Goal: Task Accomplishment & Management: Complete application form

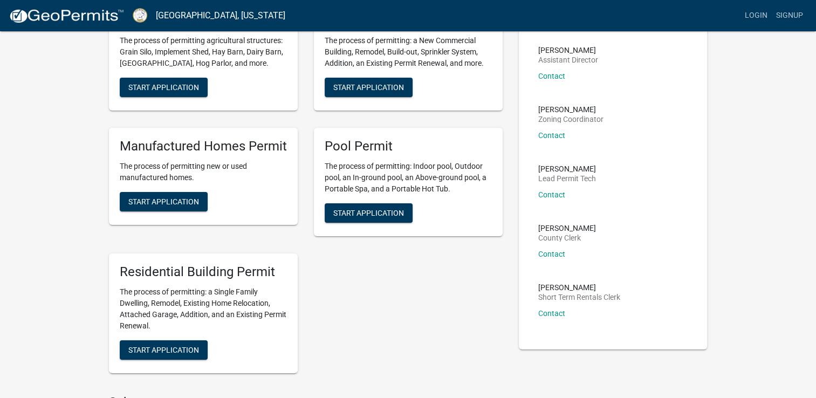
scroll to position [162, 0]
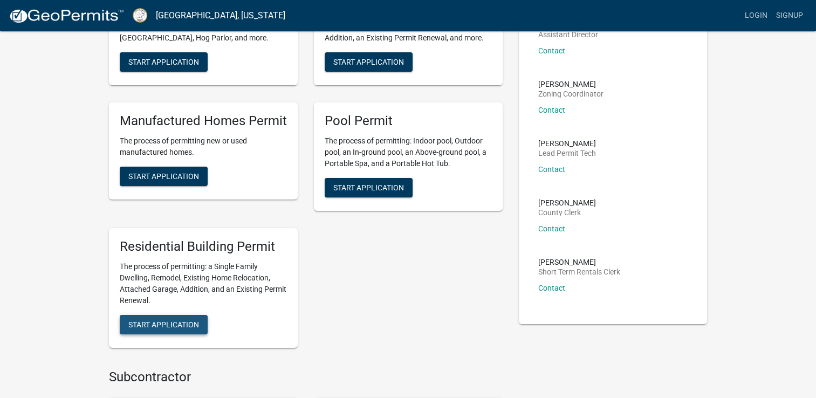
click at [155, 323] on span "Start Application" at bounding box center [163, 324] width 71 height 9
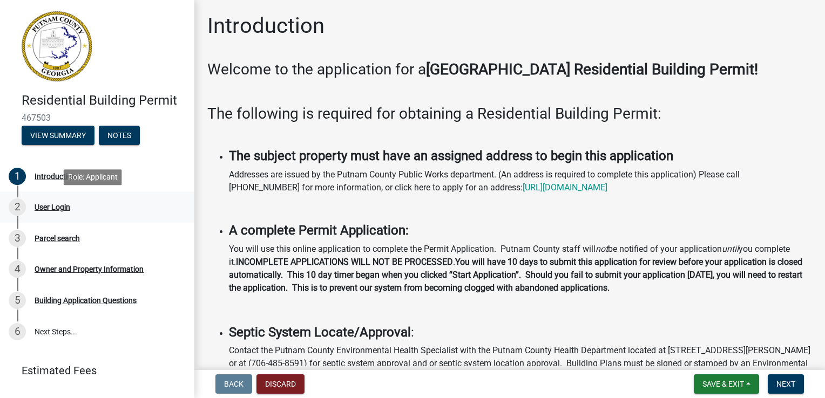
click at [63, 209] on div "User Login" at bounding box center [53, 207] width 36 height 8
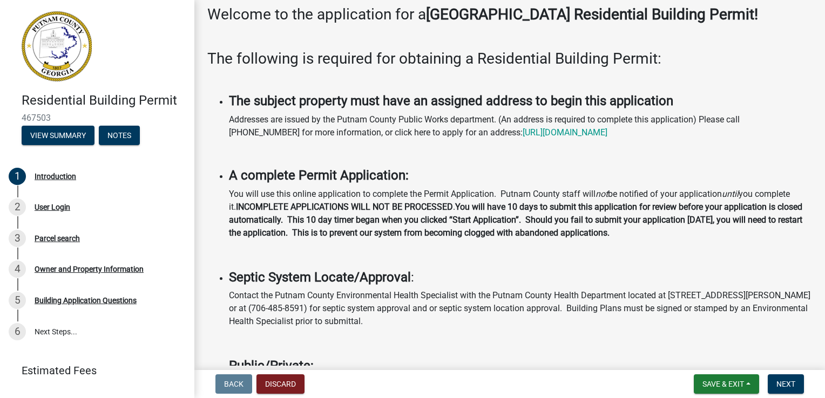
scroll to position [54, 0]
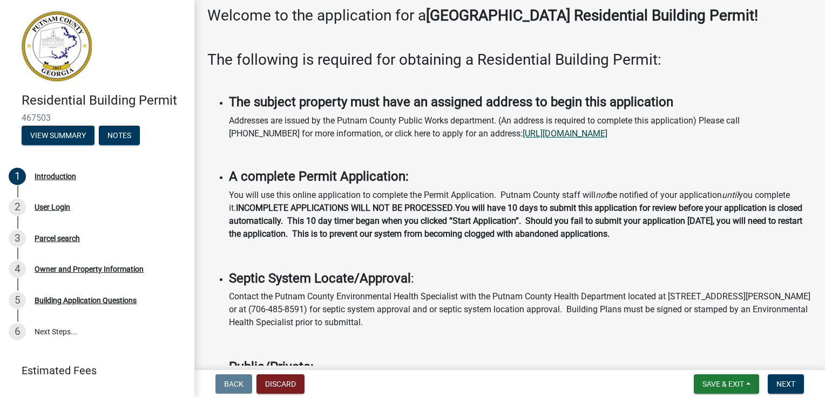
click at [529, 135] on link "[URL][DOMAIN_NAME]" at bounding box center [564, 133] width 85 height 10
click at [50, 210] on div "User Login" at bounding box center [53, 207] width 36 height 8
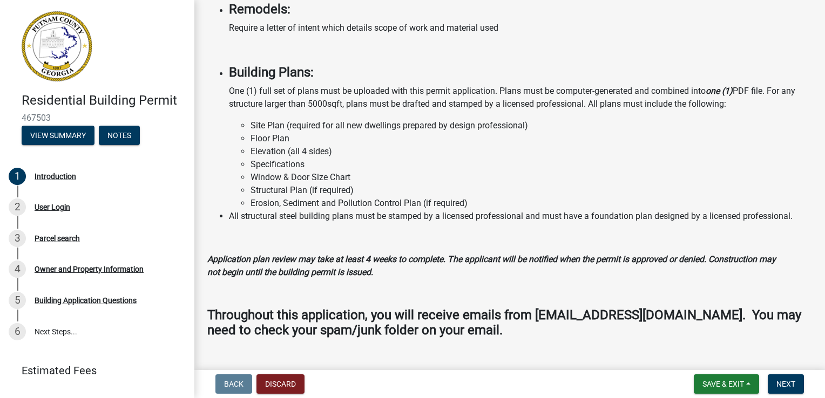
scroll to position [895, 0]
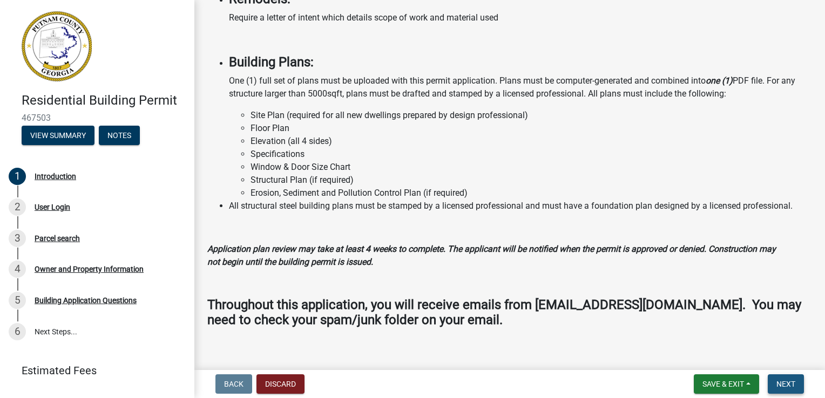
click at [796, 387] on button "Next" at bounding box center [785, 384] width 36 height 19
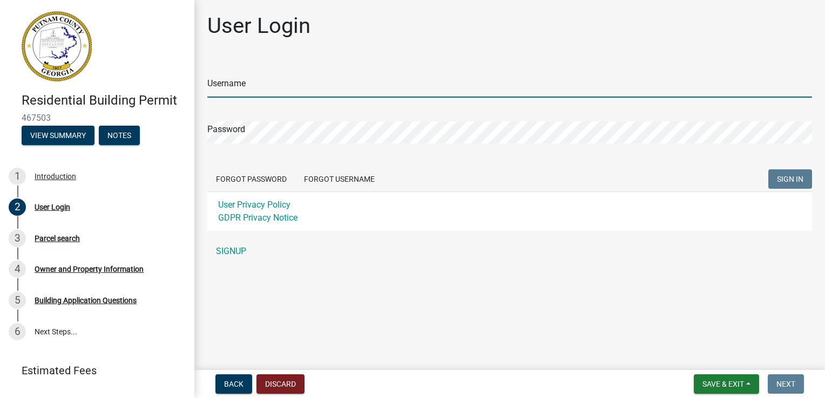
type input "RichardHarp"
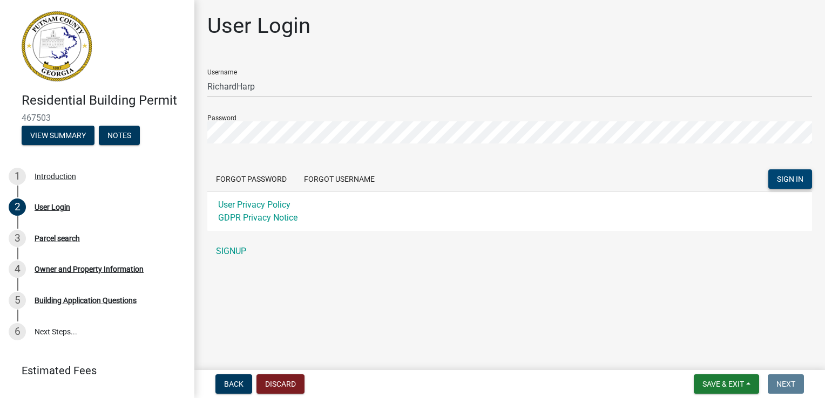
click at [771, 179] on button "SIGN IN" at bounding box center [790, 178] width 44 height 19
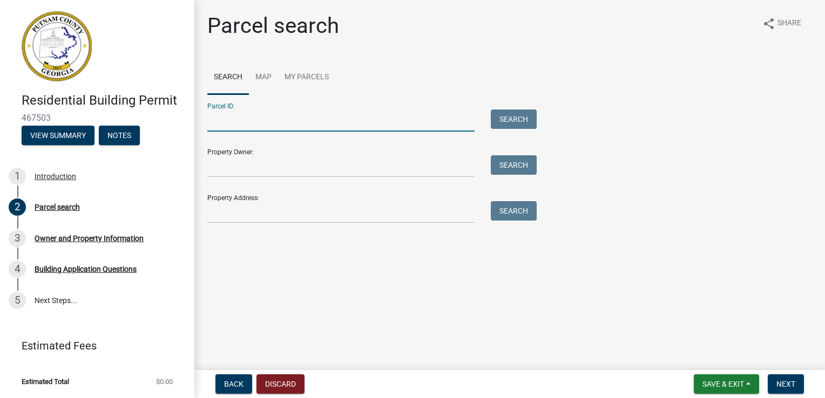
click at [240, 114] on input "Parcel ID:" at bounding box center [340, 121] width 267 height 22
click at [222, 173] on input "Property Owner:" at bounding box center [340, 166] width 267 height 22
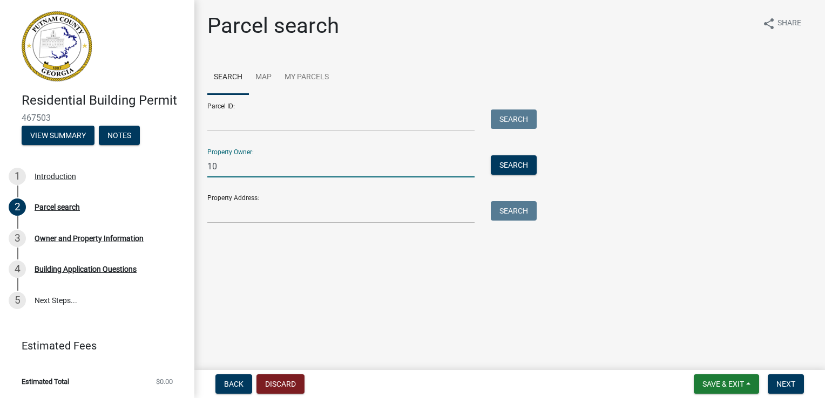
type input "1"
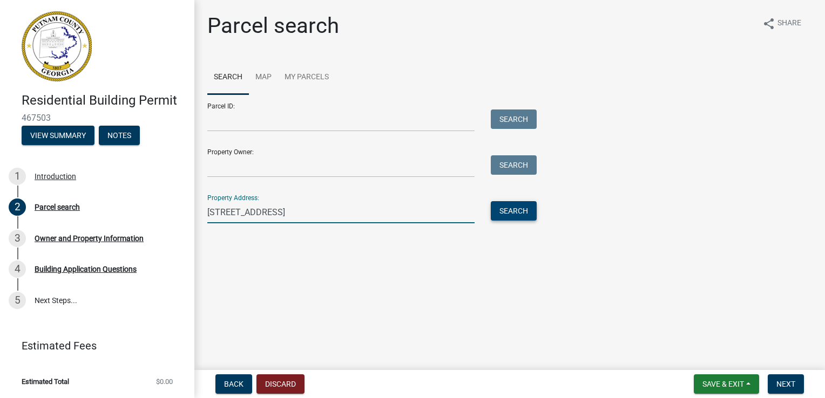
type input "[STREET_ADDRESS]"
click at [518, 208] on button "Search" at bounding box center [514, 210] width 46 height 19
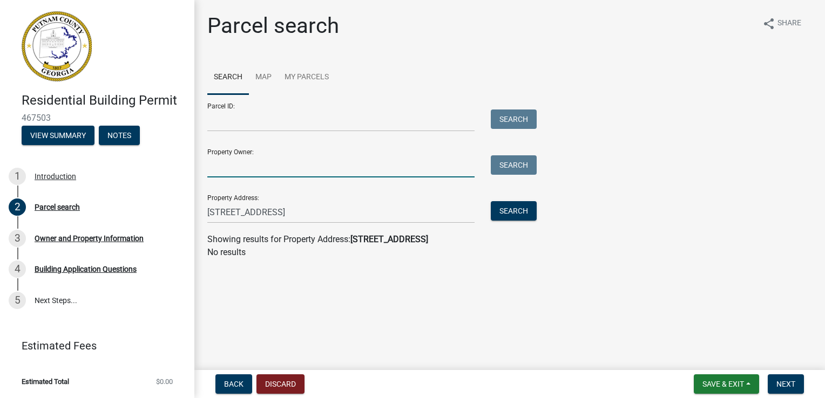
click at [237, 159] on input "Property Owner:" at bounding box center [340, 166] width 267 height 22
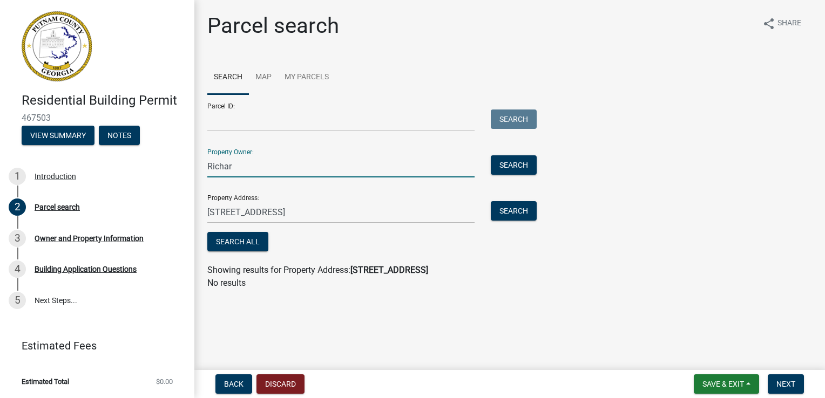
type input "[PERSON_NAME]"
click at [522, 161] on button "Search" at bounding box center [514, 164] width 46 height 19
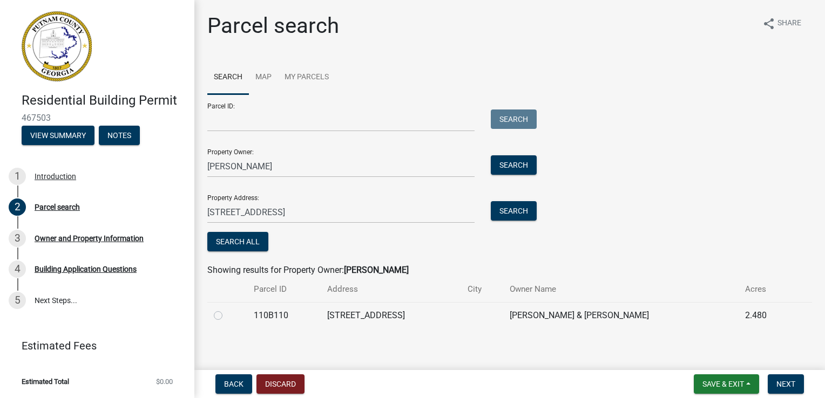
click at [227, 309] on label at bounding box center [227, 309] width 0 height 0
click at [227, 314] on input "radio" at bounding box center [230, 312] width 7 height 7
radio input "true"
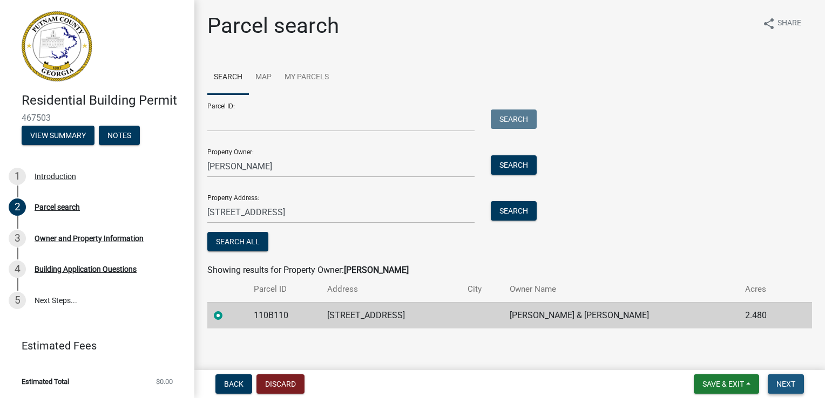
click at [779, 380] on span "Next" at bounding box center [785, 384] width 19 height 9
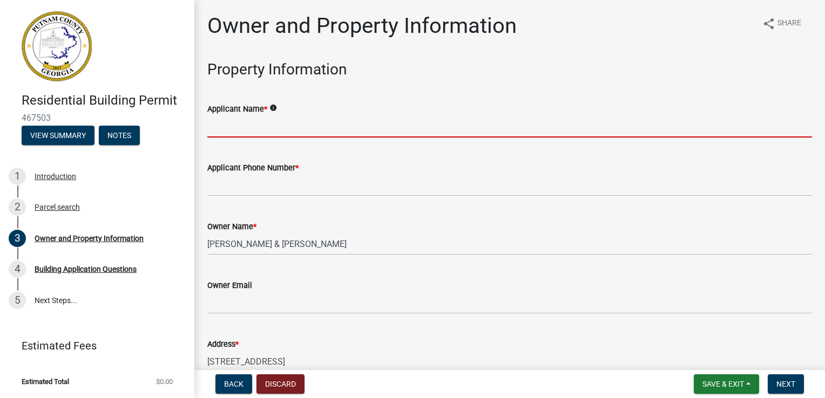
click at [252, 128] on input "Applicant Name *" at bounding box center [509, 126] width 604 height 22
type input "[PERSON_NAME] & [PERSON_NAME]"
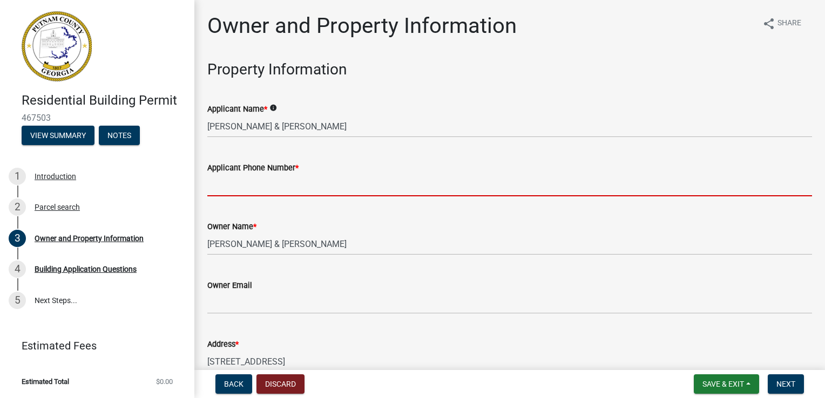
click at [253, 191] on input "Applicant Phone Number *" at bounding box center [509, 185] width 604 height 22
click at [251, 185] on input "Applicant Phone Number *" at bounding box center [509, 185] width 604 height 22
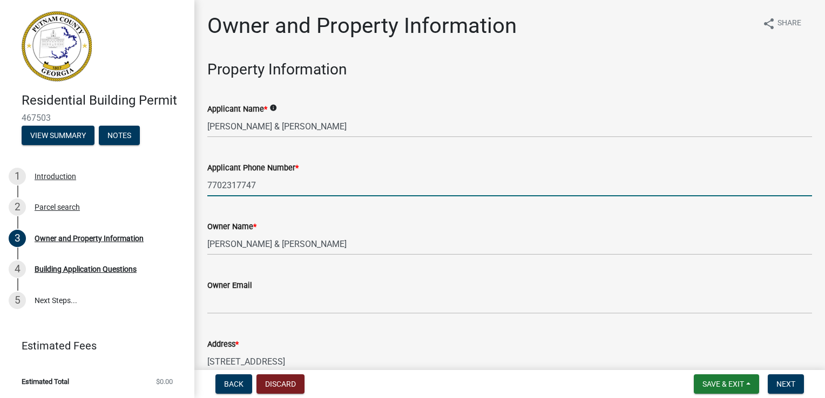
type input "7702317747"
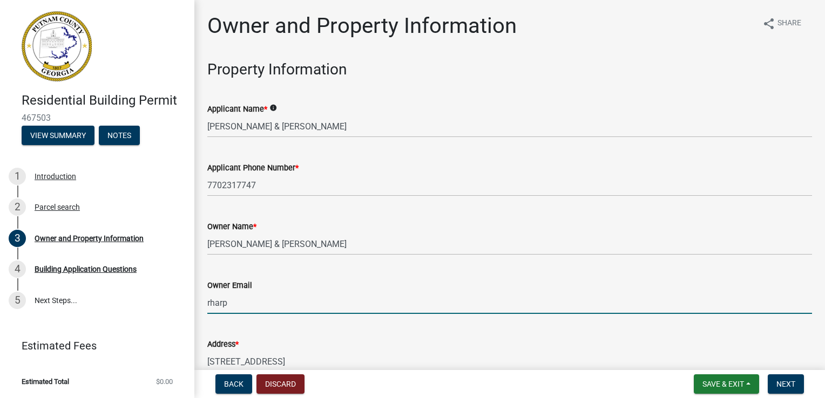
type input "[EMAIL_ADDRESS][DOMAIN_NAME]"
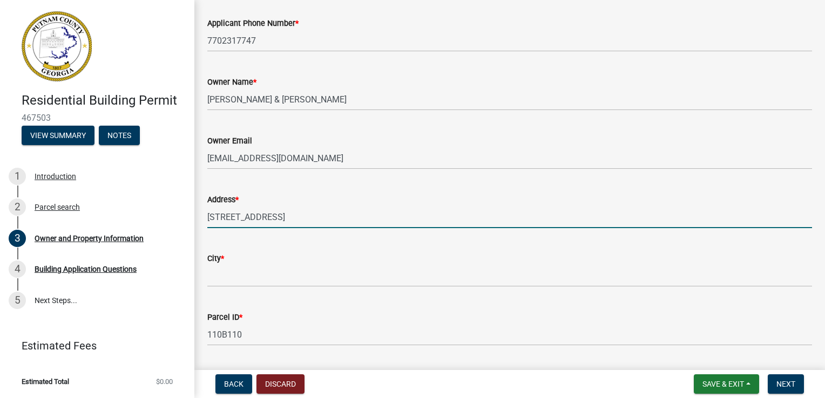
scroll to position [168, 0]
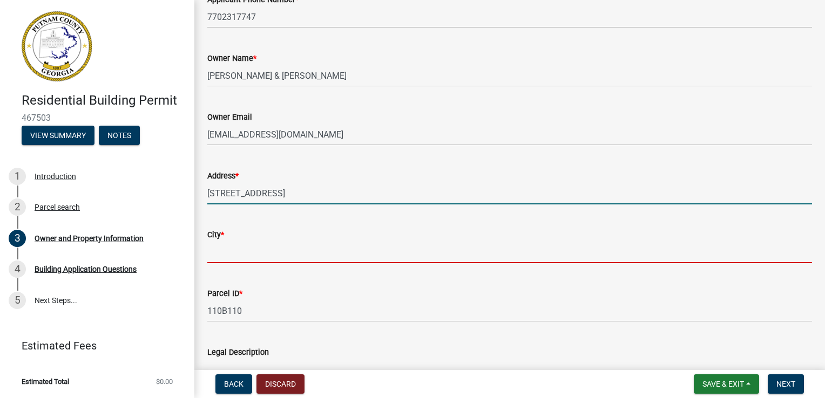
click at [222, 256] on input "City *" at bounding box center [509, 252] width 604 height 22
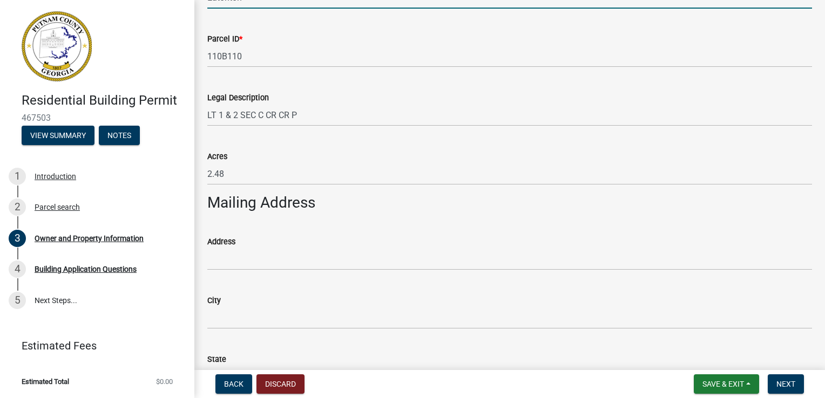
scroll to position [438, 0]
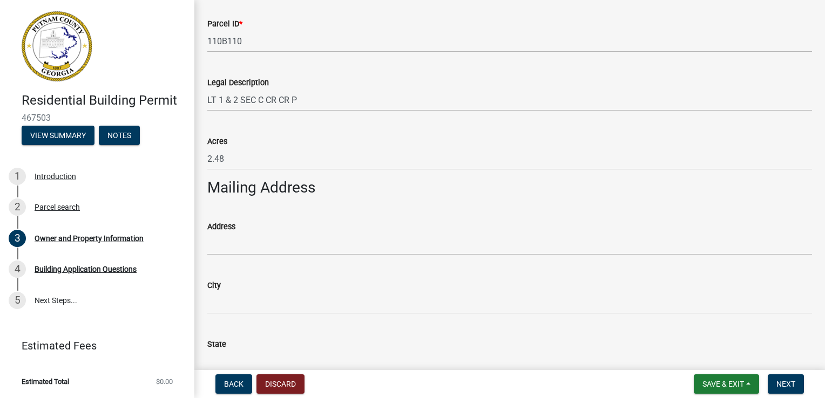
type input "Eatonton"
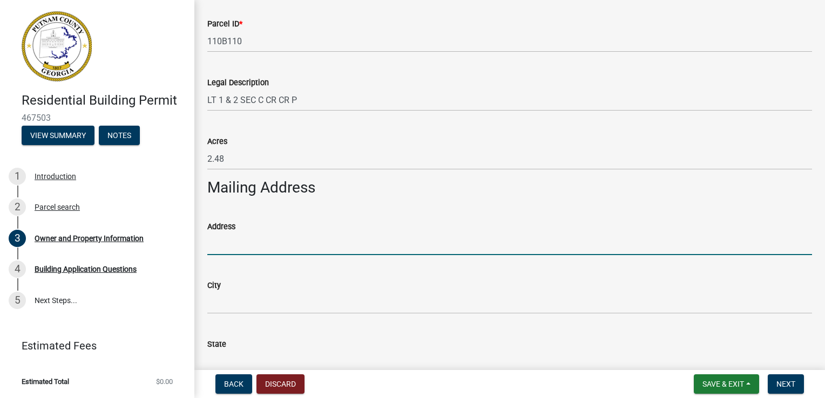
click at [220, 244] on input "Address" at bounding box center [509, 244] width 604 height 22
type input "135 [PERSON_NAME] Trail"
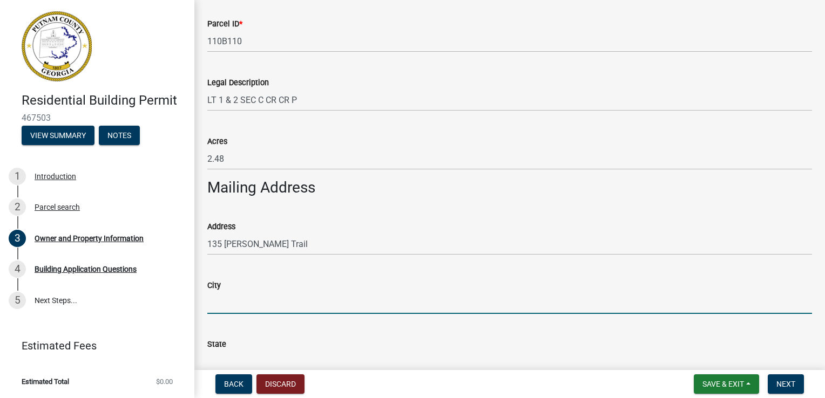
click at [247, 303] on input "City" at bounding box center [509, 303] width 604 height 22
type input "[GEOGRAPHIC_DATA]"
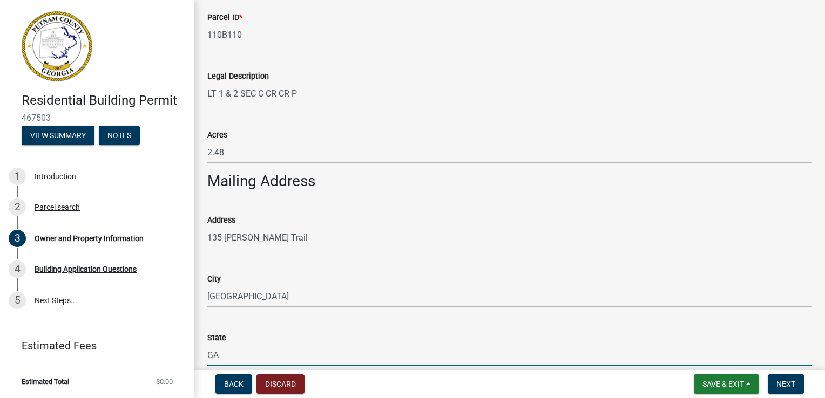
type input "GA"
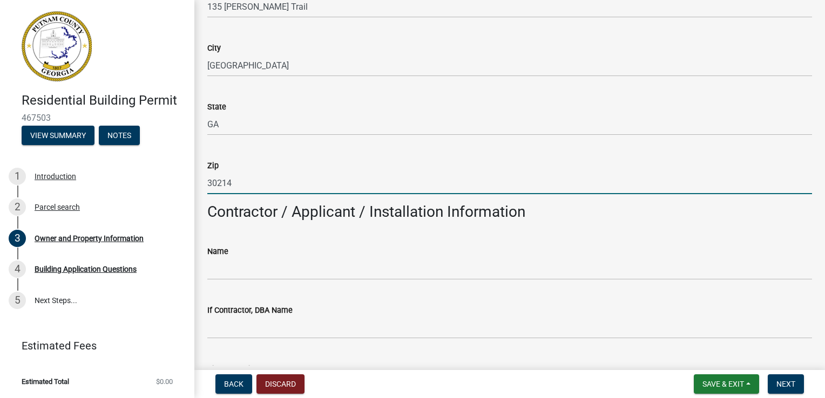
type input "30214"
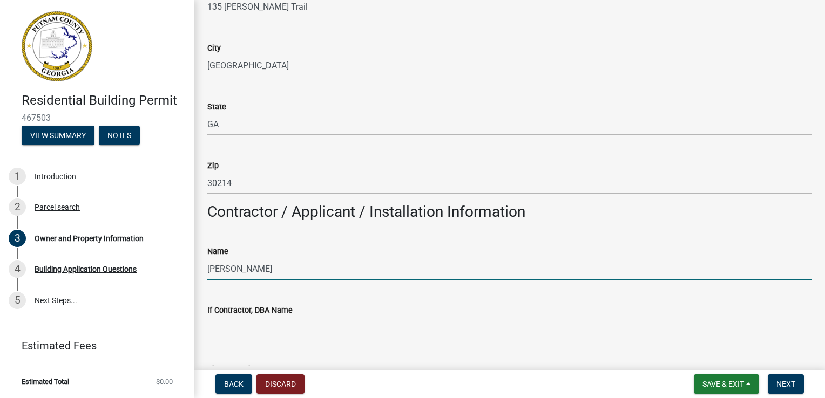
type input "[PERSON_NAME]"
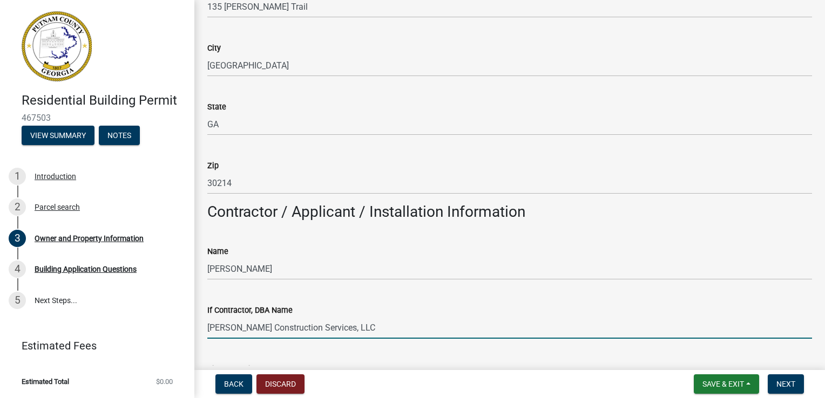
type input "[PERSON_NAME] Construction Services, LLC"
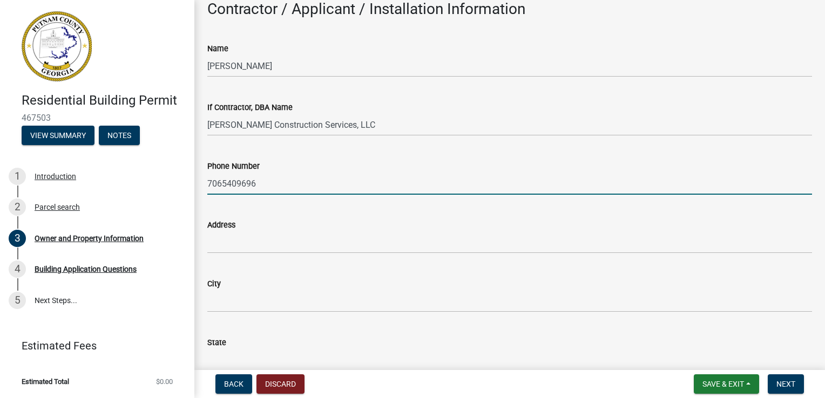
type input "7065409696"
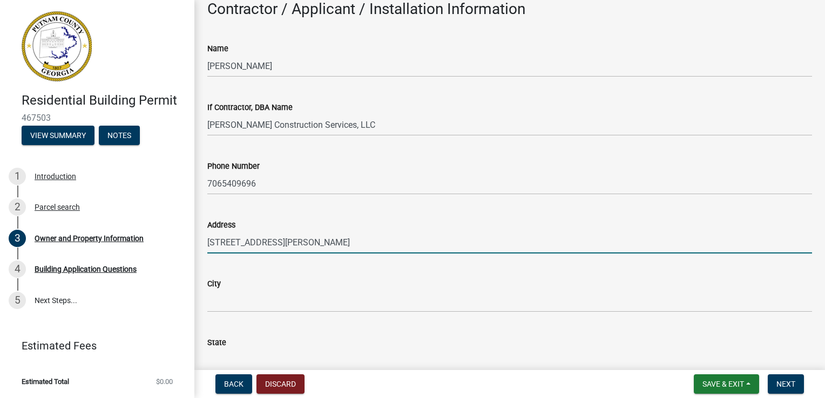
type input "[STREET_ADDRESS][PERSON_NAME]"
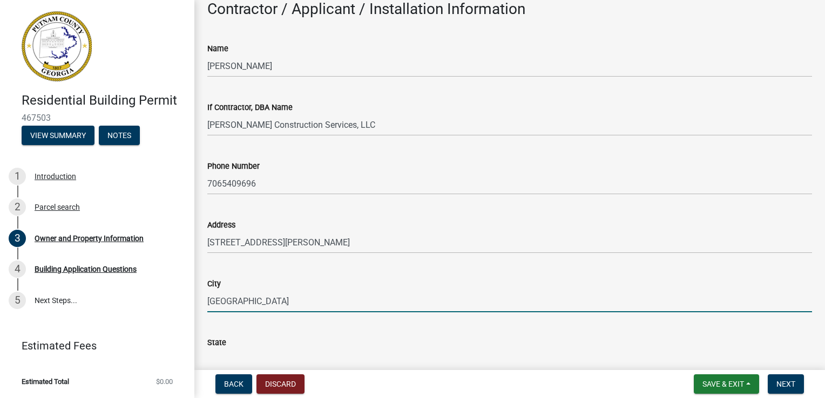
type input "[GEOGRAPHIC_DATA]"
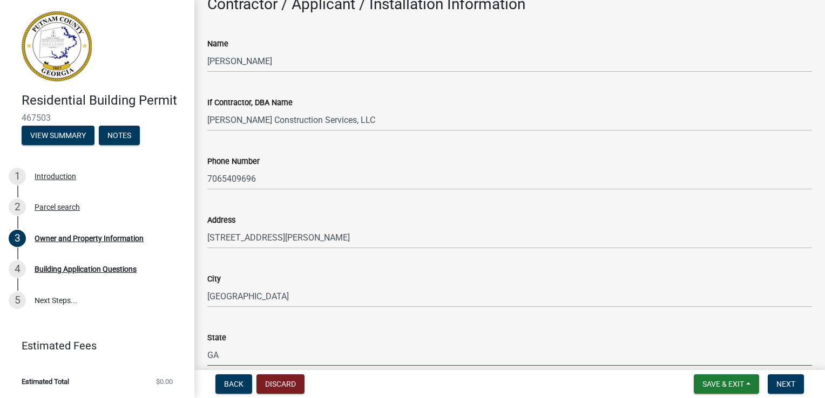
type input "GA"
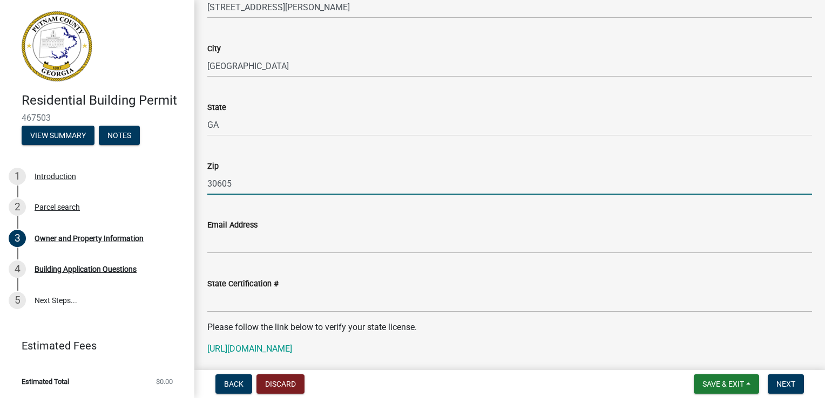
type input "30605"
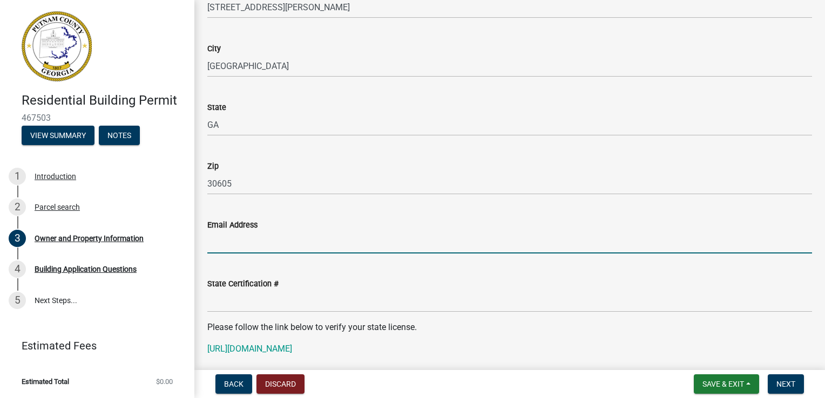
click at [243, 243] on input "Email Address" at bounding box center [509, 243] width 604 height 22
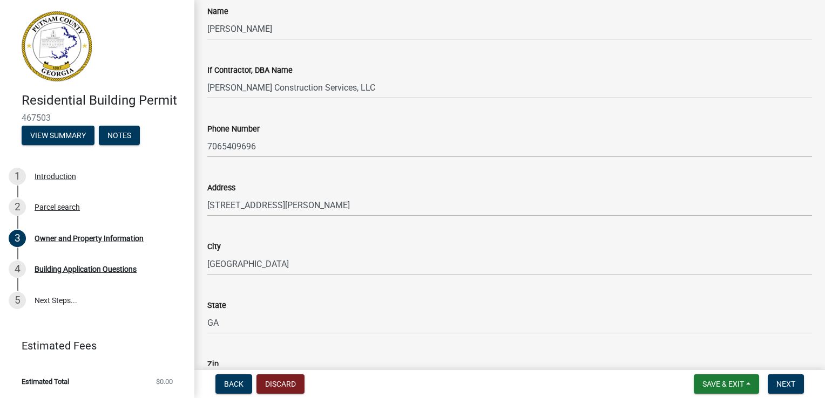
scroll to position [844, 0]
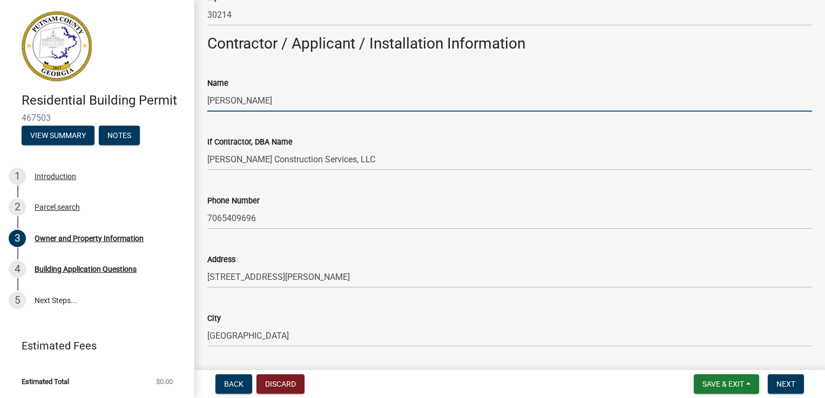
drag, startPoint x: 233, startPoint y: 100, endPoint x: 227, endPoint y: 101, distance: 6.0
click at [227, 101] on input "[PERSON_NAME]" at bounding box center [509, 101] width 604 height 22
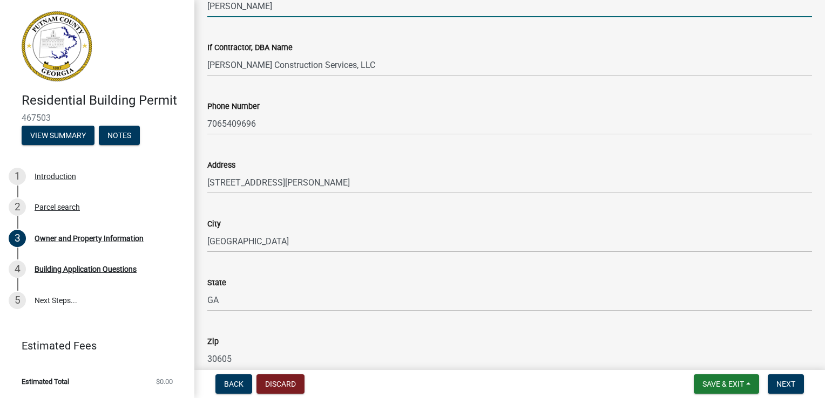
scroll to position [1060, 0]
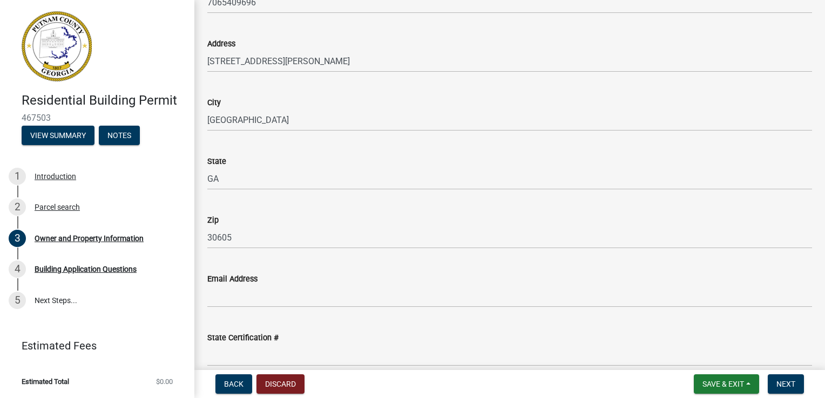
type input "[PERSON_NAME]"
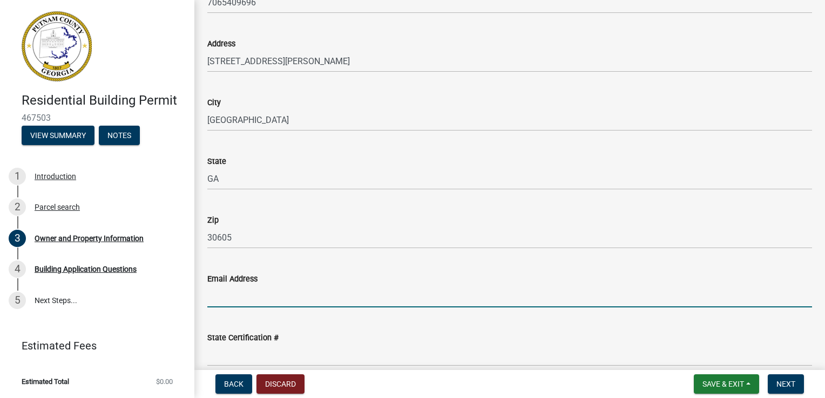
click at [253, 295] on input "Email Address" at bounding box center [509, 296] width 604 height 22
type input "[EMAIL_ADDRESS][DOMAIN_NAME]"
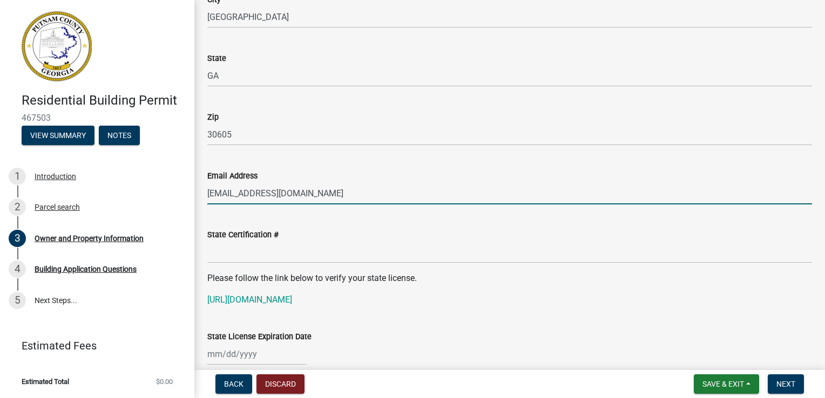
scroll to position [1168, 0]
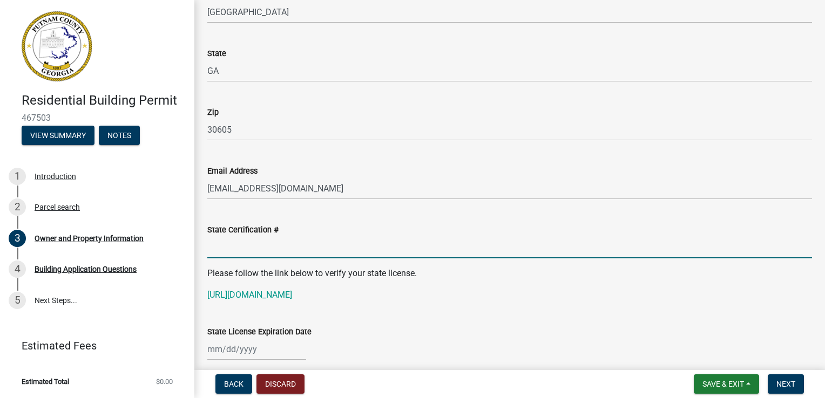
click at [224, 246] on input "State Certification #" at bounding box center [509, 247] width 604 height 22
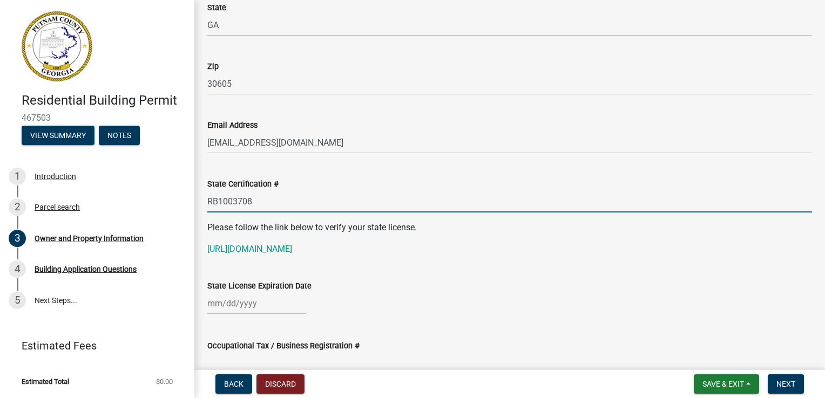
scroll to position [1276, 0]
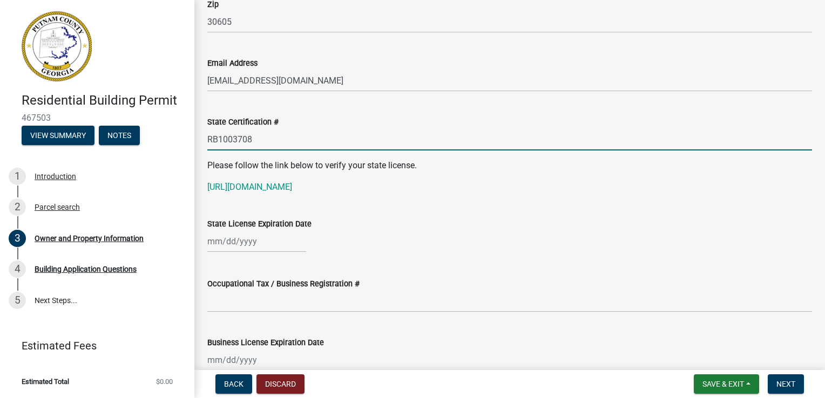
type input "RB1003708"
select select "8"
select select "2025"
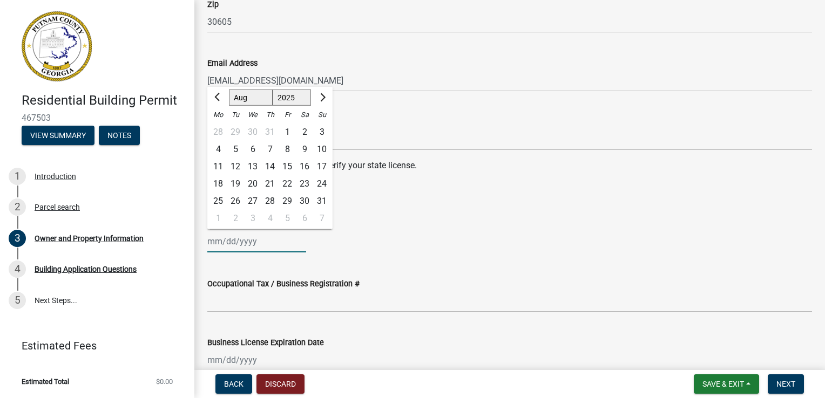
click at [244, 246] on div "[PERSON_NAME] Feb Mar Apr [PERSON_NAME][DATE] Oct Nov [DATE] 1526 1527 1528 152…" at bounding box center [256, 241] width 99 height 22
click at [224, 245] on input "State License Expiration Date" at bounding box center [256, 241] width 99 height 22
type input "[DATE]"
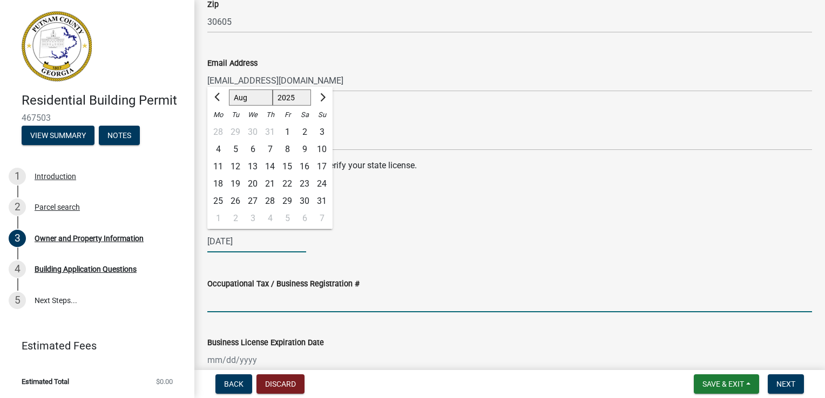
click at [289, 305] on input "Occupational Tax / Business Registration #" at bounding box center [509, 301] width 604 height 22
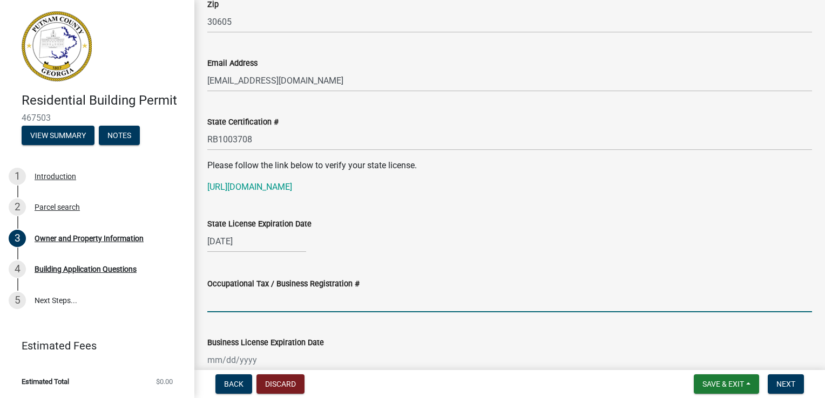
paste input "16020406"
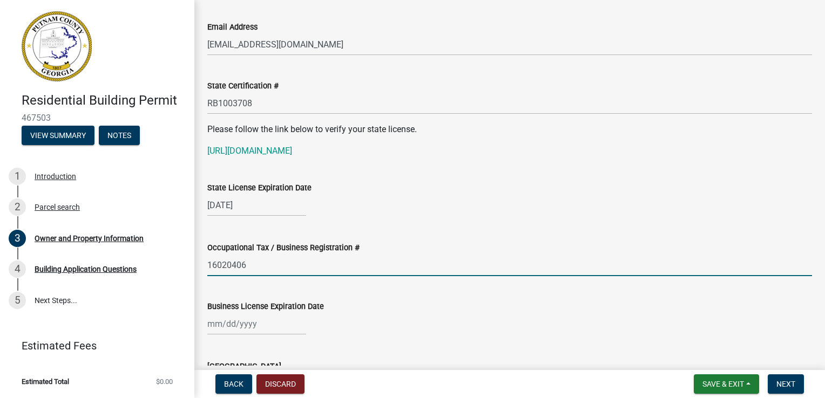
scroll to position [1384, 0]
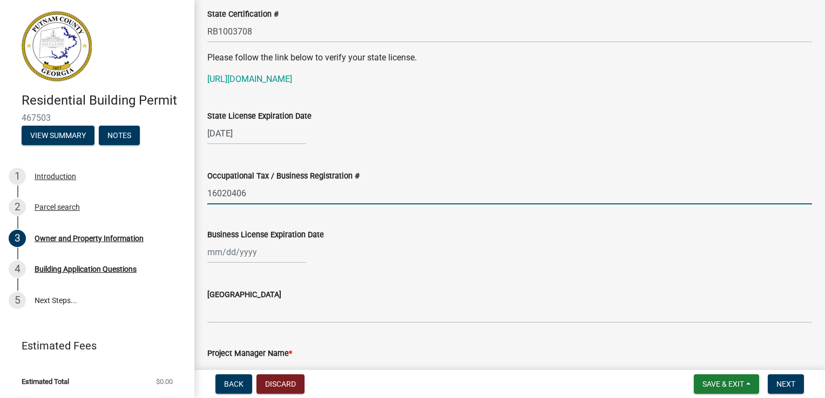
type input "16020406"
select select "8"
select select "2025"
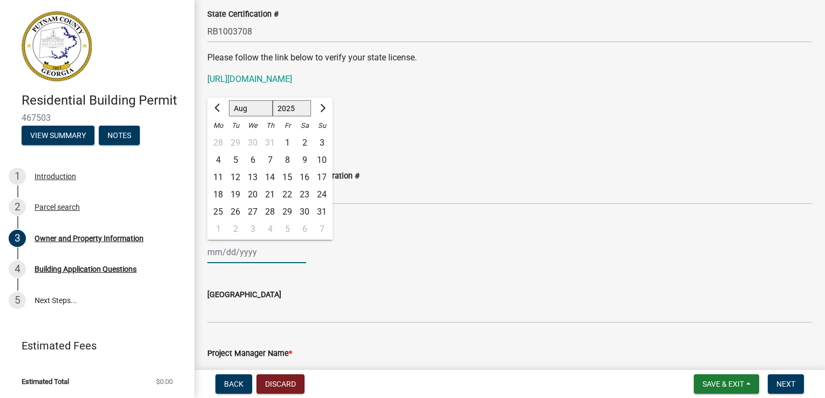
click at [268, 253] on div "[PERSON_NAME] Feb Mar Apr [PERSON_NAME][DATE] Oct Nov [DATE] 1526 1527 1528 152…" at bounding box center [256, 252] width 99 height 22
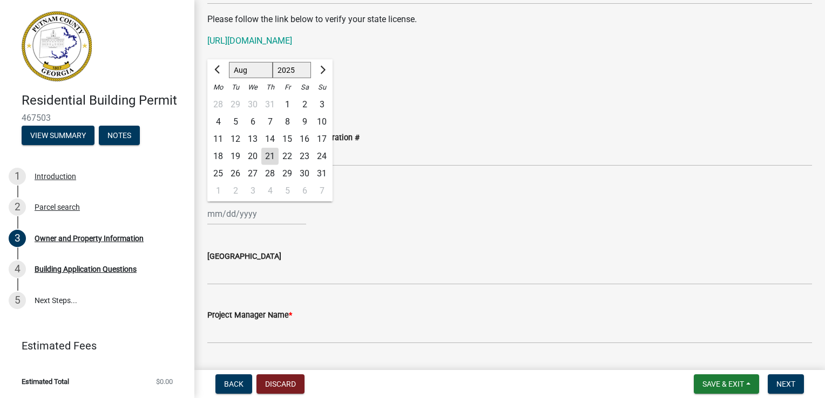
scroll to position [1438, 0]
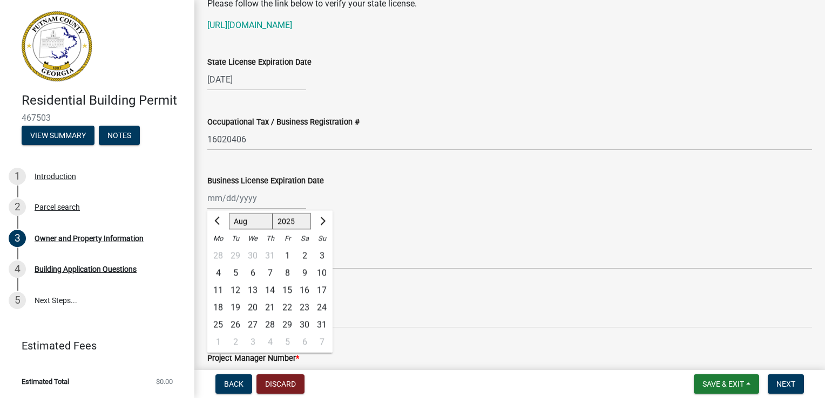
click at [382, 182] on div "Business License Expiration Date" at bounding box center [509, 180] width 604 height 13
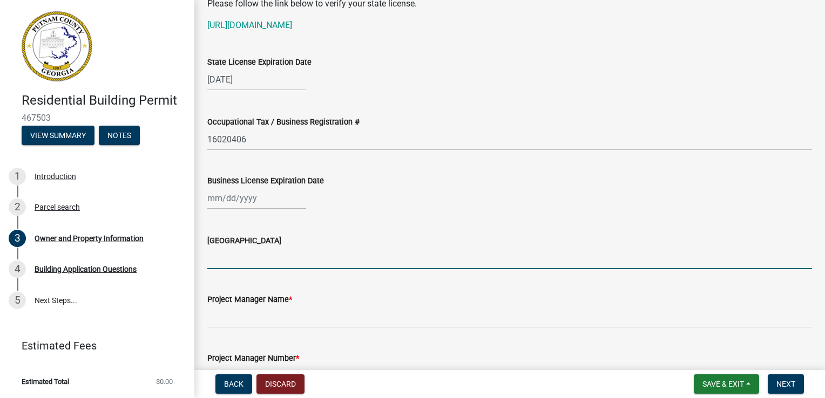
click at [254, 264] on input "[GEOGRAPHIC_DATA]" at bounding box center [509, 258] width 604 height 22
click at [243, 258] on input "[GEOGRAPHIC_DATA]" at bounding box center [509, 258] width 604 height 22
type input "Oconee"
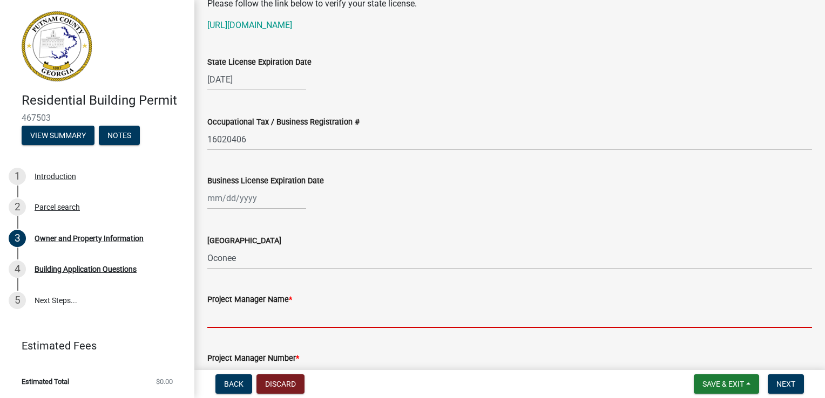
click at [252, 320] on input "Project Manager Name *" at bounding box center [509, 317] width 604 height 22
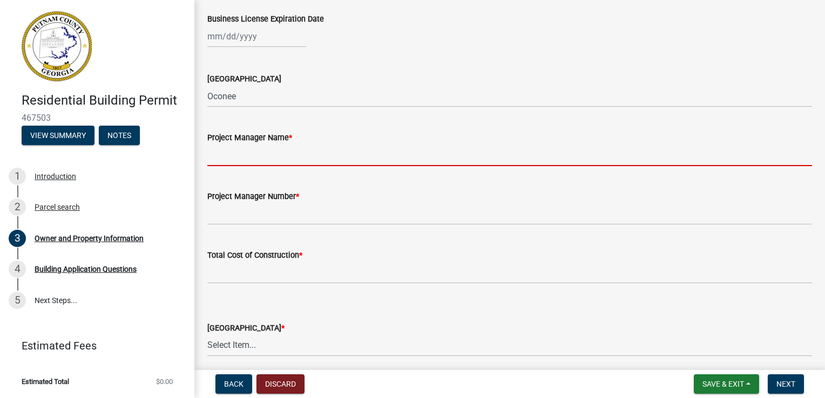
scroll to position [1599, 0]
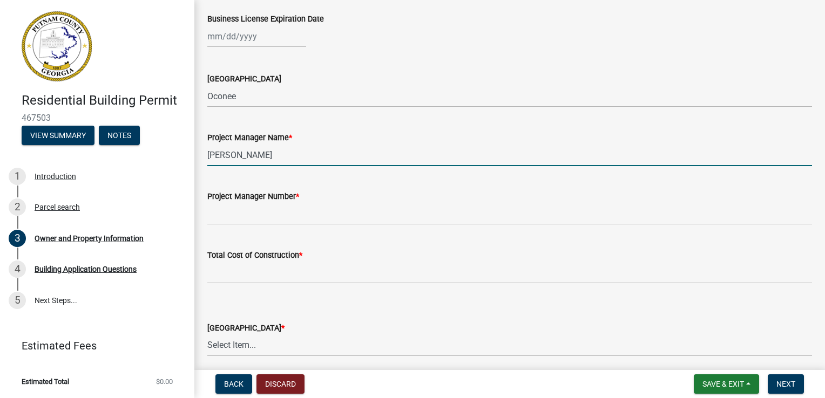
type input "[PERSON_NAME]"
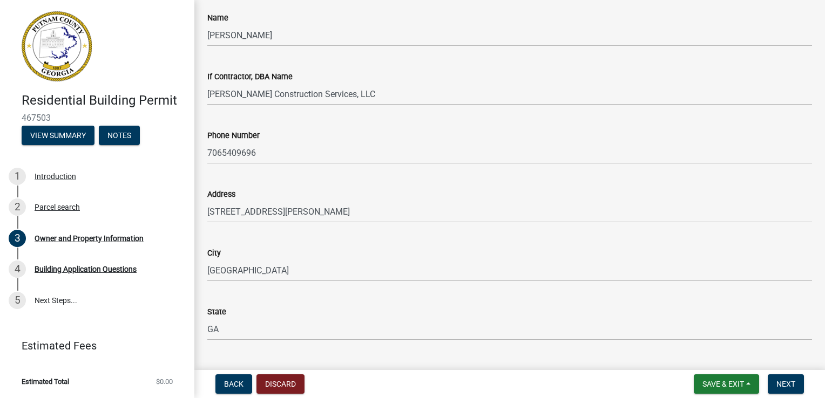
scroll to position [898, 0]
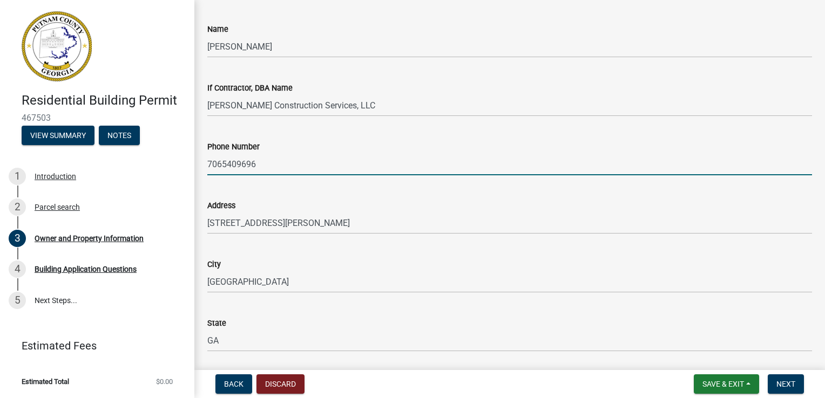
drag, startPoint x: 262, startPoint y: 162, endPoint x: 207, endPoint y: 166, distance: 54.7
click at [207, 166] on input "7065409696" at bounding box center [509, 164] width 604 height 22
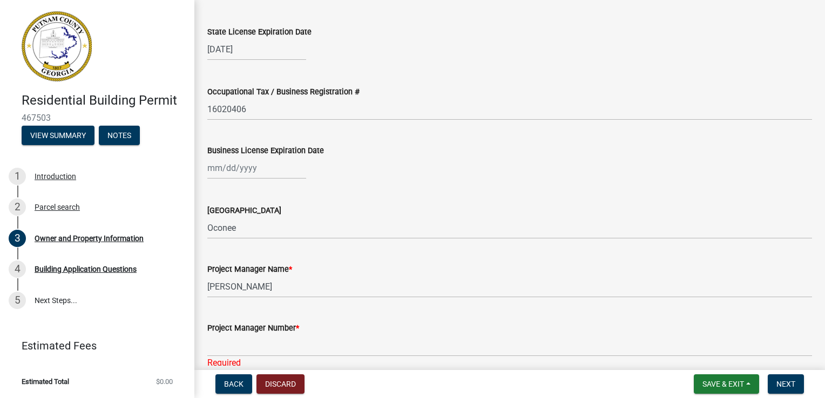
scroll to position [1546, 0]
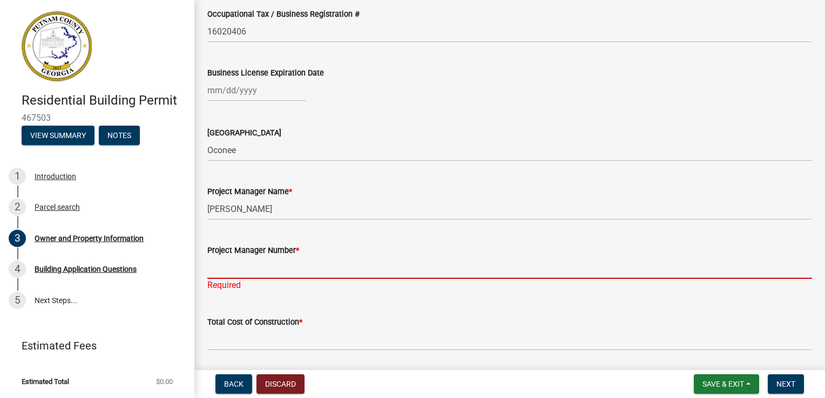
click at [219, 267] on input "Project Manager Number *" at bounding box center [509, 268] width 604 height 22
paste input "7065409696"
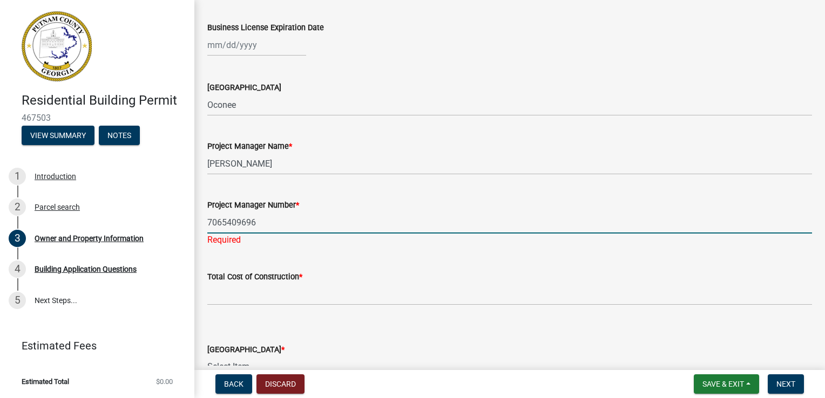
scroll to position [1653, 0]
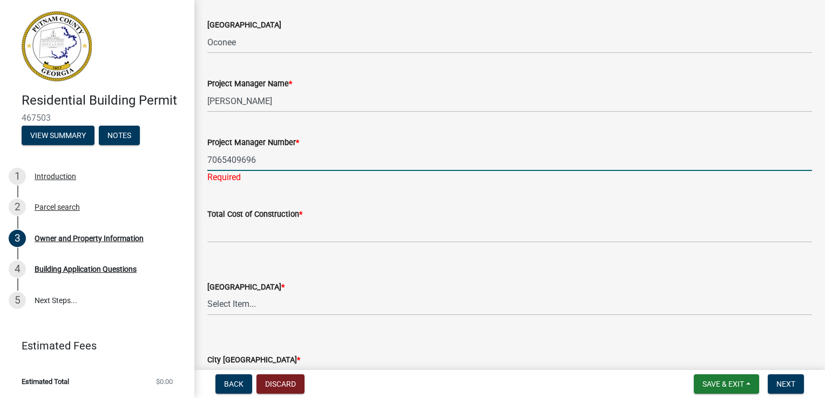
type input "7065409696"
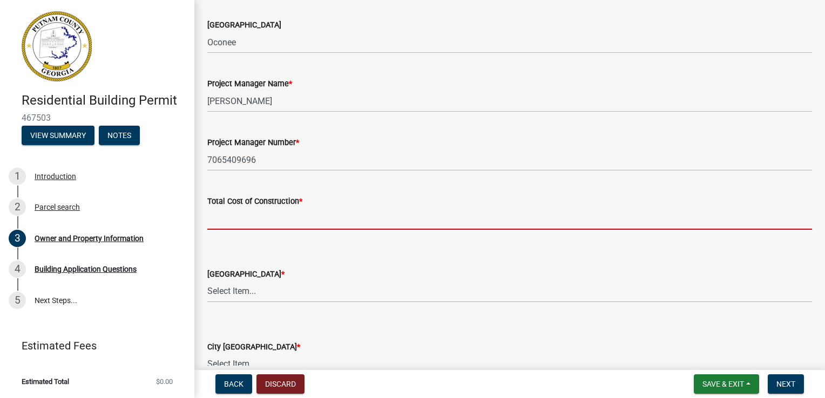
click at [213, 232] on wm-data-entity-input "Total Cost of Construction *" at bounding box center [509, 210] width 604 height 60
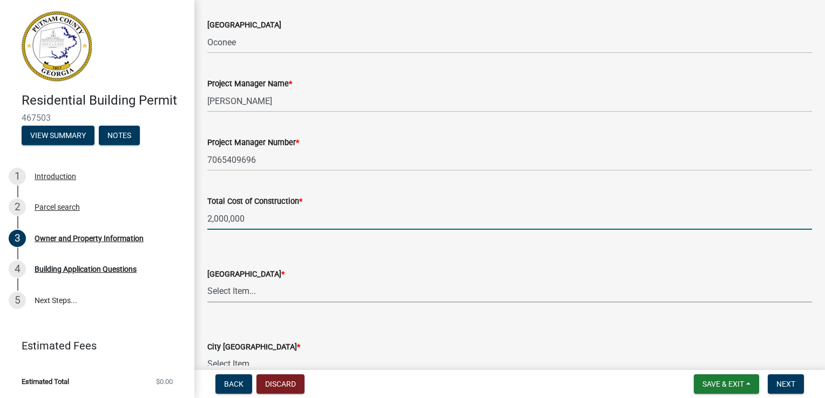
type input "2000000"
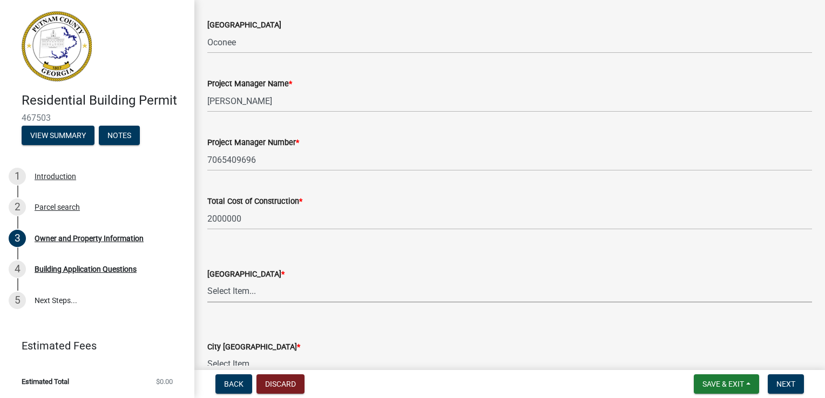
click at [255, 292] on select "Select Item... AG-1 R-1R R-1 R-2 MHP RM-1 RM-3 C-1 C-2 I-M PUD N/A" at bounding box center [509, 292] width 604 height 22
click at [250, 295] on select "Select Item... AG-1 R-1R R-1 R-2 MHP RM-1 RM-3 C-1 C-2 I-M PUD N/A" at bounding box center [509, 292] width 604 height 22
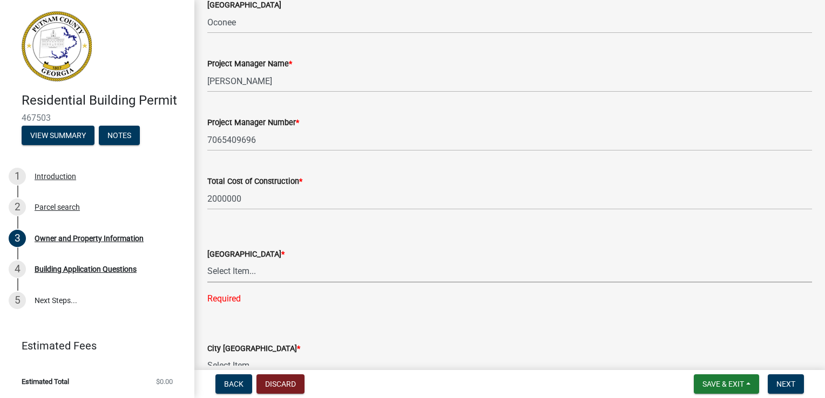
scroll to position [1707, 0]
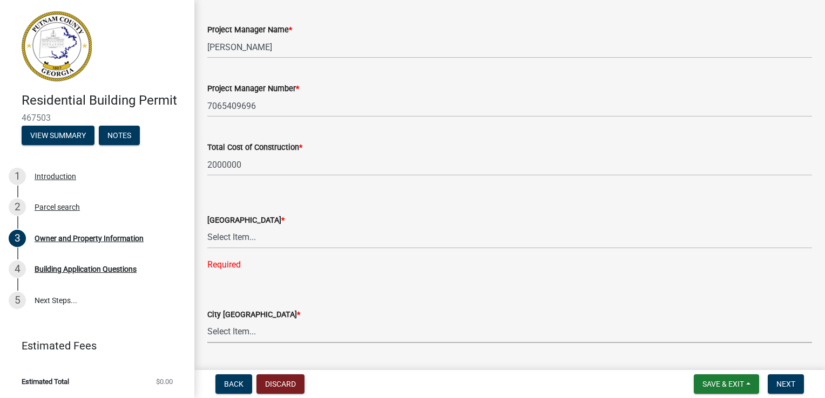
click at [262, 336] on select "Select Item... A-1 A-2 R-1 R-2 R-3 R-4 MHP C-1 C-2 I-1 I-2 DB FH H-P N/A" at bounding box center [509, 332] width 604 height 22
click at [207, 321] on select "Select Item... A-1 A-2 R-1 R-2 R-3 R-4 MHP C-1 C-2 I-1 I-2 DB FH H-P N/A" at bounding box center [509, 332] width 604 height 22
select select "baca39b5-529a-4592-b8f9-0b9bae35b1c2"
click at [251, 236] on select "Select Item... AG-1 R-1R R-1 R-2 MHP RM-1 RM-3 C-1 C-2 I-M PUD N/A" at bounding box center [509, 238] width 604 height 22
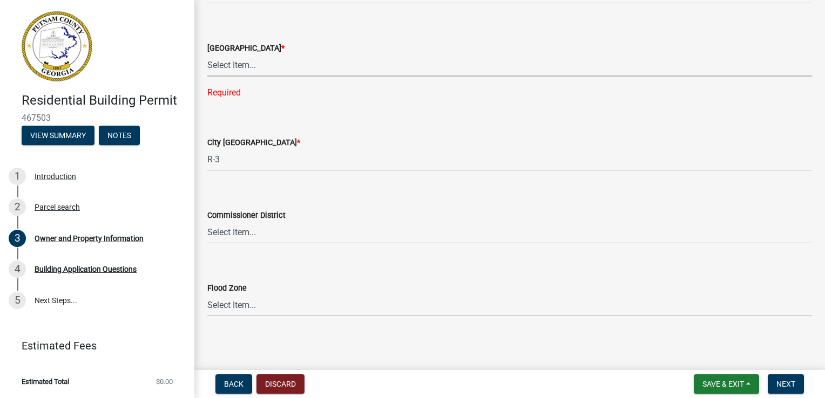
scroll to position [1882, 0]
click at [243, 230] on select "Select Item... District 1 District 2 District 3 District 4" at bounding box center [509, 231] width 604 height 22
click at [244, 222] on select "Select Item... District 1 District 2 District 3 District 4" at bounding box center [509, 231] width 604 height 22
click at [207, 220] on select "Select Item... District 1 District 2 District 3 District 4" at bounding box center [509, 231] width 604 height 22
select select "469c5908-2854-42d5-89ed-bee7fc26529e"
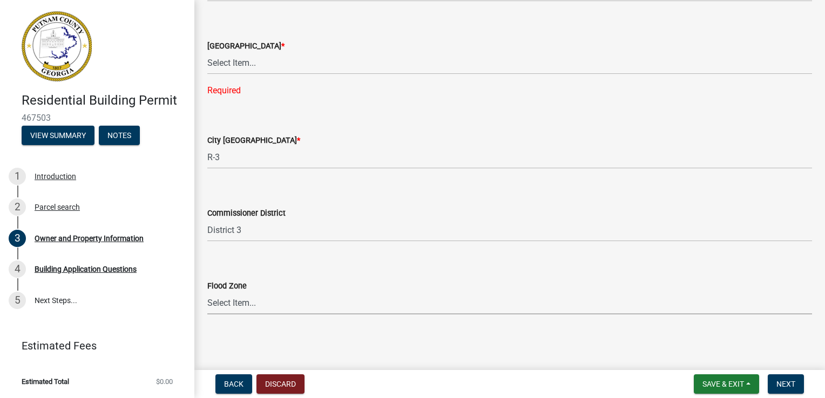
click at [239, 304] on select "Select Item... Zone A Zone V Zone A99 Zone AE Zone AO Zone AH Zone VE Zone AR Z…" at bounding box center [509, 303] width 604 height 22
click at [244, 309] on select "Select Item... Zone A Zone V Zone A99 Zone AE Zone AO Zone AH Zone VE Zone AR Z…" at bounding box center [509, 303] width 604 height 22
click at [229, 301] on select "Select Item... Zone A Zone V Zone A99 Zone AE Zone AO Zone AH Zone VE Zone AR Z…" at bounding box center [509, 303] width 604 height 22
click at [207, 292] on select "Select Item... Zone A Zone V Zone A99 Zone AE Zone AO Zone AH Zone VE Zone AR Z…" at bounding box center [509, 303] width 604 height 22
select select "fa9ac713-ff98-4511-b6d6-b752a2dce95a"
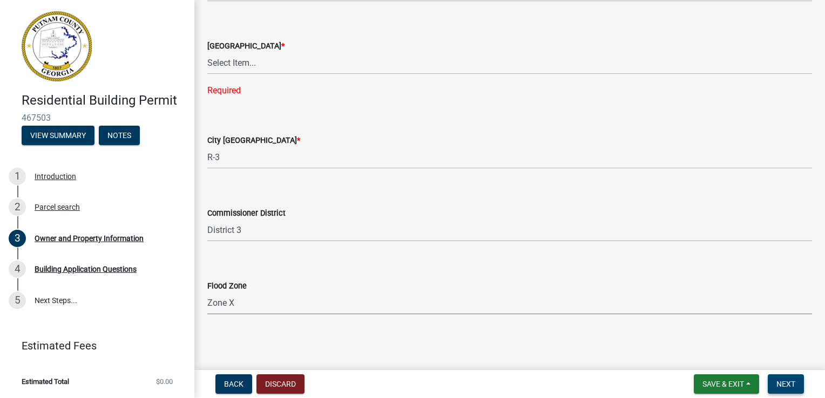
click at [785, 385] on span "Next" at bounding box center [785, 384] width 19 height 9
click at [250, 66] on select "Select Item... AG-1 R-1R R-1 R-2 MHP RM-1 RM-3 C-1 C-2 I-M PUD N/A" at bounding box center [509, 63] width 604 height 22
click at [242, 64] on select "Select Item... AG-1 R-1R R-1 R-2 MHP RM-1 RM-3 C-1 C-2 I-M PUD N/A" at bounding box center [509, 63] width 604 height 22
click at [241, 65] on select "Select Item... AG-1 R-1R R-1 R-2 MHP RM-1 RM-3 C-1 C-2 I-M PUD N/A" at bounding box center [509, 63] width 604 height 22
click at [226, 63] on select "Select Item... AG-1 R-1R R-1 R-2 MHP RM-1 RM-3 C-1 C-2 I-M PUD N/A" at bounding box center [509, 63] width 604 height 22
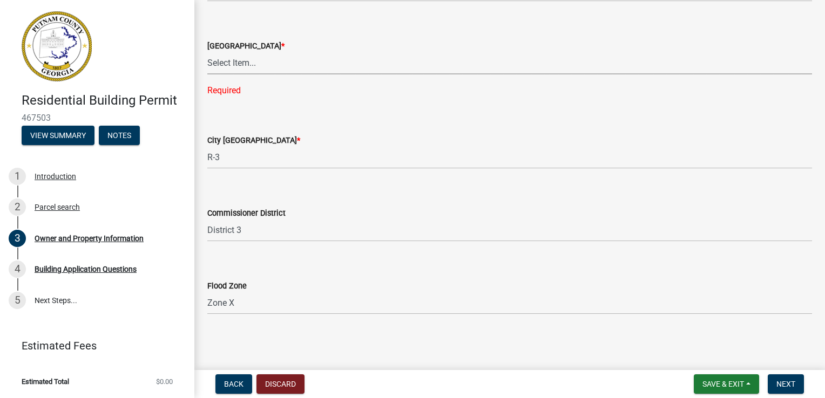
click at [246, 65] on select "Select Item... AG-1 R-1R R-1 R-2 MHP RM-1 RM-3 C-1 C-2 I-M PUD N/A" at bounding box center [509, 63] width 604 height 22
click at [261, 65] on select "Select Item... AG-1 R-1R R-1 R-2 MHP RM-1 RM-3 C-1 C-2 I-M PUD N/A" at bounding box center [509, 63] width 604 height 22
click at [244, 64] on select "Select Item... AG-1 R-1R R-1 R-2 MHP RM-1 RM-3 C-1 C-2 I-M PUD N/A" at bounding box center [509, 63] width 604 height 22
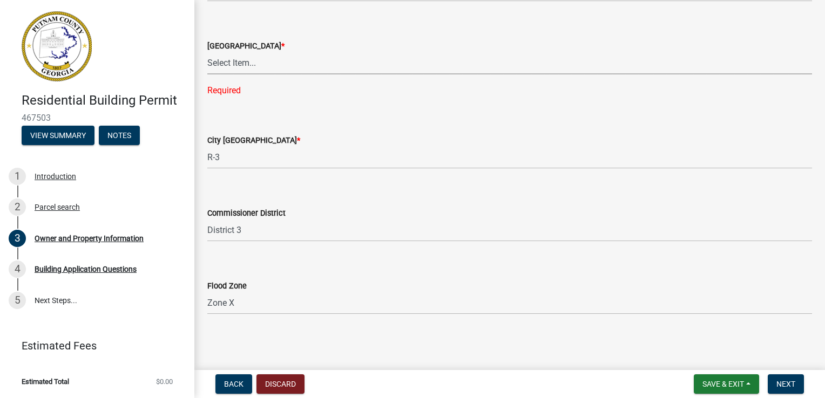
click at [248, 65] on select "Select Item... AG-1 R-1R R-1 R-2 MHP RM-1 RM-3 C-1 C-2 I-M PUD N/A" at bounding box center [509, 63] width 604 height 22
click at [207, 73] on select "Select Item... AG-1 R-1R R-1 R-2 MHP RM-1 RM-3 C-1 C-2 I-M PUD N/A" at bounding box center [509, 63] width 604 height 22
select select "78bfdc44-73ff-456e-a557-d4c99b9c08be"
click at [215, 161] on select "Select Item... A-1 A-2 R-1 R-2 R-3 R-4 MHP C-1 C-2 I-1 I-2 DB FH H-P N/A" at bounding box center [509, 158] width 604 height 22
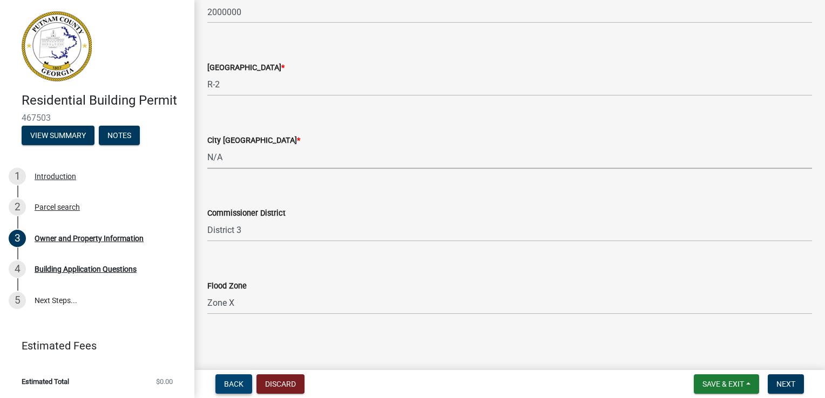
click at [207, 147] on select "Select Item... A-1 A-2 R-1 R-2 R-3 R-4 MHP C-1 C-2 I-1 I-2 DB FH H-P N/A" at bounding box center [509, 158] width 604 height 22
select select "83394b22-4a11-496c-8e5c-75ade2e72faf"
click at [788, 386] on span "Next" at bounding box center [785, 384] width 19 height 9
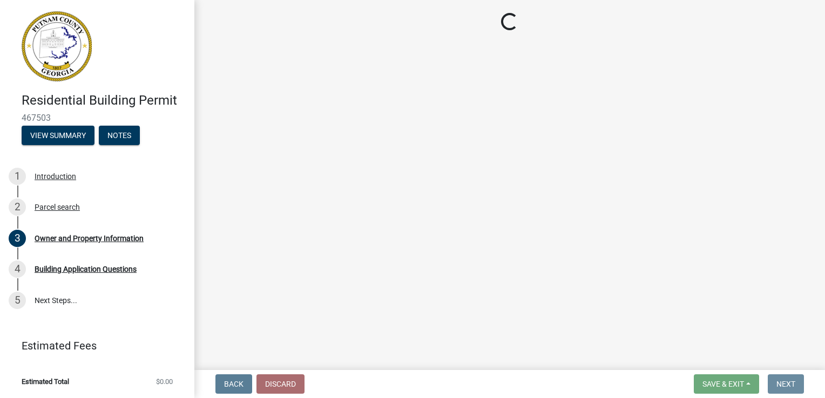
scroll to position [0, 0]
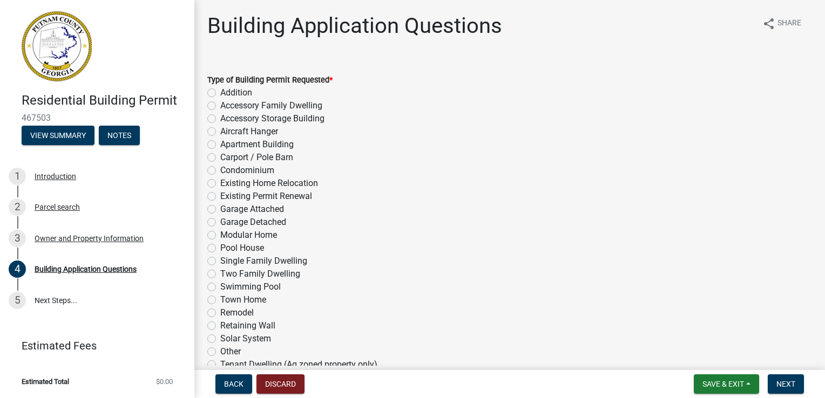
click at [220, 264] on label "Single Family Dwelling" at bounding box center [263, 261] width 87 height 13
click at [220, 262] on input "Single Family Dwelling" at bounding box center [223, 258] width 7 height 7
radio input "true"
click at [781, 386] on span "Next" at bounding box center [785, 384] width 19 height 9
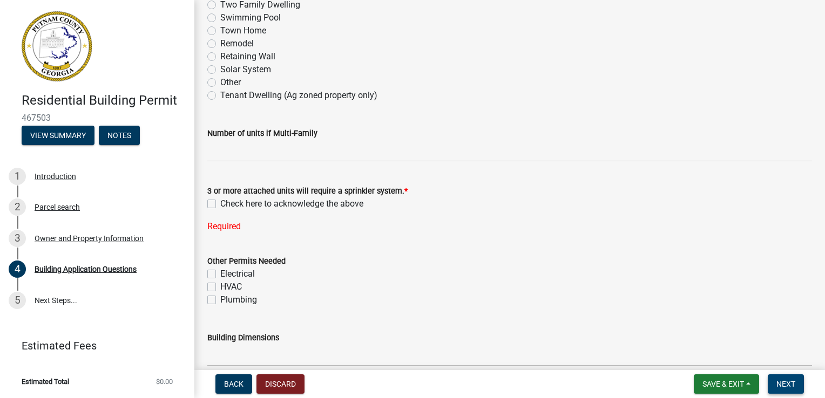
scroll to position [324, 0]
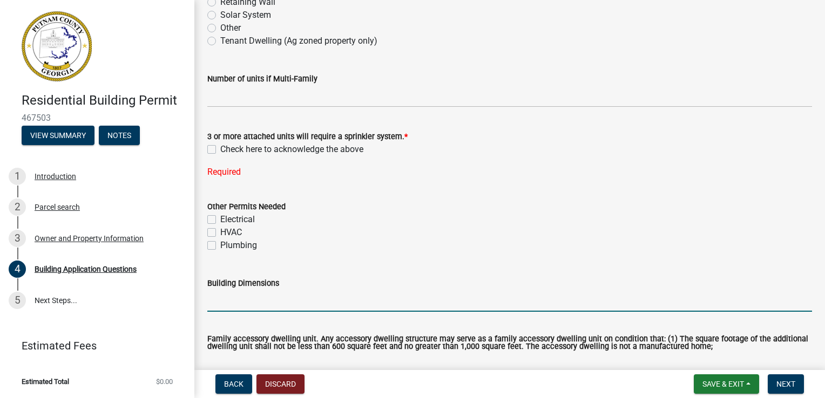
click at [227, 305] on input "Building Dimensions" at bounding box center [509, 301] width 604 height 22
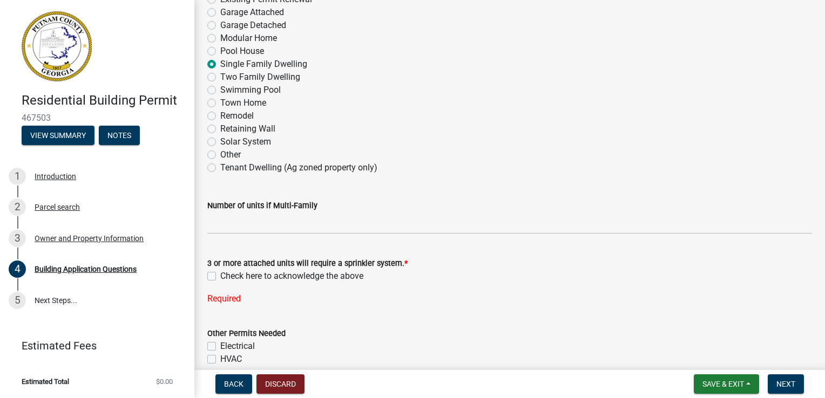
scroll to position [216, 0]
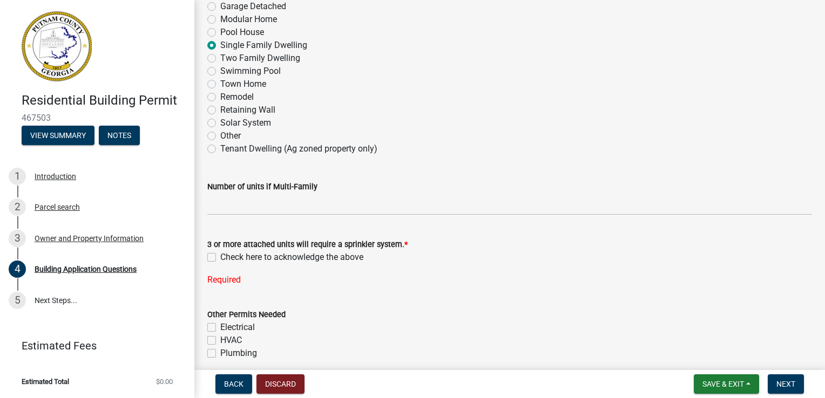
click at [220, 254] on label "Check here to acknowledge the above" at bounding box center [291, 257] width 143 height 13
click at [220, 254] on input "Check here to acknowledge the above" at bounding box center [223, 254] width 7 height 7
checkbox input "true"
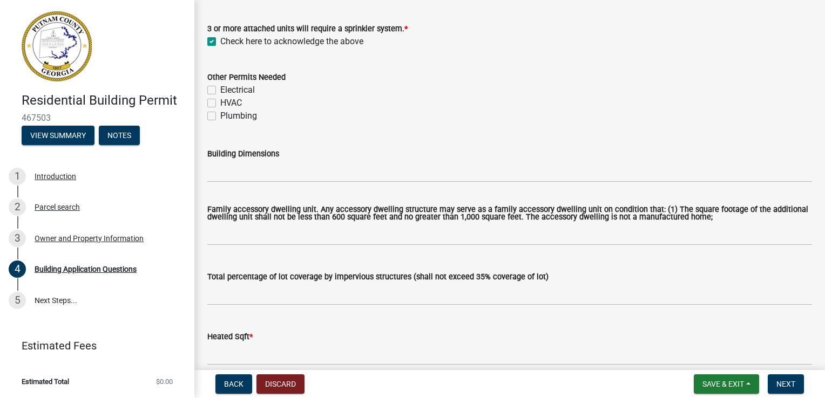
scroll to position [486, 0]
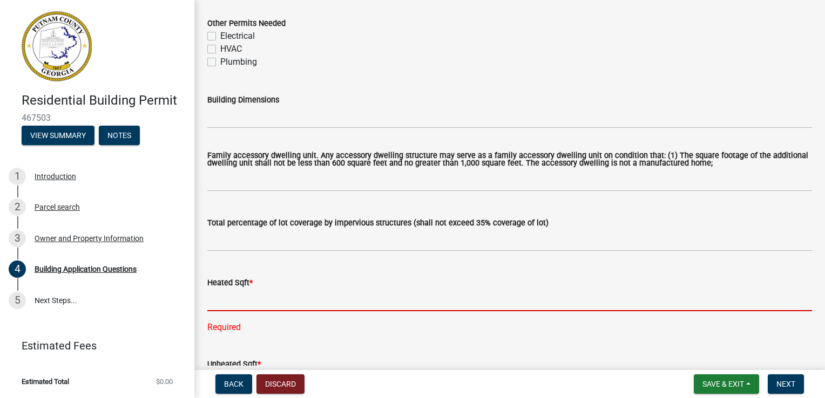
click at [222, 302] on input "text" at bounding box center [509, 300] width 604 height 22
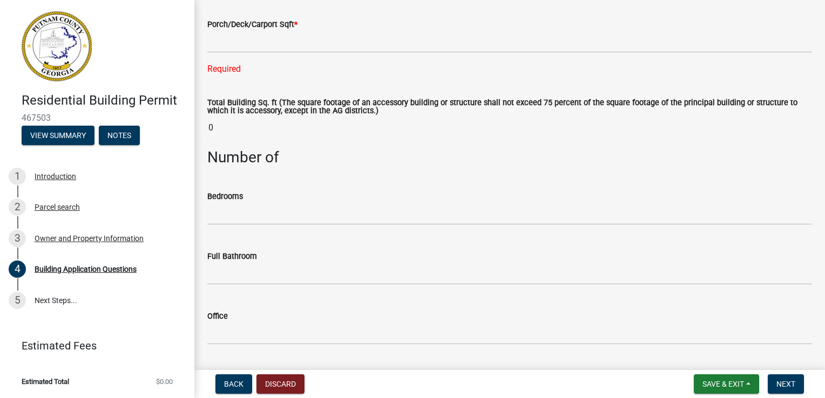
scroll to position [917, 0]
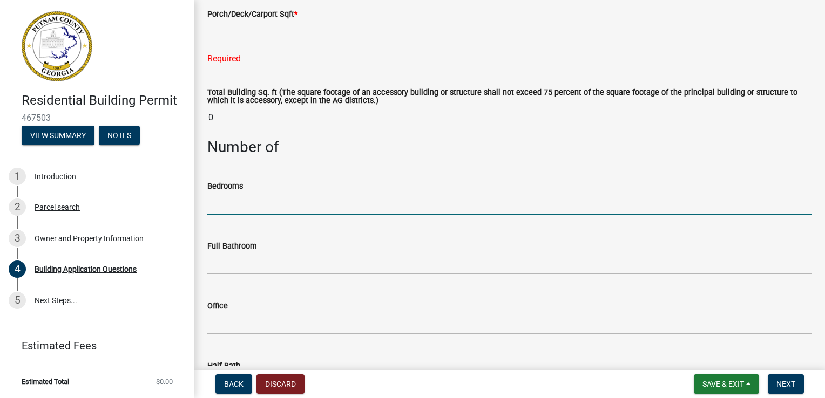
click at [229, 206] on input "text" at bounding box center [509, 204] width 604 height 22
type input "5"
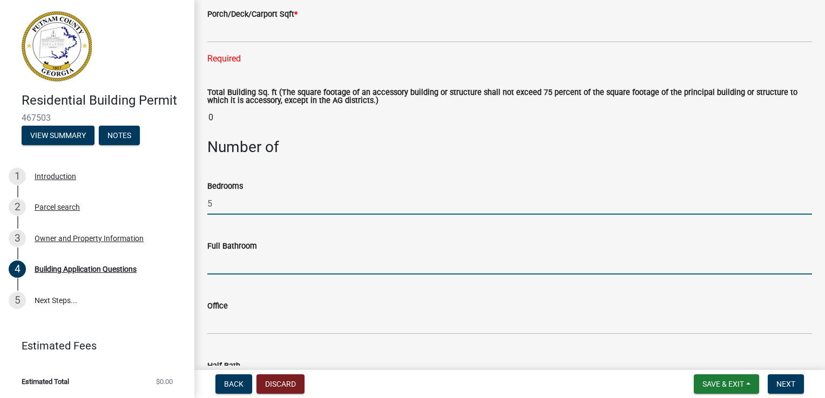
click at [213, 269] on input "text" at bounding box center [509, 264] width 604 height 22
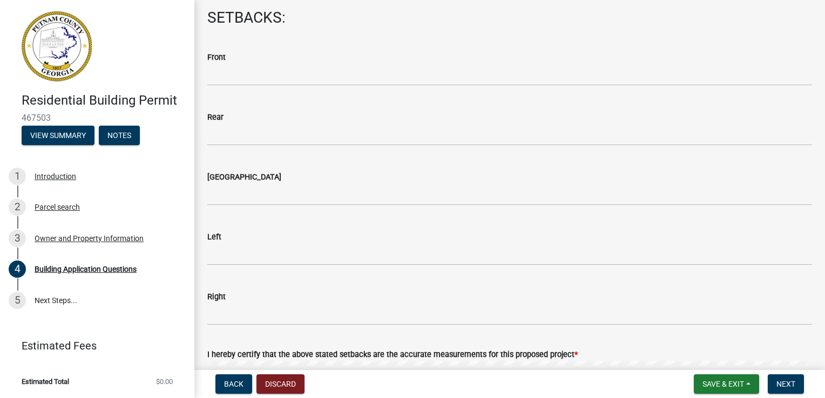
scroll to position [1619, 0]
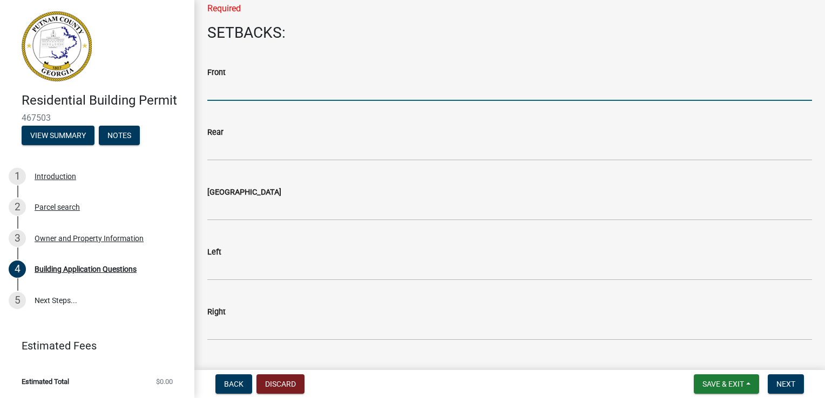
click at [232, 93] on input "text" at bounding box center [509, 90] width 604 height 22
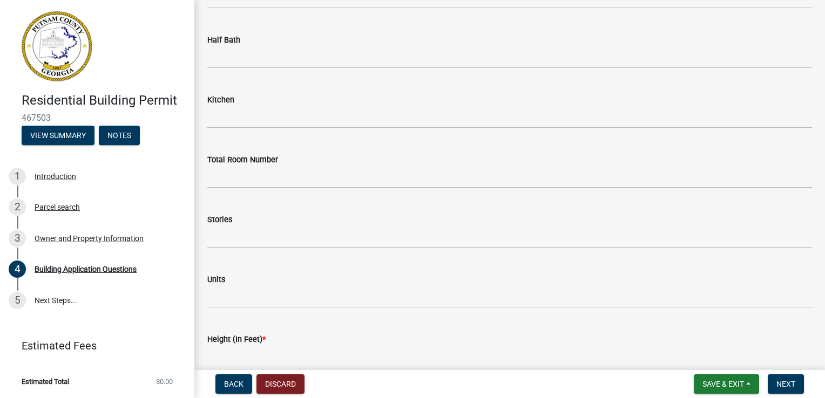
scroll to position [1187, 0]
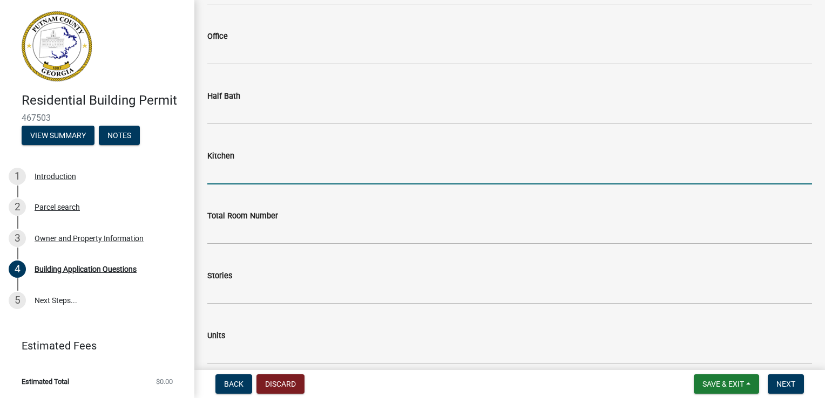
click at [220, 166] on input "text" at bounding box center [509, 173] width 604 height 22
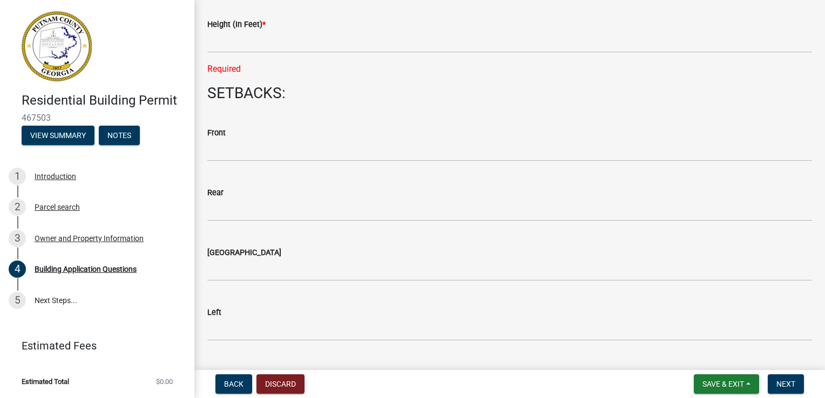
scroll to position [1565, 0]
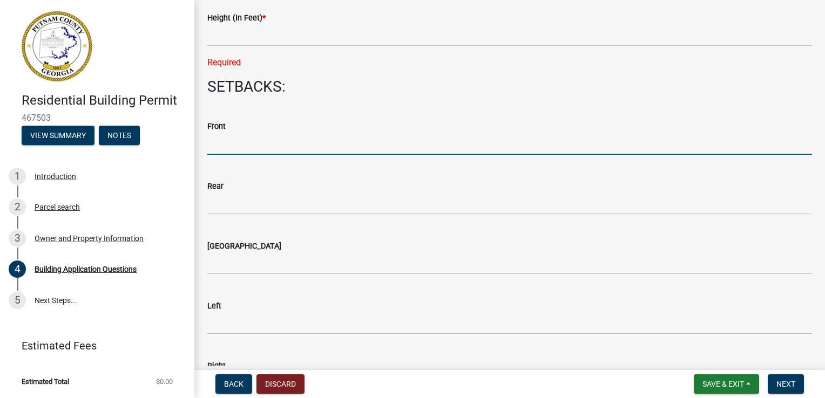
click at [219, 142] on input "text" at bounding box center [509, 144] width 604 height 22
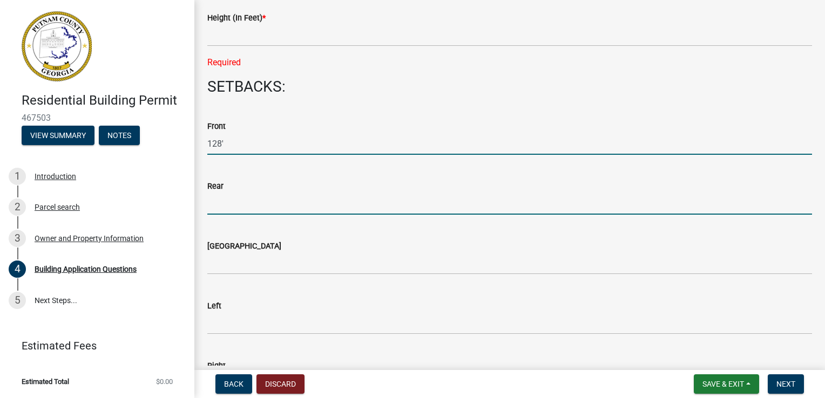
type input "128"
click at [219, 210] on input "text" at bounding box center [509, 204] width 604 height 22
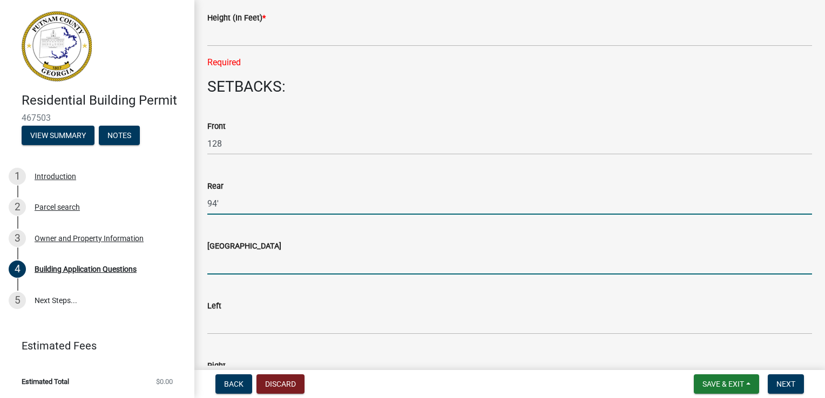
type input "94"
click at [218, 262] on input "text" at bounding box center [509, 264] width 604 height 22
type input "94"
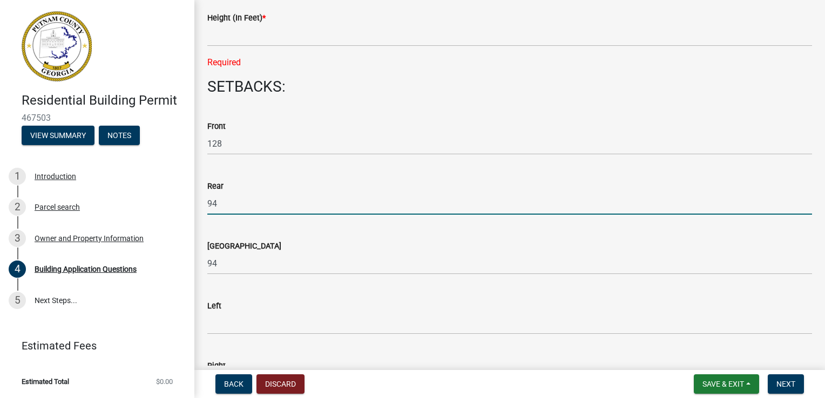
click at [222, 206] on input "94" at bounding box center [509, 204] width 604 height 22
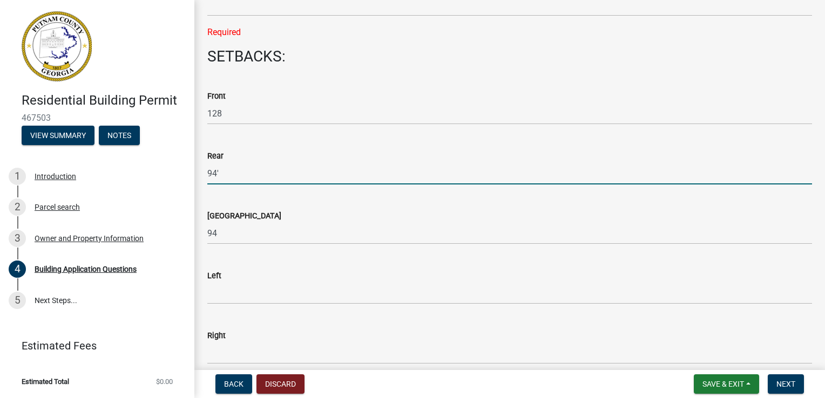
scroll to position [1619, 0]
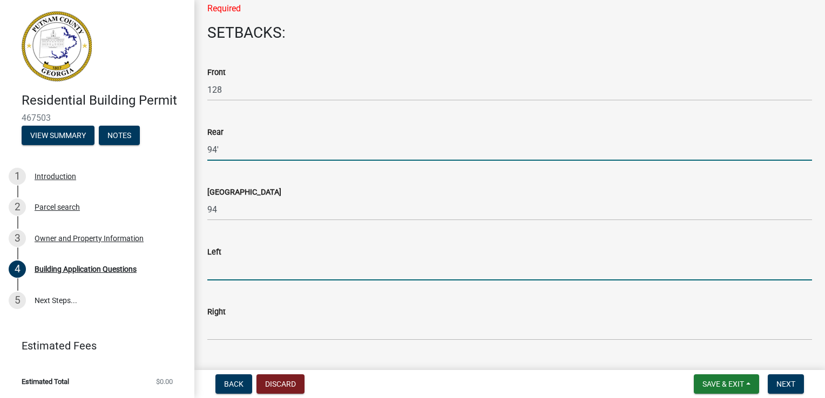
type input "94"
click at [219, 269] on input "text" at bounding box center [509, 269] width 604 height 22
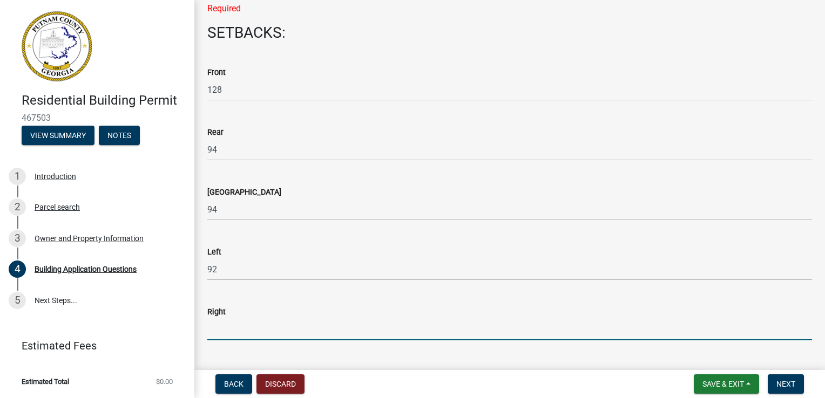
click at [217, 332] on input "text" at bounding box center [509, 329] width 604 height 22
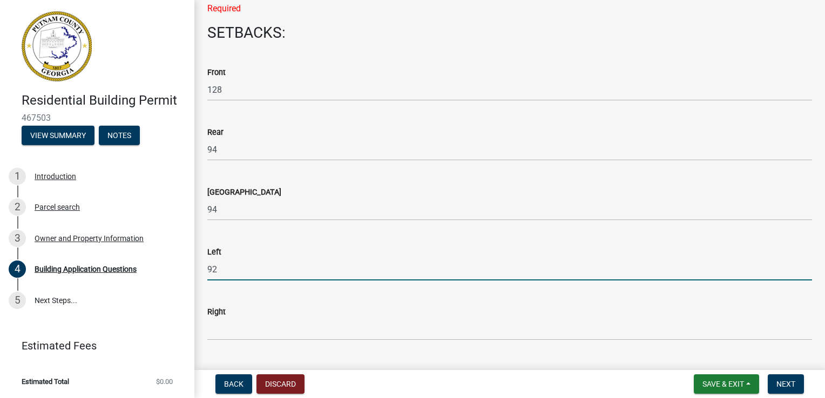
drag, startPoint x: 224, startPoint y: 271, endPoint x: 208, endPoint y: 273, distance: 16.8
click at [208, 273] on input "92" at bounding box center [509, 269] width 604 height 22
type input "80"
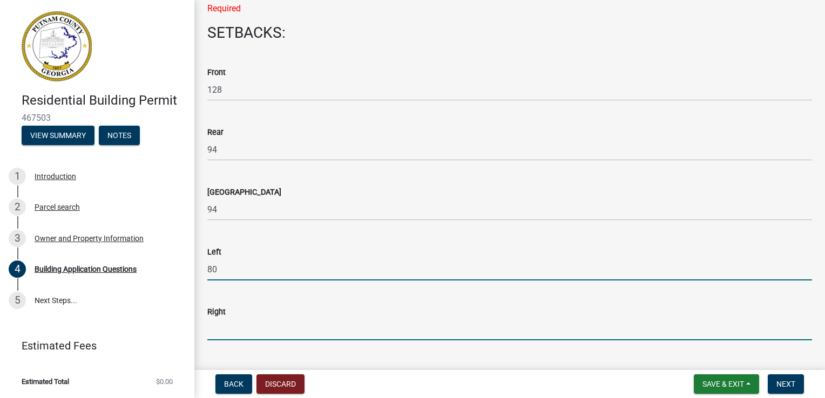
click at [219, 333] on input "text" at bounding box center [509, 329] width 604 height 22
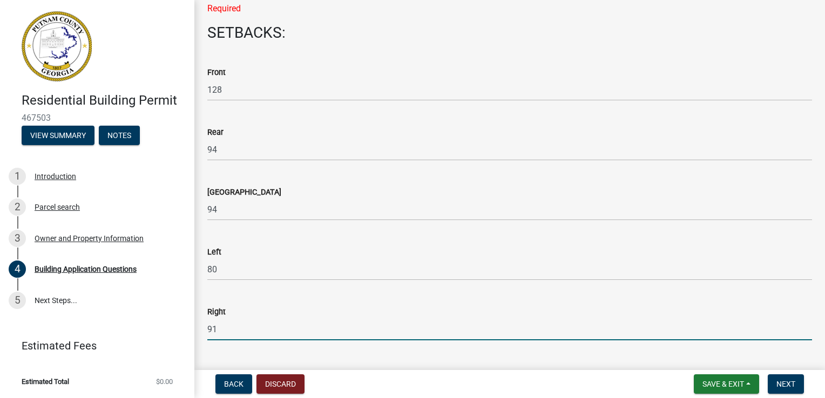
type input "9"
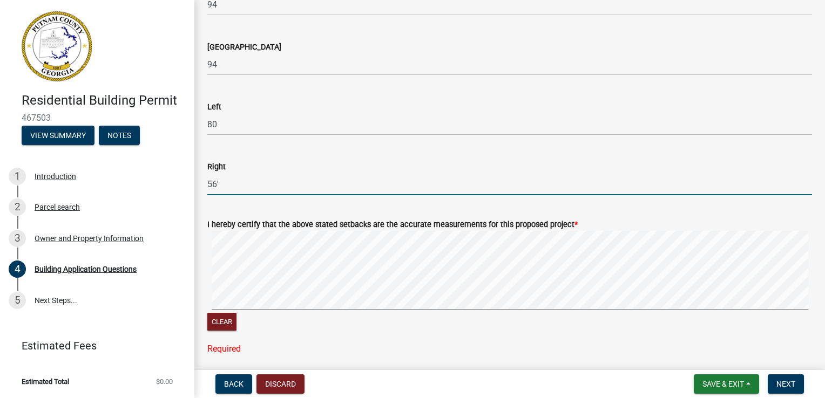
scroll to position [1781, 0]
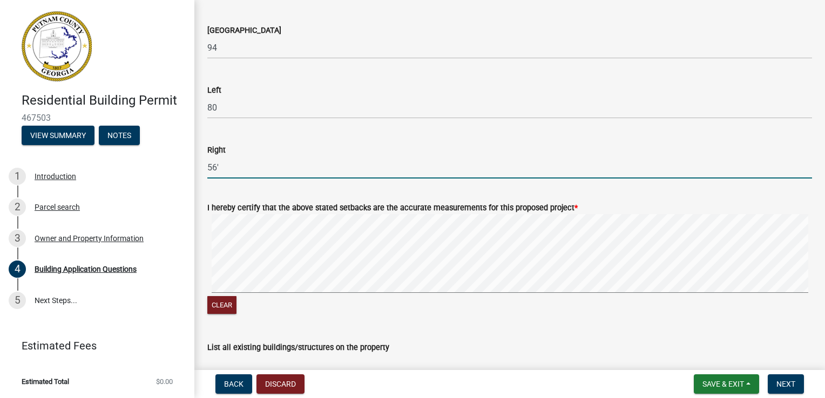
click at [358, 298] on div "Clear" at bounding box center [509, 265] width 604 height 102
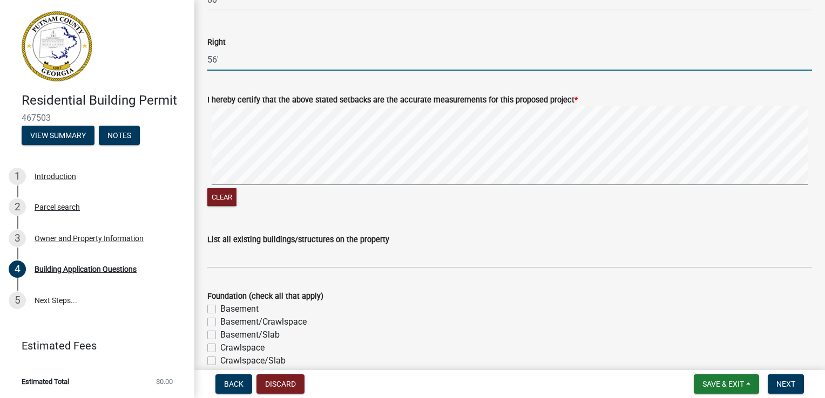
scroll to position [1997, 0]
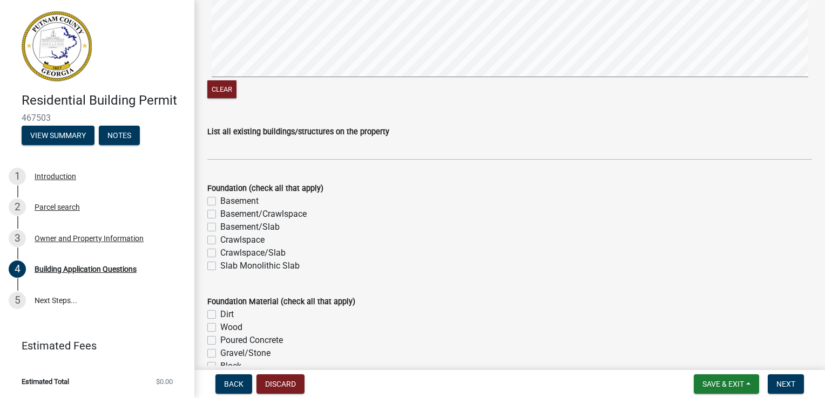
type input "56"
click at [220, 204] on label "Basement" at bounding box center [239, 201] width 38 height 13
click at [220, 202] on input "Basement" at bounding box center [223, 198] width 7 height 7
checkbox input "true"
checkbox input "false"
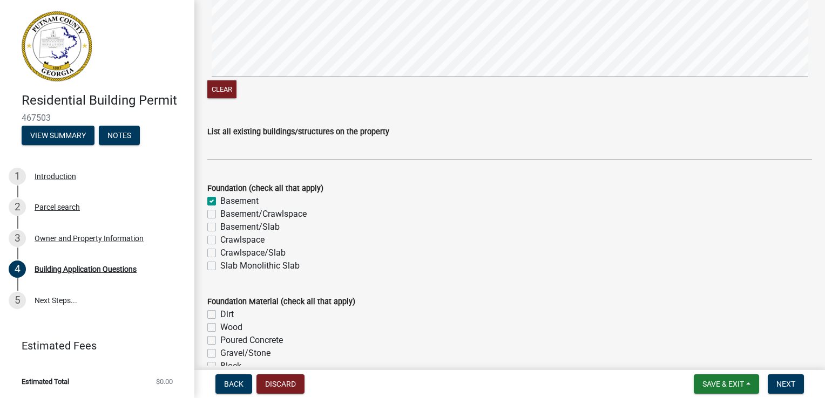
checkbox input "false"
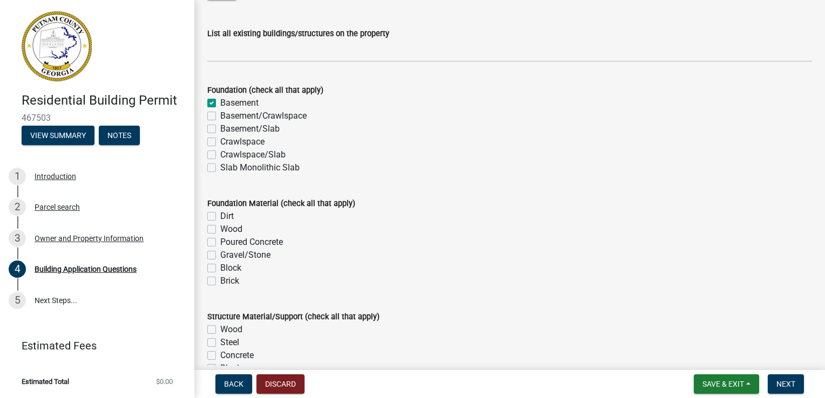
scroll to position [2105, 0]
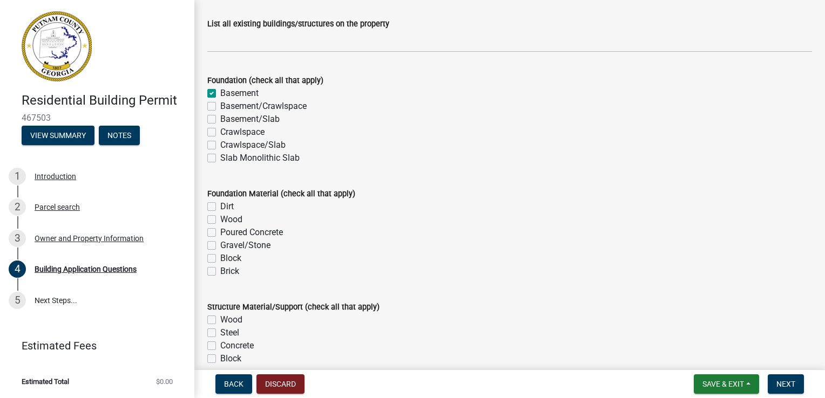
click at [220, 233] on label "Poured Concrete" at bounding box center [251, 232] width 63 height 13
click at [220, 233] on input "Poured Concrete" at bounding box center [223, 229] width 7 height 7
checkbox input "true"
checkbox input "false"
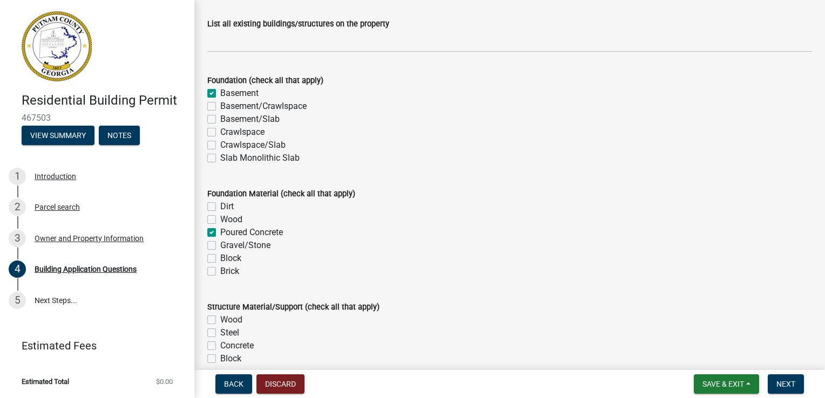
checkbox input "true"
checkbox input "false"
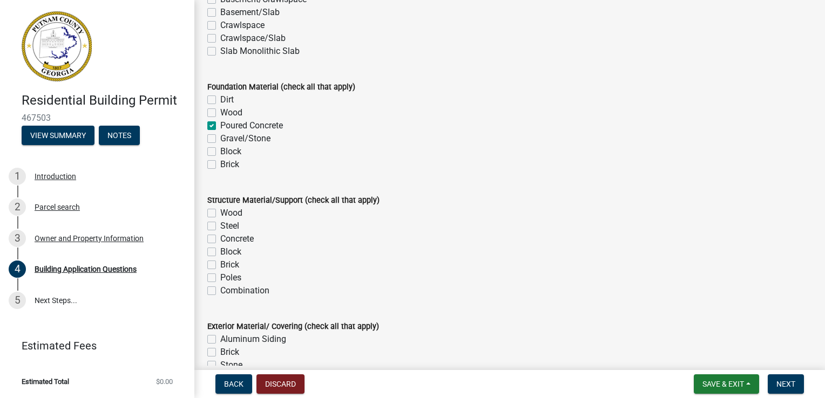
scroll to position [2213, 0]
drag, startPoint x: 210, startPoint y: 262, endPoint x: 214, endPoint y: 284, distance: 23.1
click at [214, 284] on div "Structure Material/Support (check all that apply) Wood Steel Concrete Block Bri…" at bounding box center [509, 245] width 604 height 104
drag, startPoint x: 214, startPoint y: 284, endPoint x: 213, endPoint y: 264, distance: 20.0
click at [220, 264] on label "Brick" at bounding box center [229, 263] width 19 height 13
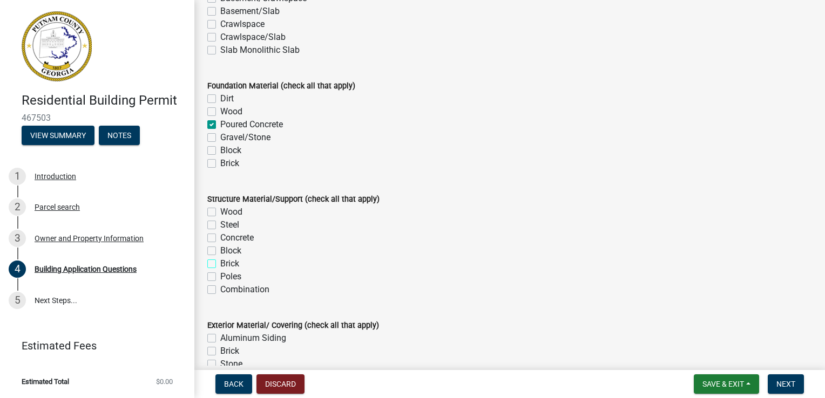
click at [220, 264] on input "Brick" at bounding box center [223, 260] width 7 height 7
checkbox input "true"
checkbox input "false"
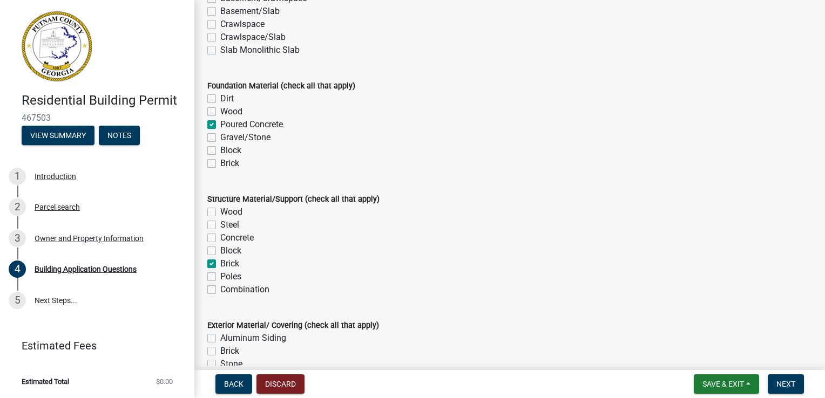
checkbox input "false"
checkbox input "true"
checkbox input "false"
click at [220, 251] on label "Block" at bounding box center [230, 250] width 21 height 13
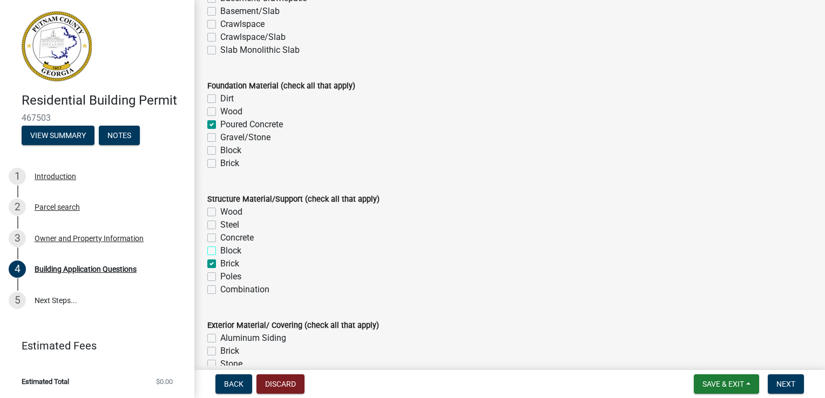
click at [220, 251] on input "Block" at bounding box center [223, 247] width 7 height 7
checkbox input "true"
checkbox input "false"
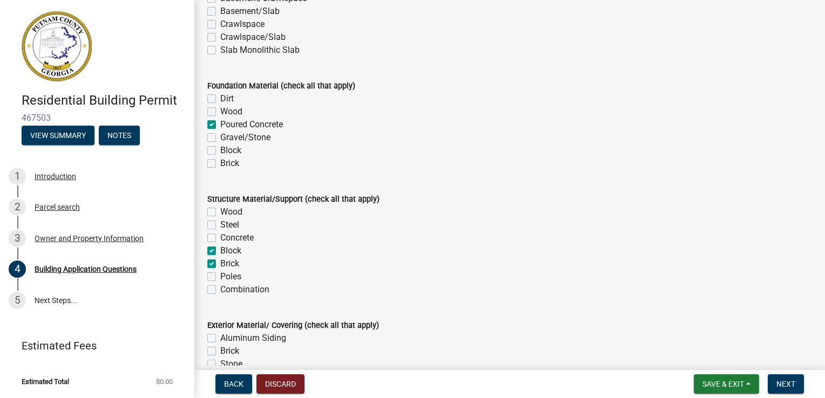
checkbox input "true"
checkbox input "false"
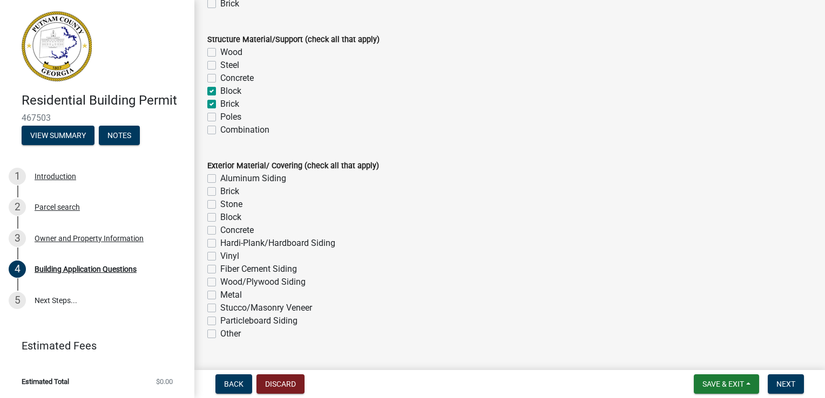
scroll to position [2320, 0]
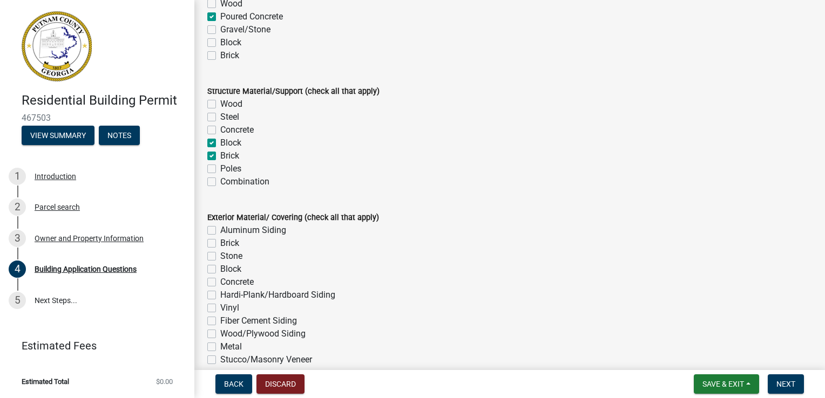
click at [220, 130] on label "Concrete" at bounding box center [236, 130] width 33 height 13
click at [220, 130] on input "Concrete" at bounding box center [223, 127] width 7 height 7
checkbox input "true"
checkbox input "false"
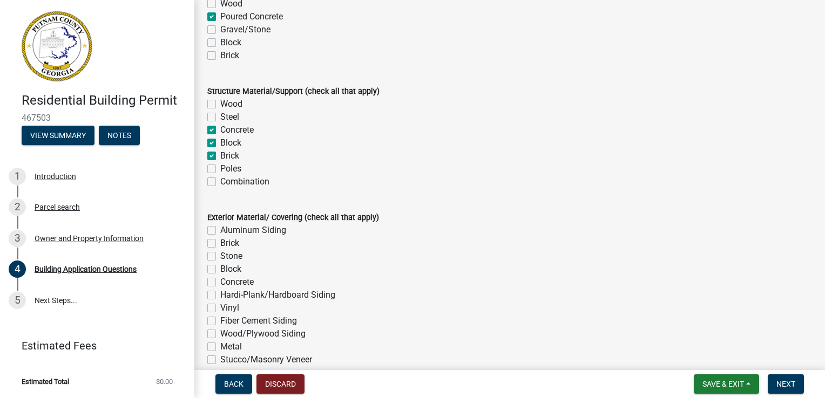
checkbox input "true"
checkbox input "false"
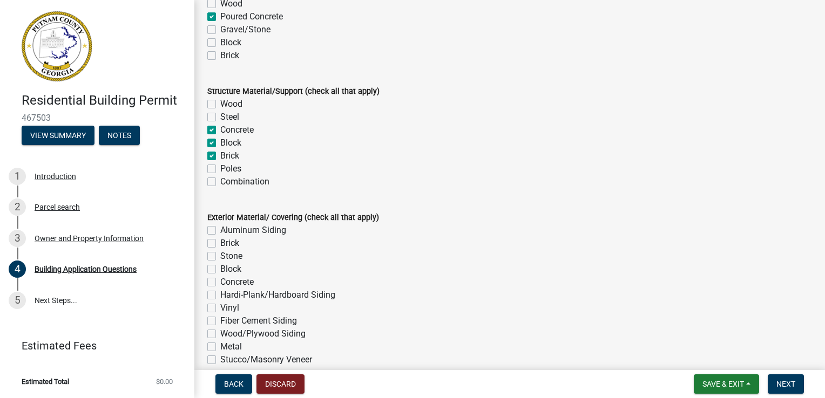
click at [220, 141] on label "Block" at bounding box center [230, 143] width 21 height 13
click at [220, 141] on input "Block" at bounding box center [223, 140] width 7 height 7
checkbox input "false"
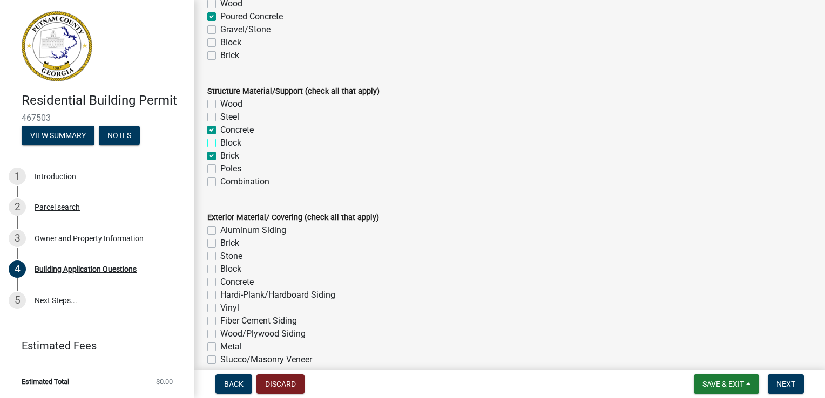
checkbox input "true"
checkbox input "false"
checkbox input "true"
checkbox input "false"
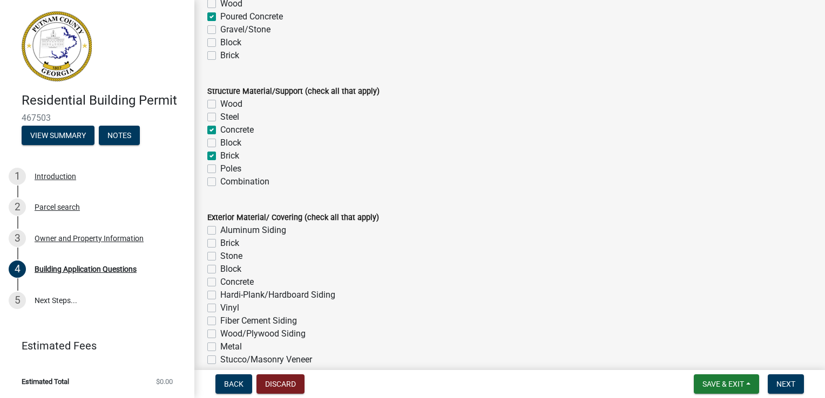
click at [220, 155] on label "Brick" at bounding box center [229, 155] width 19 height 13
click at [220, 155] on input "Brick" at bounding box center [223, 152] width 7 height 7
checkbox input "false"
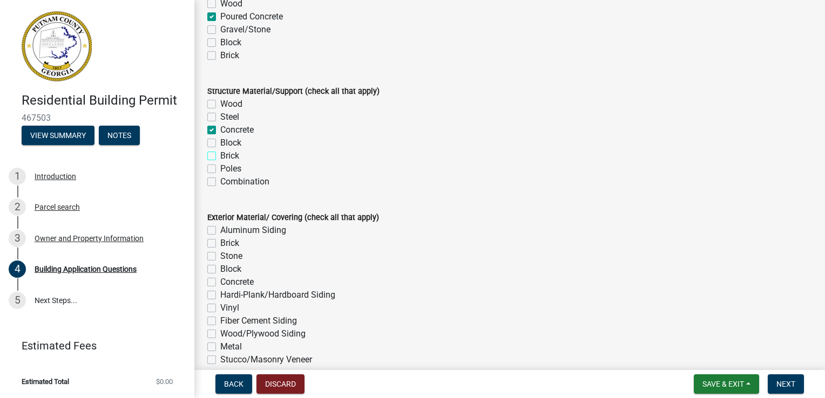
checkbox input "true"
checkbox input "false"
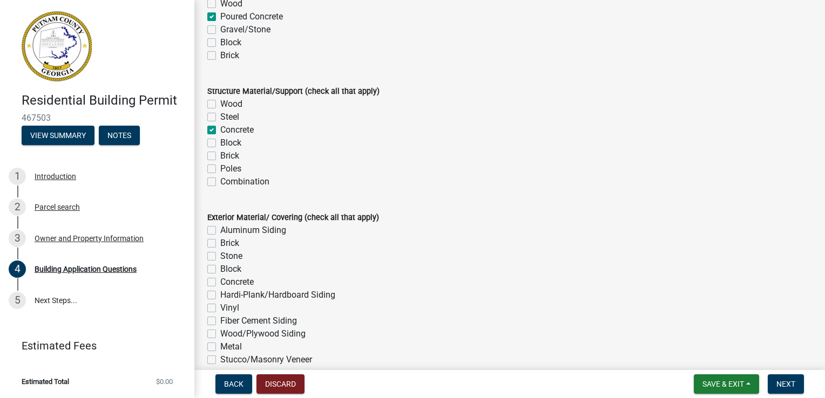
click at [220, 118] on label "Steel" at bounding box center [229, 117] width 19 height 13
click at [220, 118] on input "Steel" at bounding box center [223, 114] width 7 height 7
checkbox input "true"
checkbox input "false"
checkbox input "true"
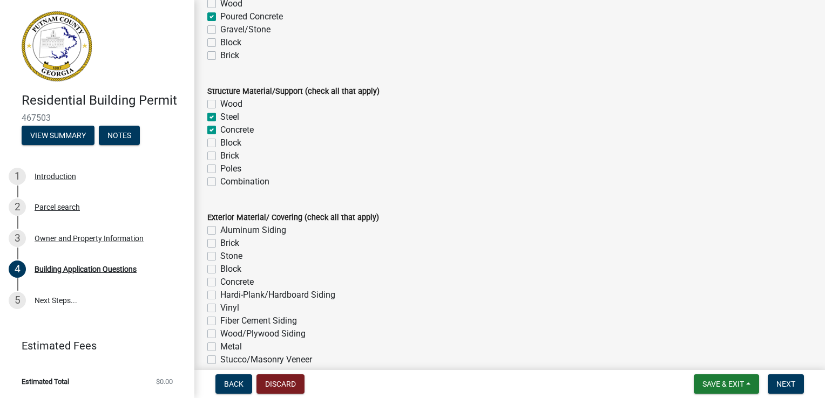
checkbox input "true"
checkbox input "false"
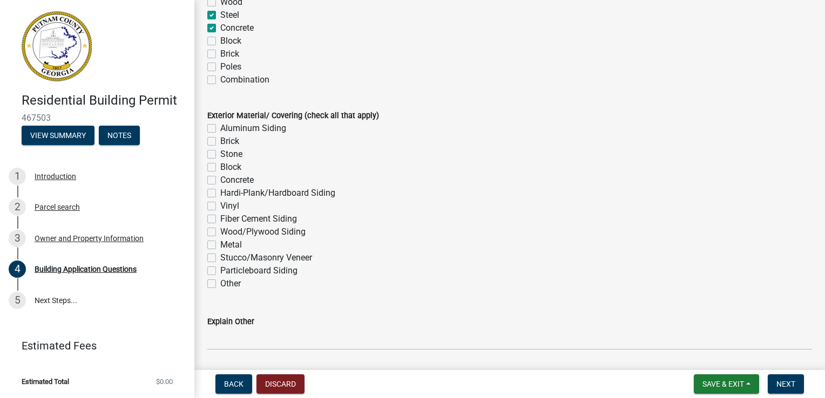
scroll to position [2428, 0]
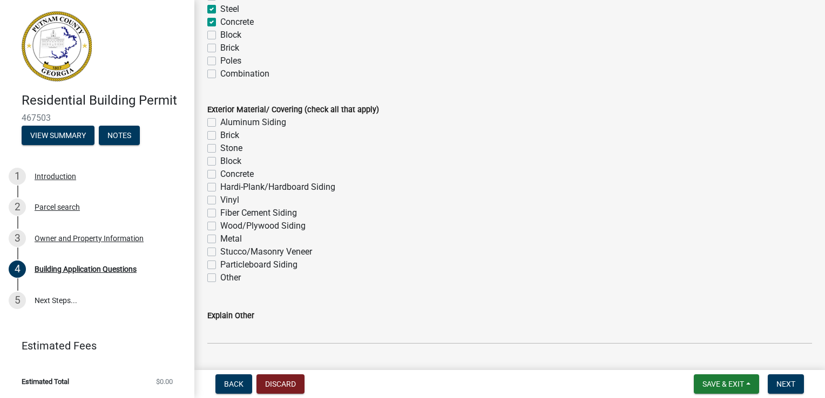
click at [220, 133] on label "Brick" at bounding box center [229, 135] width 19 height 13
click at [220, 133] on input "Brick" at bounding box center [223, 132] width 7 height 7
checkbox input "true"
checkbox input "false"
checkbox input "true"
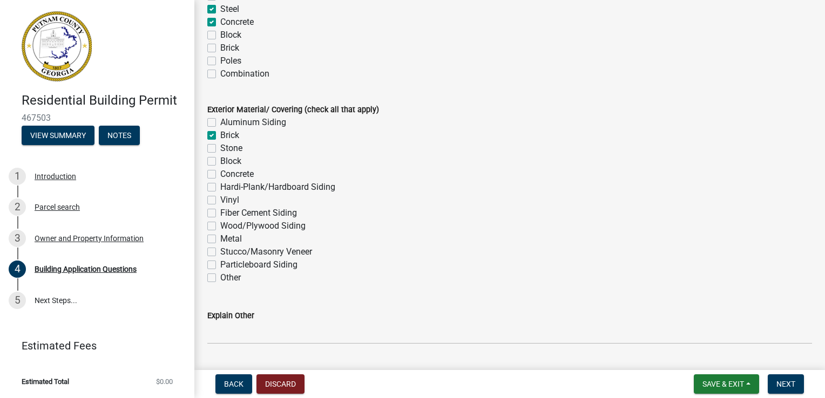
checkbox input "false"
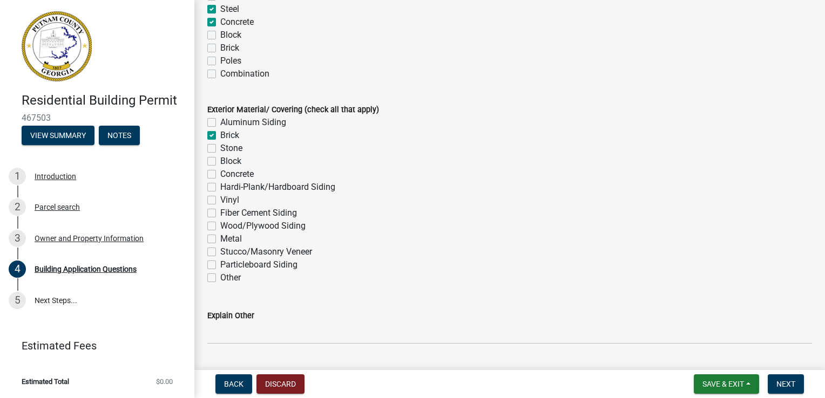
checkbox input "false"
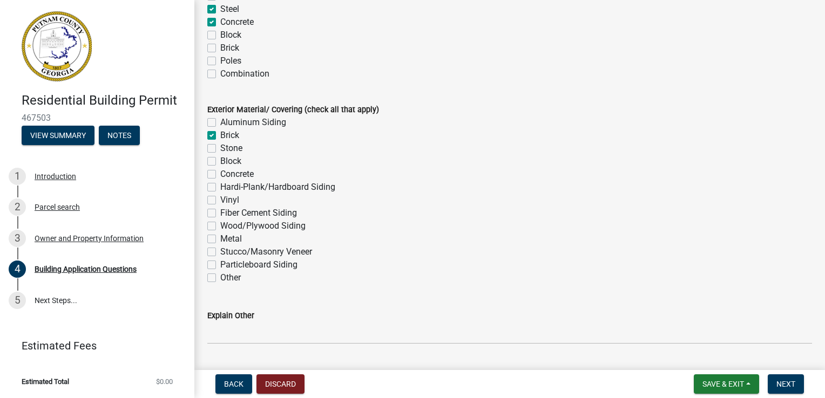
checkbox input "false"
click at [220, 152] on label "Stone" at bounding box center [231, 148] width 22 height 13
click at [220, 149] on input "Stone" at bounding box center [223, 145] width 7 height 7
checkbox input "true"
checkbox input "false"
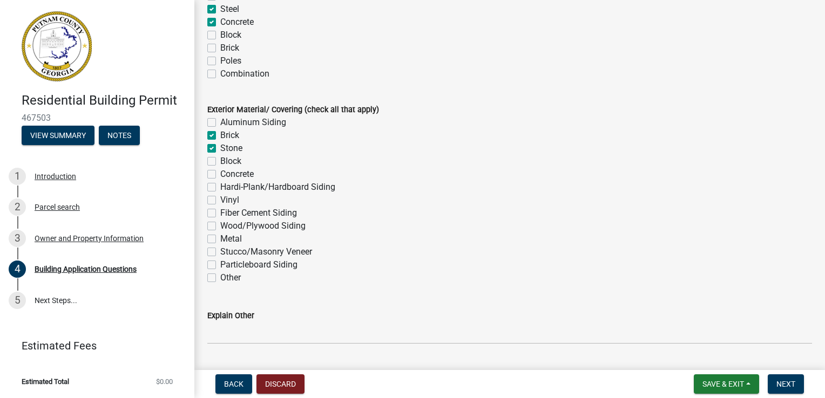
checkbox input "true"
checkbox input "false"
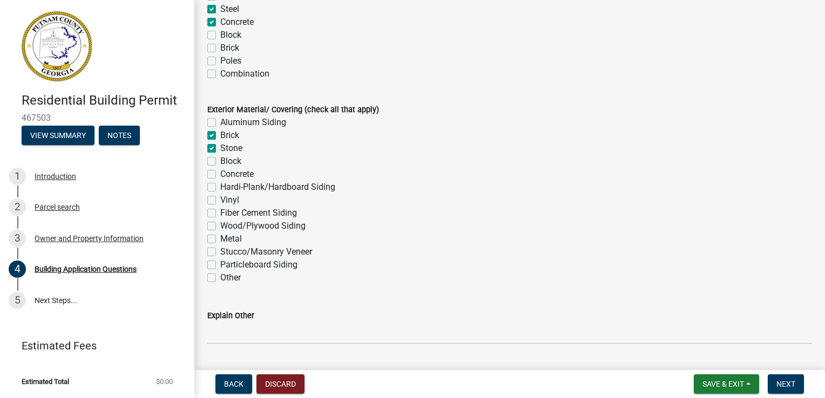
checkbox input "false"
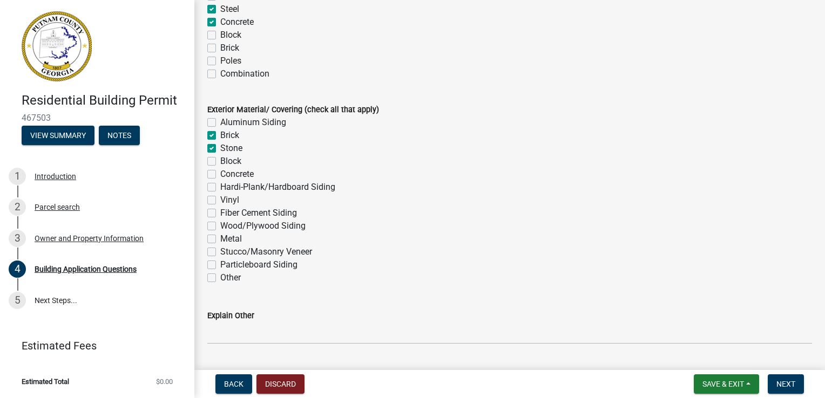
checkbox input "false"
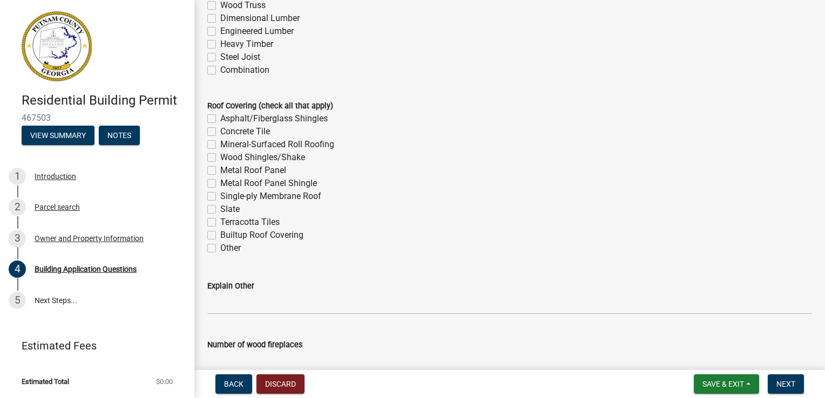
scroll to position [2860, 0]
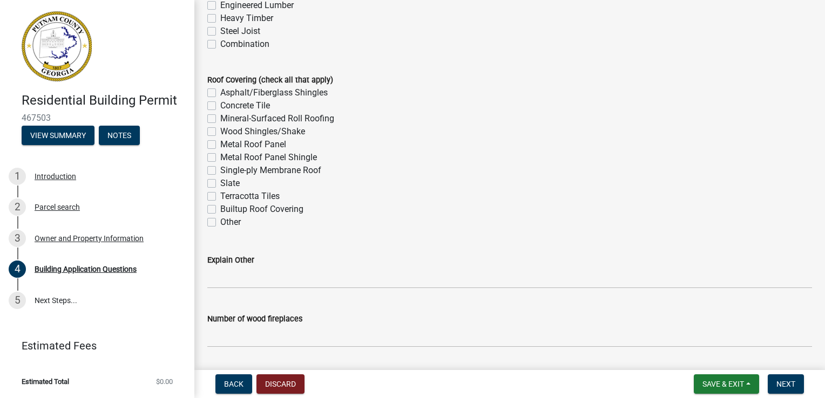
click at [220, 93] on label "Asphalt/Fiberglass Shingles" at bounding box center [273, 92] width 107 height 13
click at [220, 93] on input "Asphalt/Fiberglass Shingles" at bounding box center [223, 89] width 7 height 7
checkbox input "true"
checkbox input "false"
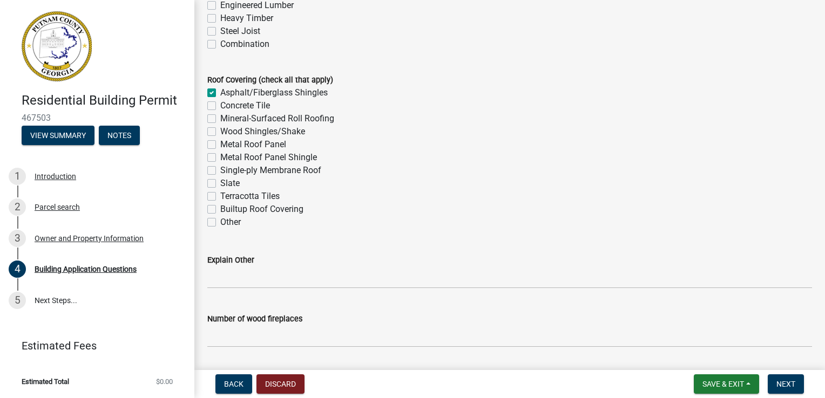
checkbox input "false"
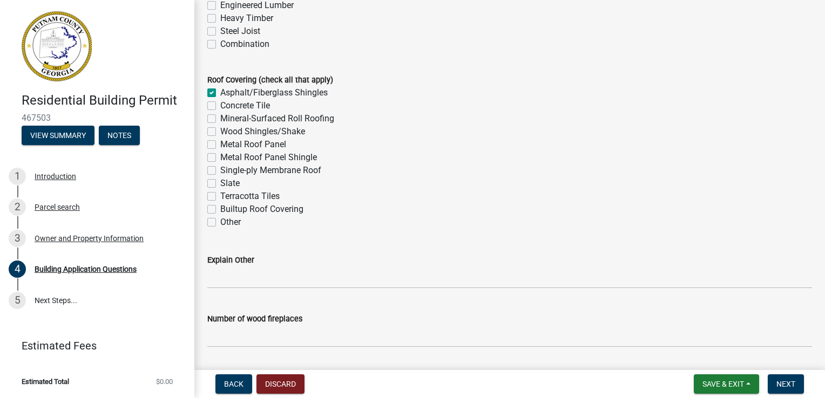
checkbox input "false"
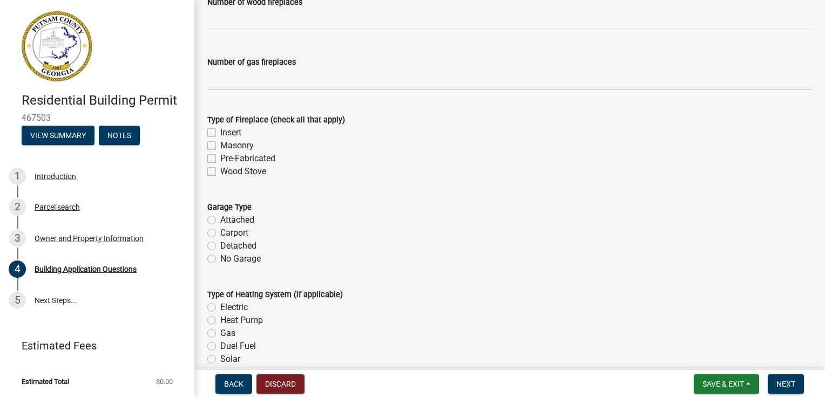
scroll to position [3184, 0]
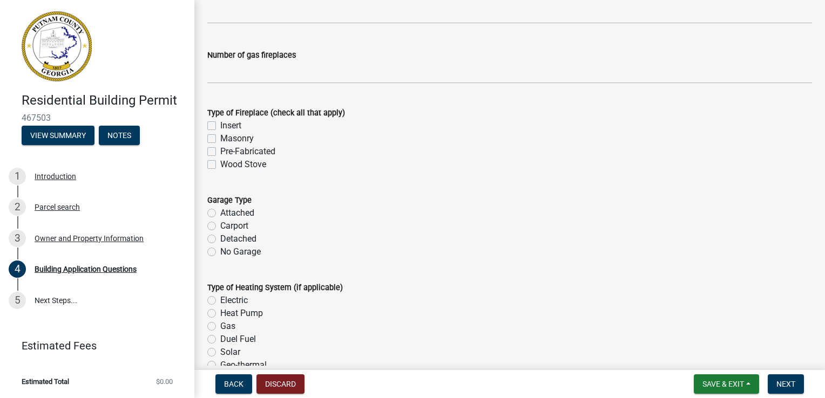
click at [220, 239] on label "Detached" at bounding box center [238, 239] width 36 height 13
click at [220, 239] on input "Detached" at bounding box center [223, 236] width 7 height 7
radio input "true"
click at [209, 207] on div "Attached" at bounding box center [509, 213] width 604 height 13
click at [220, 209] on label "Attached" at bounding box center [237, 213] width 34 height 13
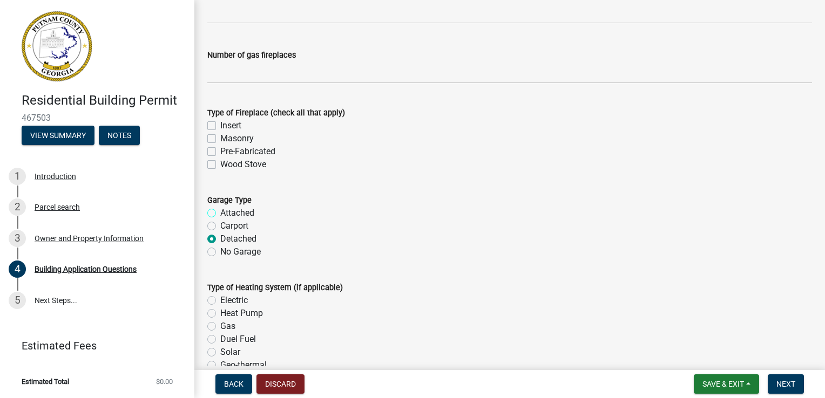
click at [220, 209] on input "Attached" at bounding box center [223, 210] width 7 height 7
radio input "true"
click at [220, 238] on label "Detached" at bounding box center [238, 239] width 36 height 13
click at [220, 238] on input "Detached" at bounding box center [223, 236] width 7 height 7
radio input "true"
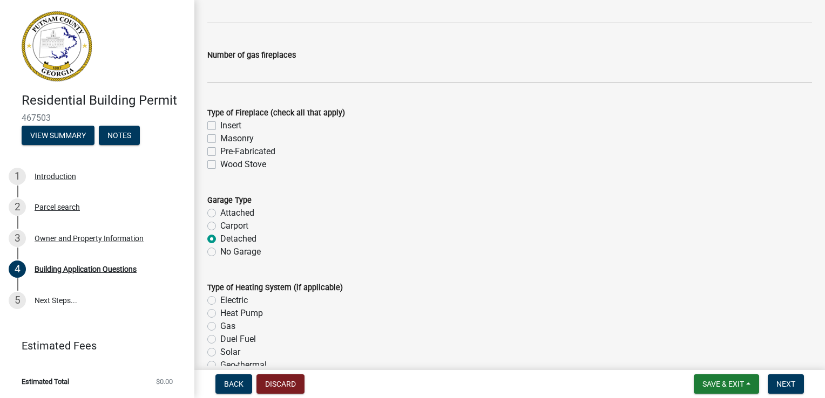
click at [220, 210] on label "Attached" at bounding box center [237, 213] width 34 height 13
click at [220, 210] on input "Attached" at bounding box center [223, 210] width 7 height 7
radio input "true"
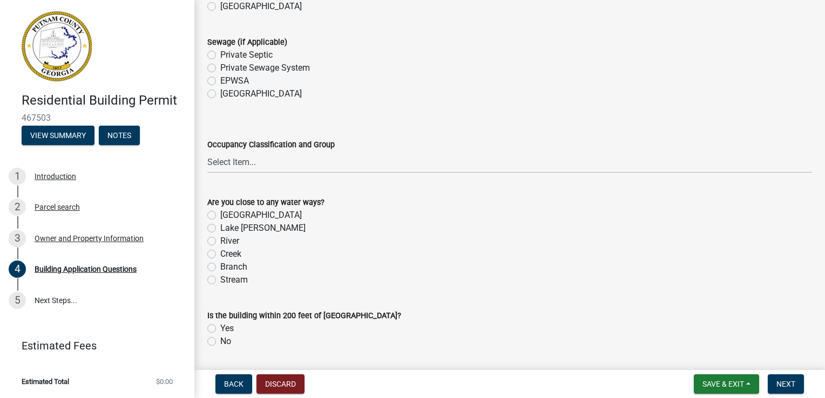
scroll to position [3723, 0]
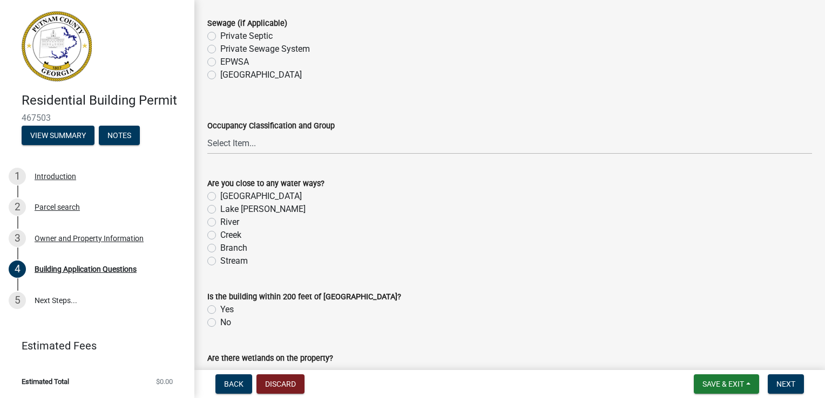
click at [220, 210] on label "Lake [PERSON_NAME]" at bounding box center [262, 209] width 85 height 13
click at [220, 210] on input "Lake [PERSON_NAME]" at bounding box center [223, 206] width 7 height 7
radio input "true"
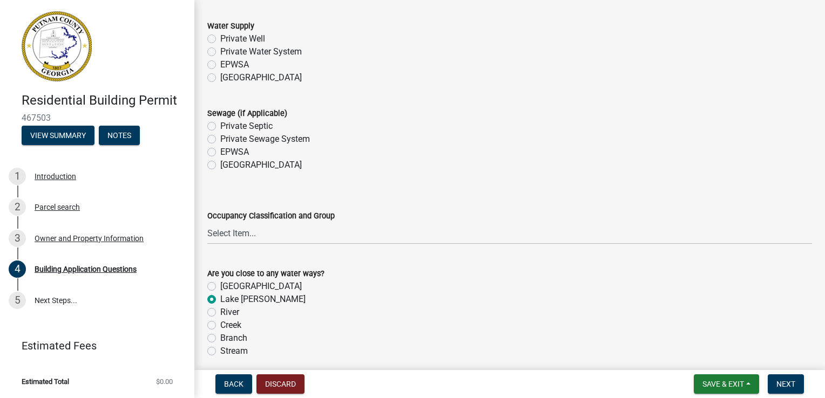
scroll to position [3616, 0]
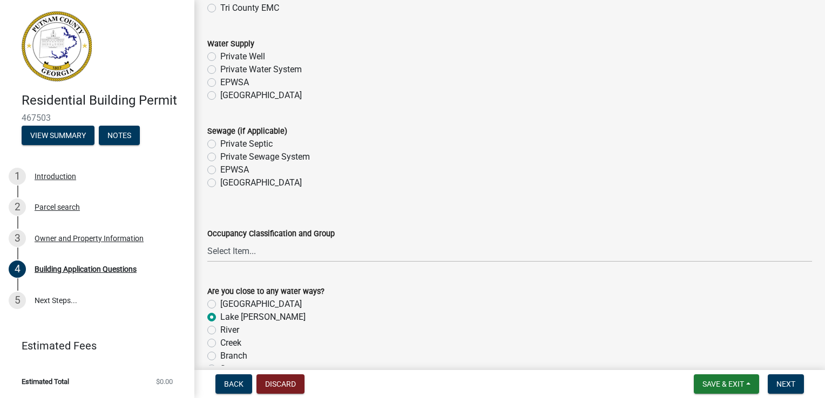
click at [220, 145] on label "Private Septic" at bounding box center [246, 144] width 52 height 13
click at [220, 145] on input "Private Septic" at bounding box center [223, 141] width 7 height 7
radio input "true"
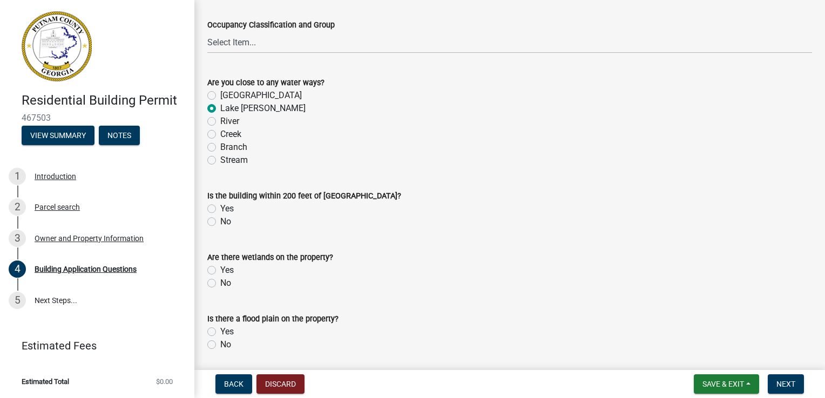
scroll to position [3831, 0]
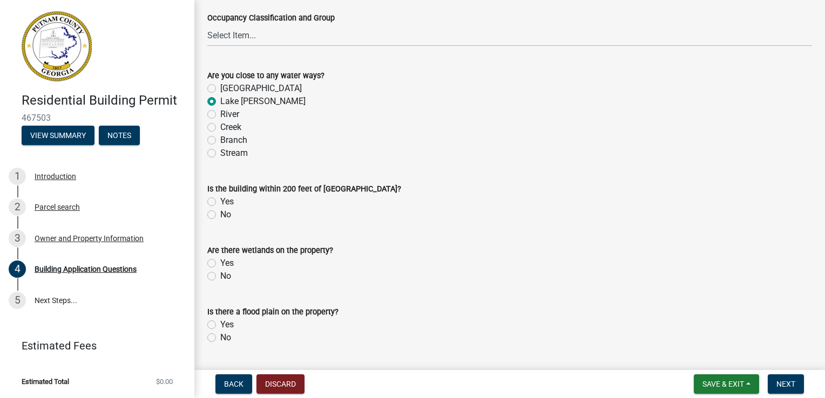
click at [220, 204] on label "Yes" at bounding box center [226, 201] width 13 height 13
click at [220, 202] on input "Yes" at bounding box center [223, 198] width 7 height 7
radio input "true"
click at [220, 277] on label "No" at bounding box center [225, 276] width 11 height 13
click at [220, 277] on input "No" at bounding box center [223, 273] width 7 height 7
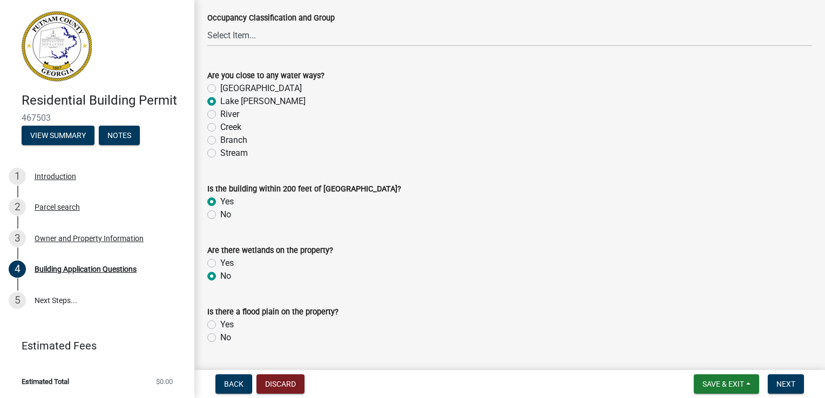
radio input "true"
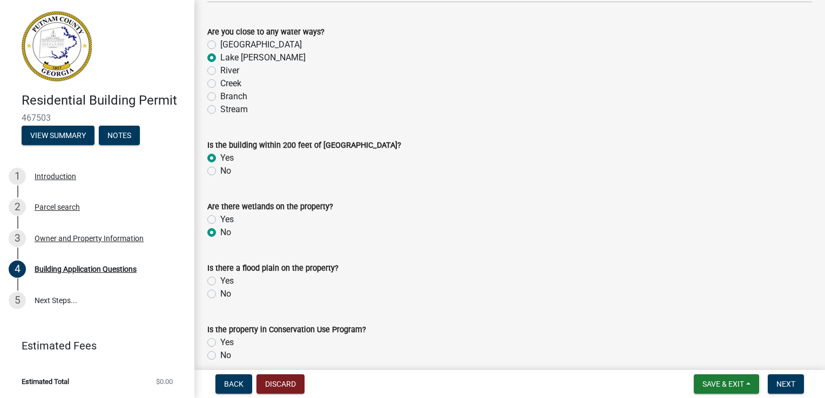
scroll to position [3939, 0]
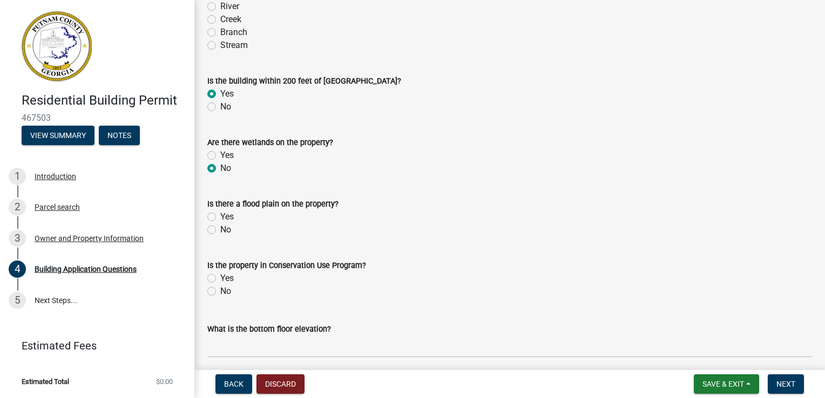
click at [220, 229] on label "No" at bounding box center [225, 229] width 11 height 13
click at [220, 229] on input "No" at bounding box center [223, 226] width 7 height 7
radio input "true"
click at [220, 289] on label "No" at bounding box center [225, 291] width 11 height 13
click at [220, 289] on input "No" at bounding box center [223, 288] width 7 height 7
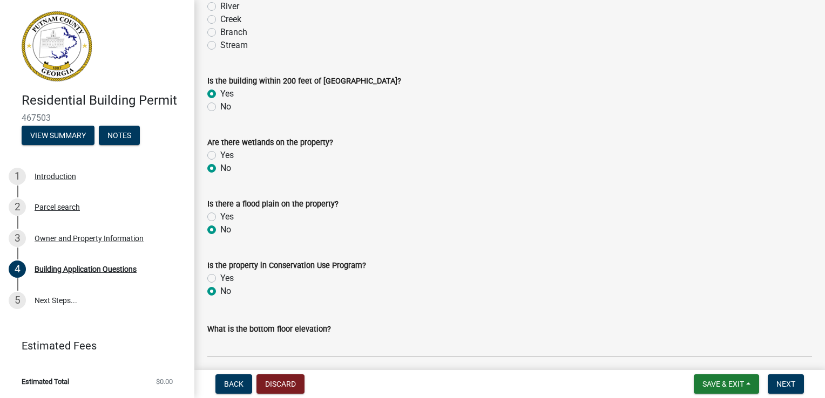
radio input "true"
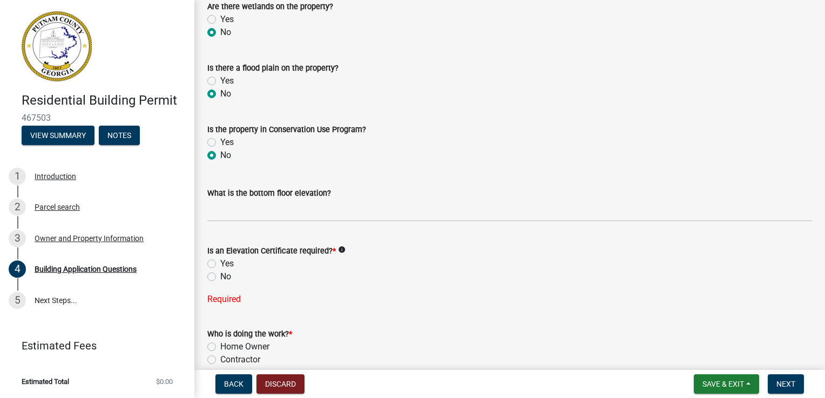
scroll to position [4101, 0]
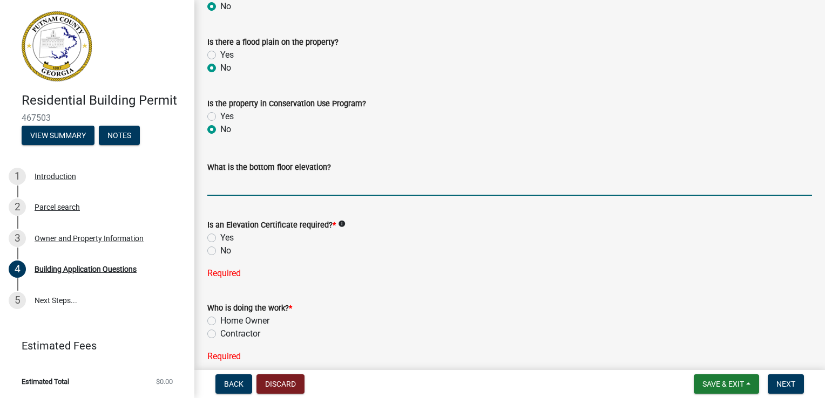
click at [211, 183] on input "text" at bounding box center [509, 185] width 604 height 22
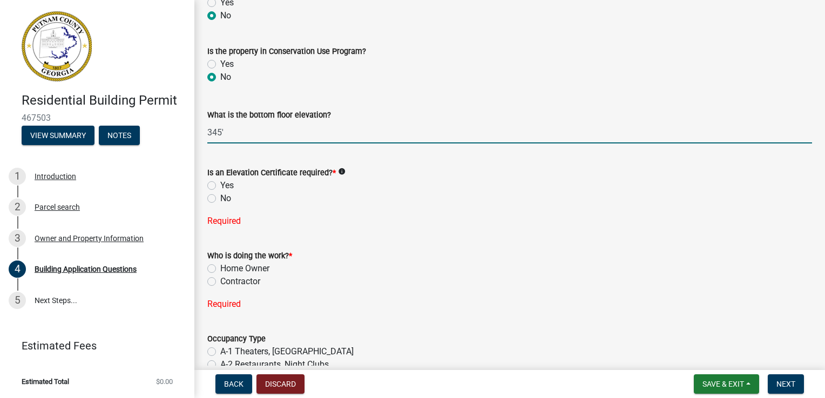
scroll to position [4155, 0]
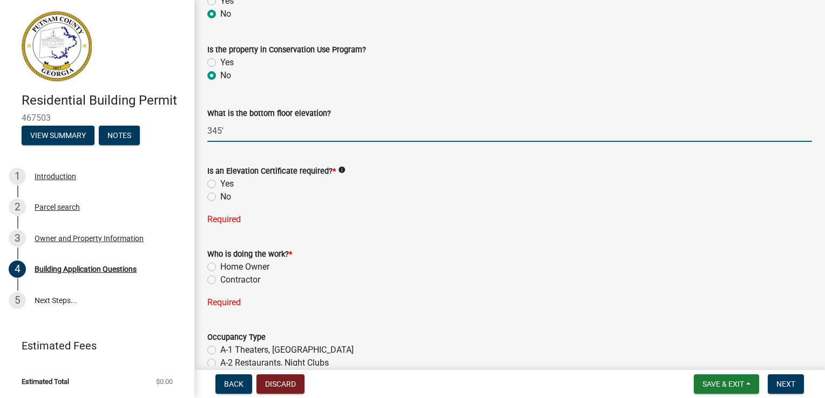
type input "345"
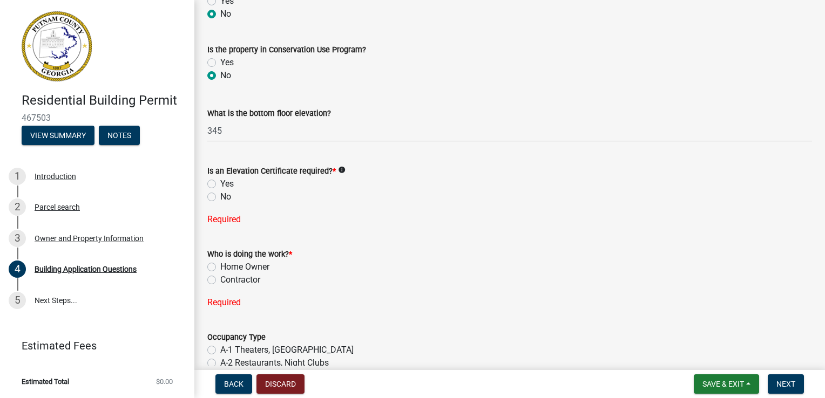
click at [220, 283] on label "Contractor" at bounding box center [240, 280] width 40 height 13
click at [220, 281] on input "Contractor" at bounding box center [223, 277] width 7 height 7
radio input "true"
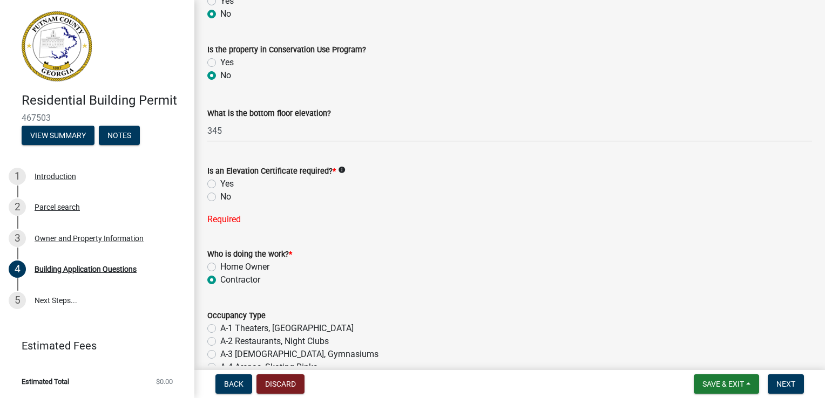
click at [333, 170] on span "*" at bounding box center [333, 171] width 3 height 9
click at [338, 170] on icon "info" at bounding box center [342, 170] width 8 height 8
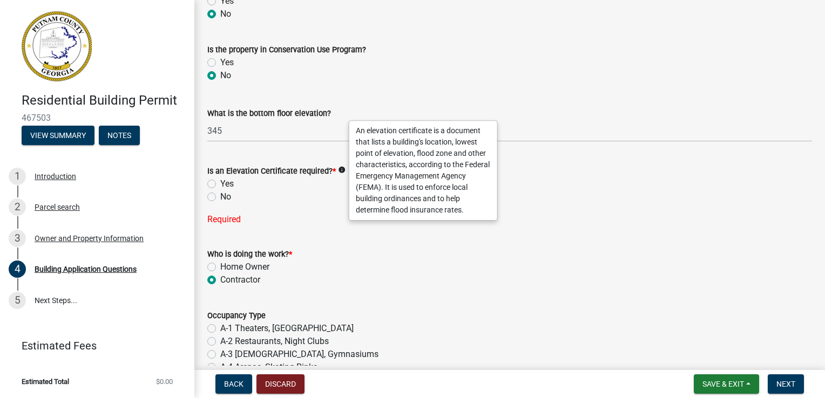
click at [323, 250] on div "Who is doing the work? *" at bounding box center [509, 254] width 604 height 13
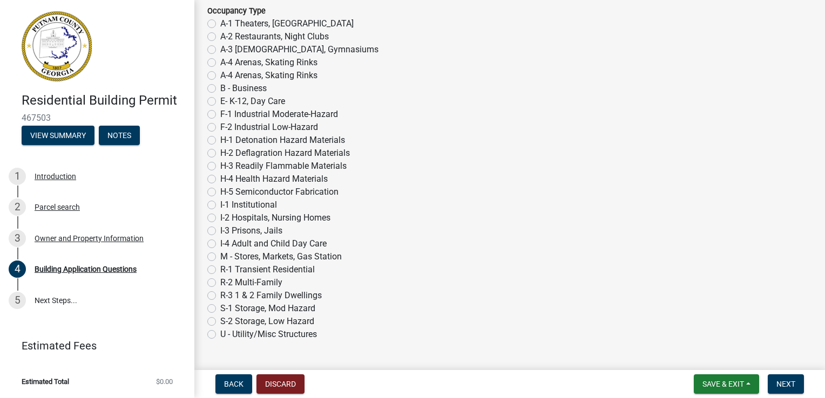
scroll to position [4479, 0]
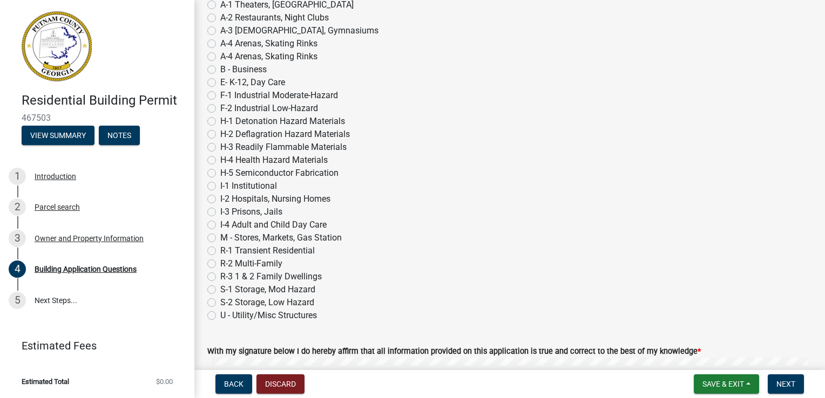
click at [220, 276] on label "R-3 1 & 2 Family Dwellings" at bounding box center [270, 276] width 101 height 13
click at [220, 276] on input "R-3 1 & 2 Family Dwellings" at bounding box center [223, 273] width 7 height 7
radio input "true"
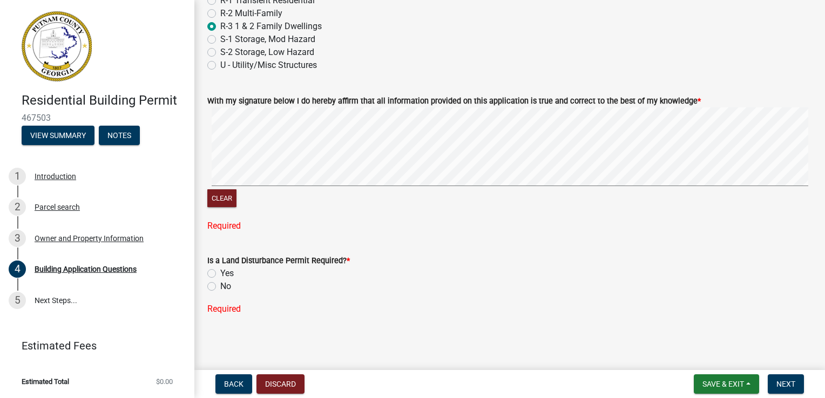
scroll to position [4729, 0]
click at [220, 275] on label "Yes" at bounding box center [226, 273] width 13 height 13
click at [220, 274] on input "Yes" at bounding box center [223, 270] width 7 height 7
radio input "true"
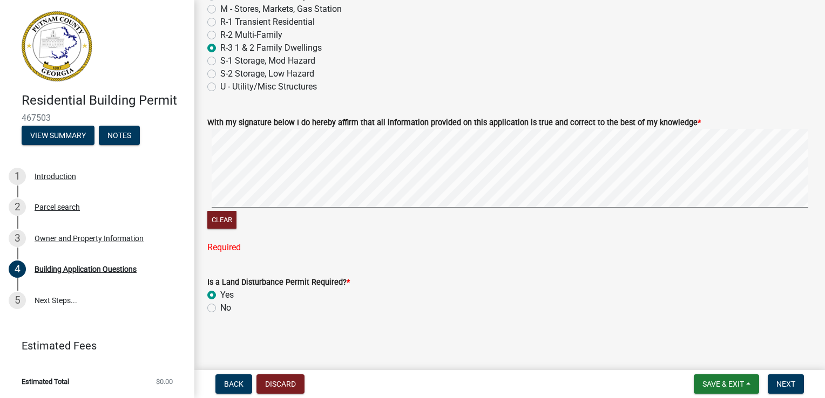
scroll to position [4686, 0]
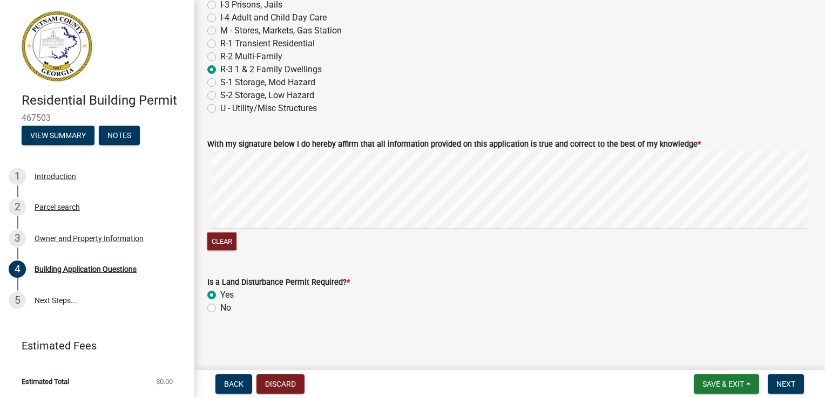
click at [447, 236] on div "Clear" at bounding box center [509, 202] width 604 height 102
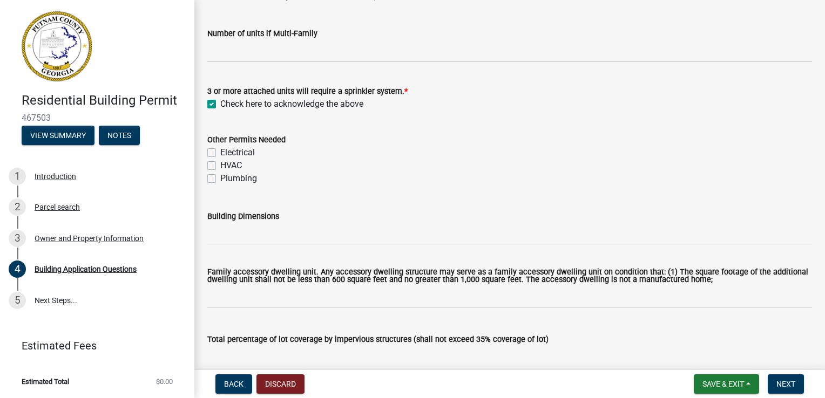
scroll to position [423, 0]
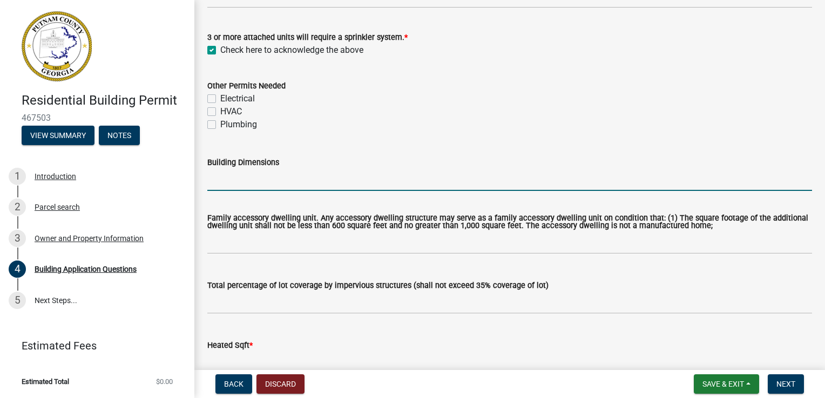
click at [216, 177] on input "Building Dimensions" at bounding box center [509, 180] width 604 height 22
type input "145 x 90"
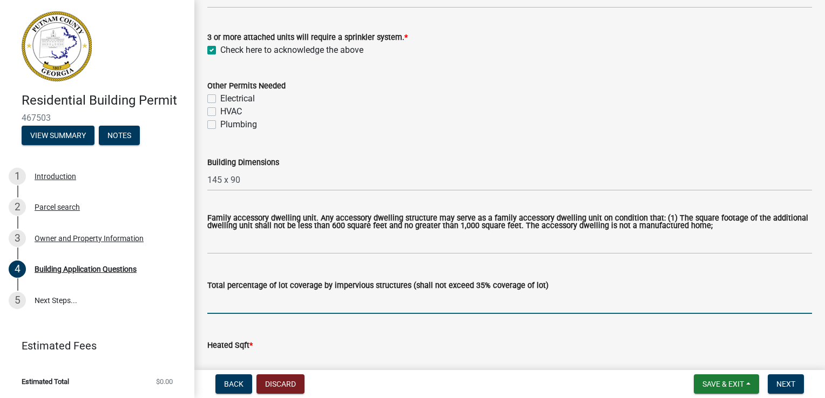
click at [229, 303] on input "text" at bounding box center [509, 303] width 604 height 22
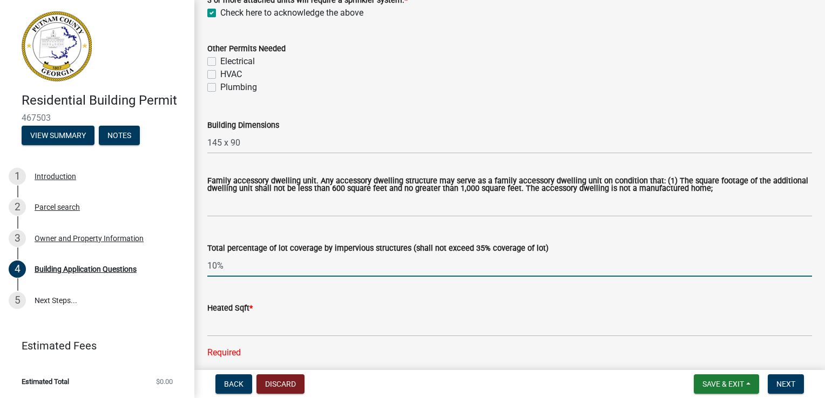
scroll to position [531, 0]
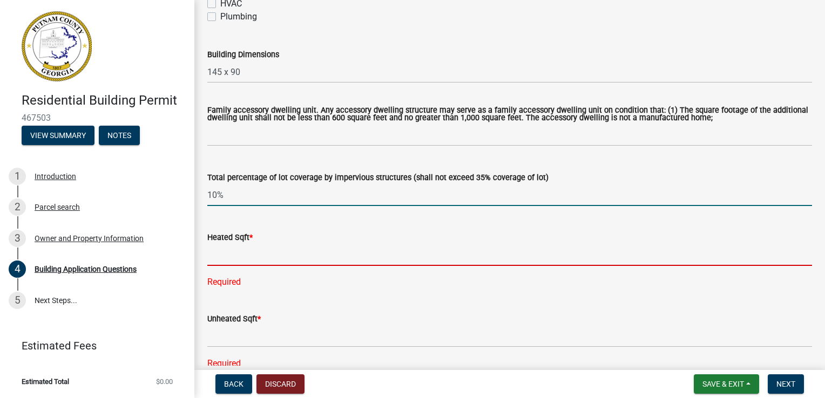
type input "0.1"
click at [225, 250] on input "text" at bounding box center [509, 255] width 604 height 22
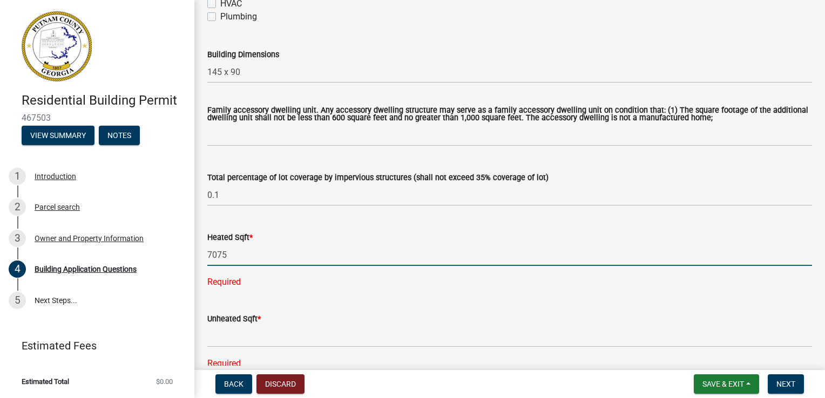
type input "7075"
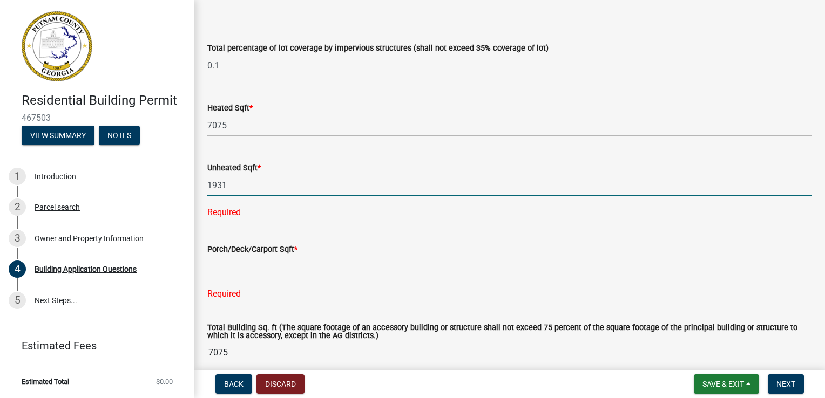
scroll to position [693, 0]
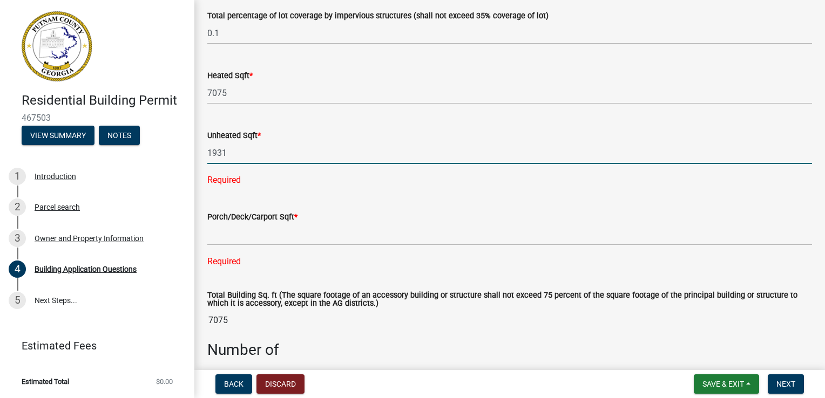
type input "1931"
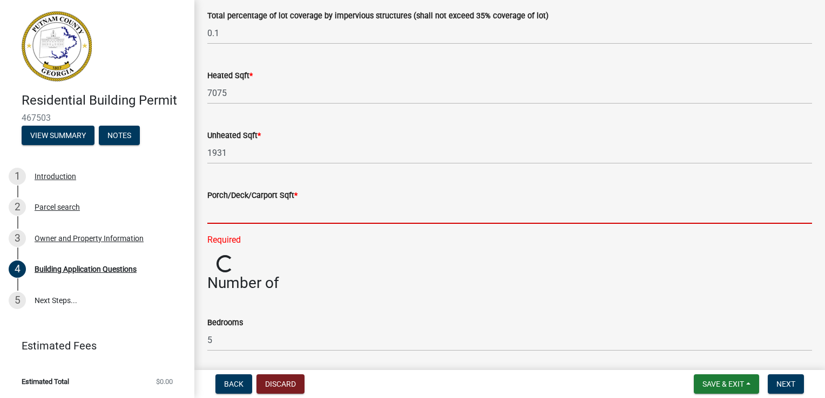
click at [221, 237] on div "Porch/Deck/Carport Sqft * Required" at bounding box center [509, 210] width 604 height 73
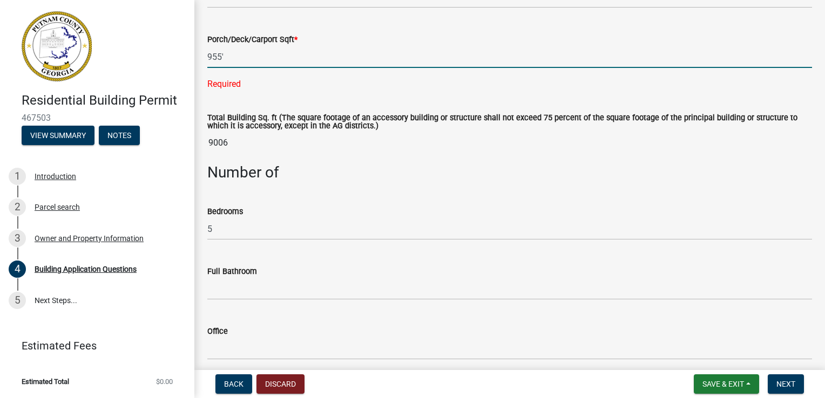
scroll to position [855, 0]
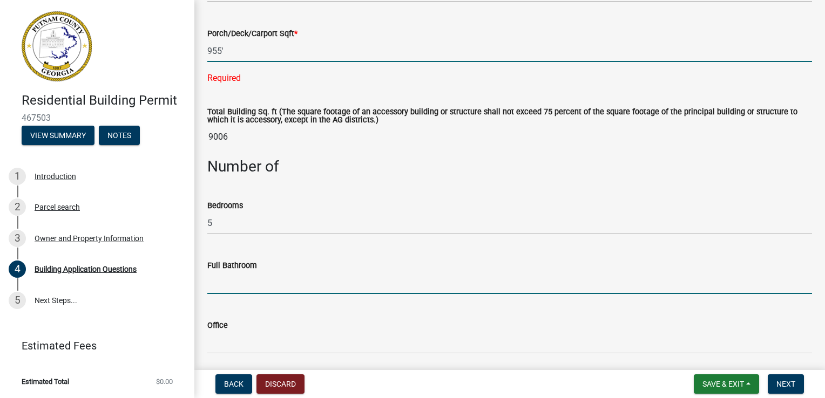
type input "955"
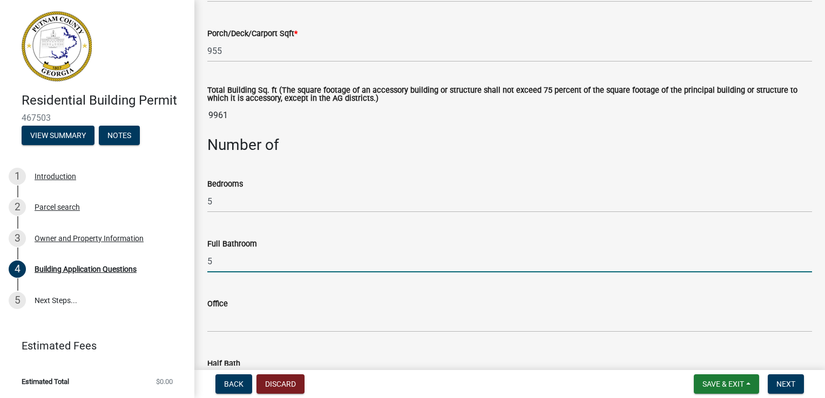
scroll to position [909, 0]
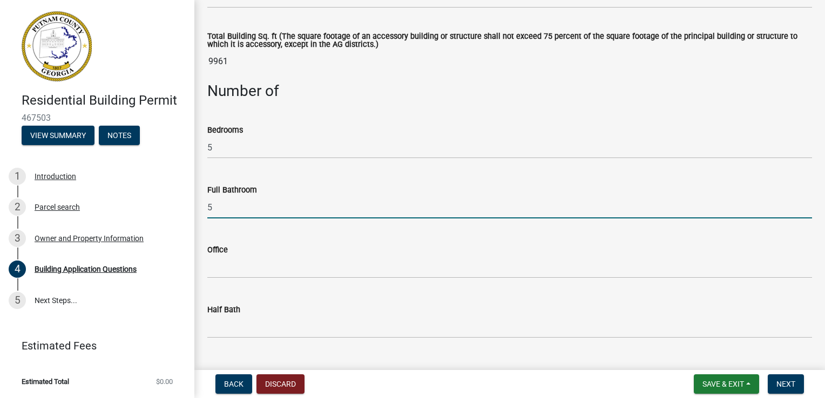
type input "5"
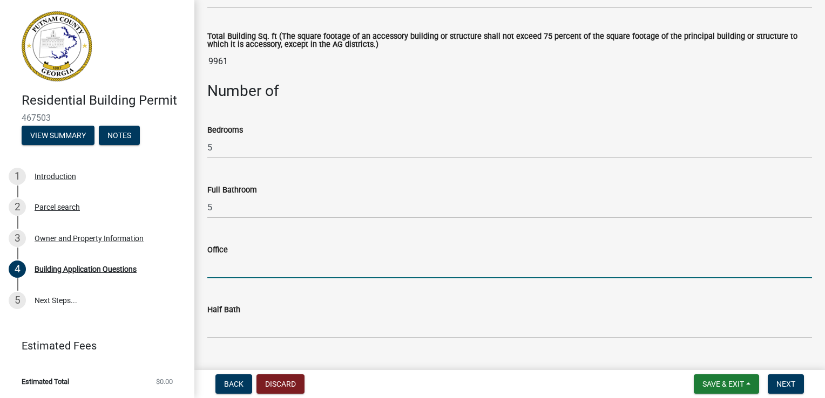
click at [223, 270] on input "text" at bounding box center [509, 267] width 604 height 22
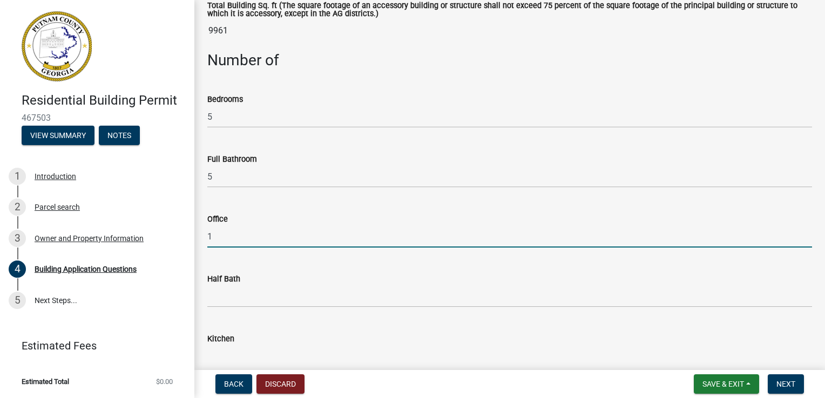
scroll to position [963, 0]
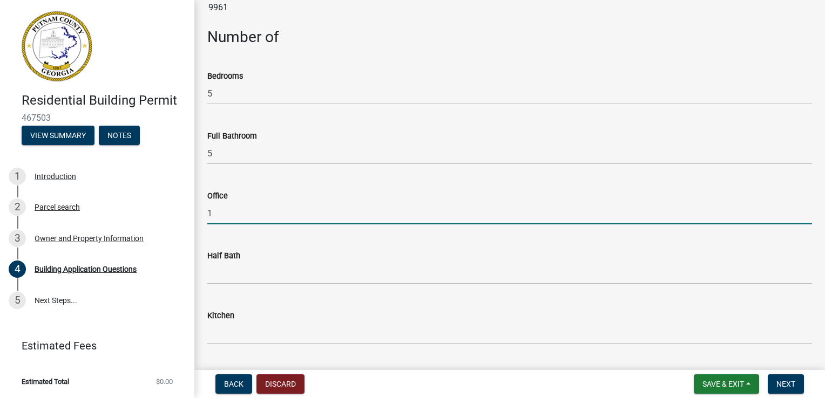
type input "1"
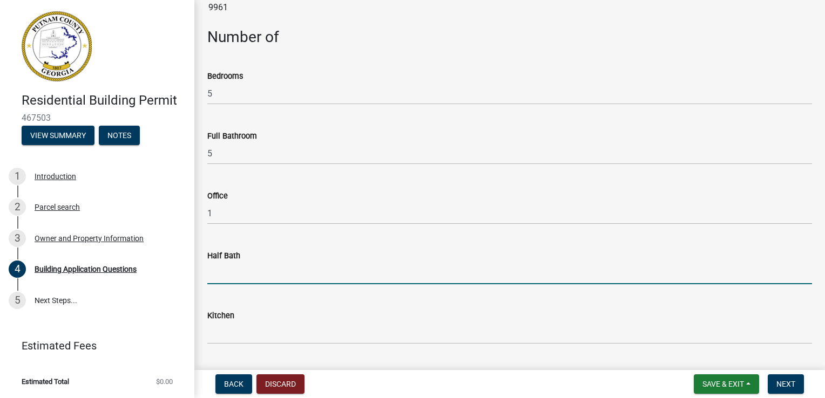
click at [210, 277] on input "text" at bounding box center [509, 273] width 604 height 22
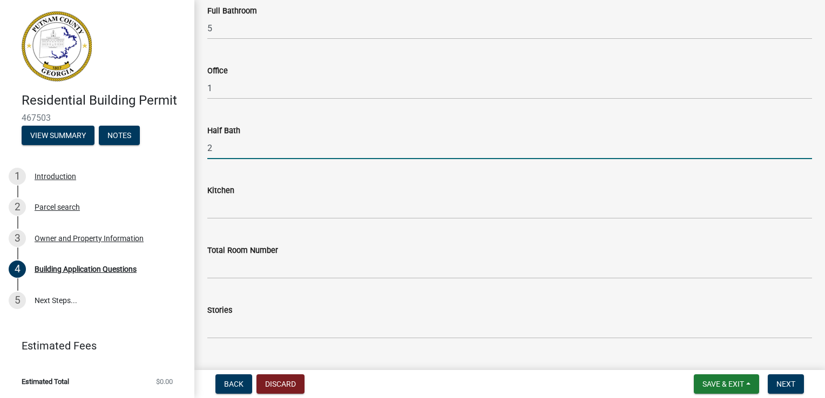
scroll to position [1125, 0]
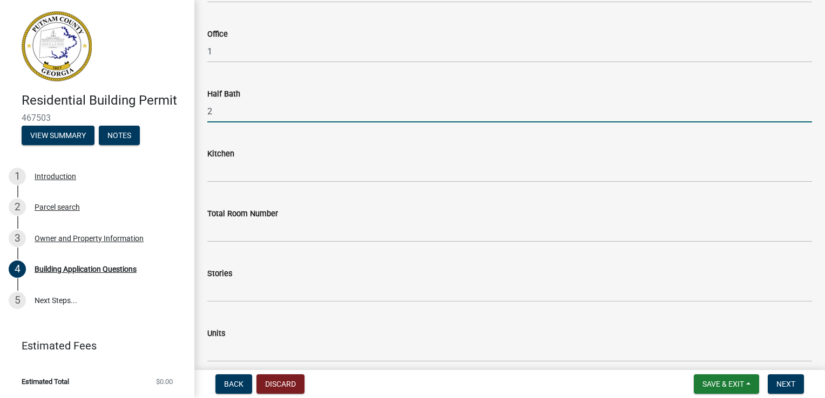
type input "2"
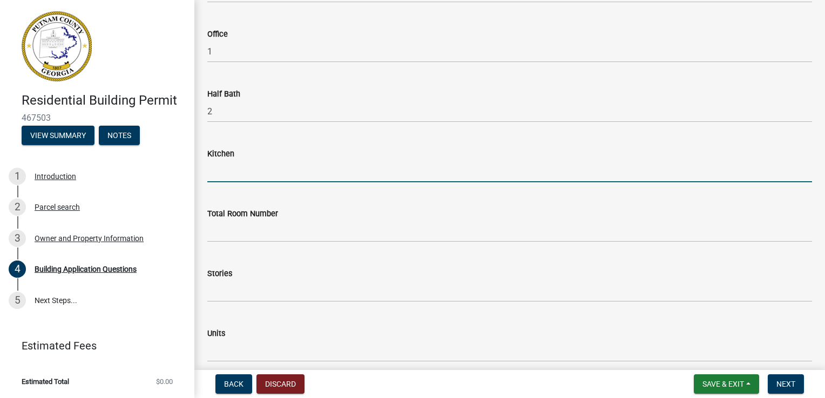
click at [216, 169] on input "text" at bounding box center [509, 171] width 604 height 22
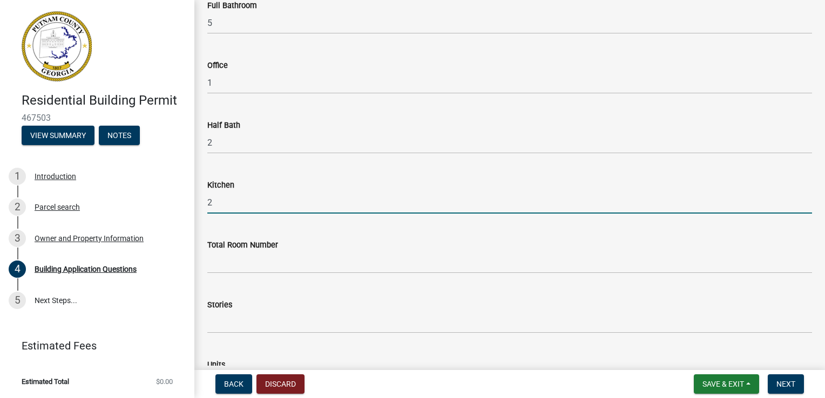
scroll to position [1071, 0]
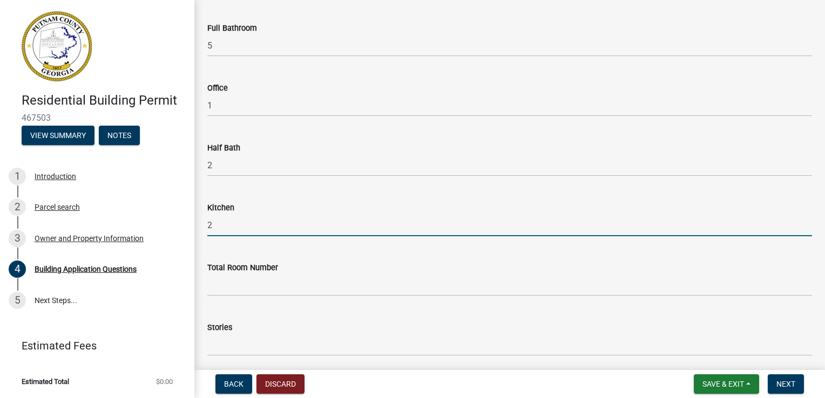
type input "2"
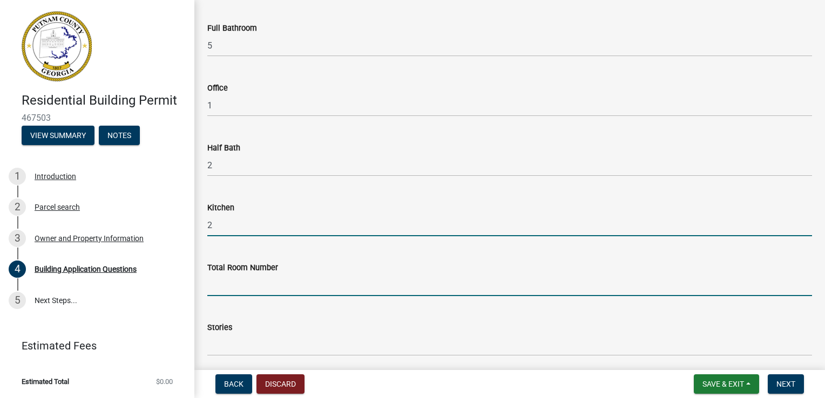
click at [227, 289] on input "text" at bounding box center [509, 285] width 604 height 22
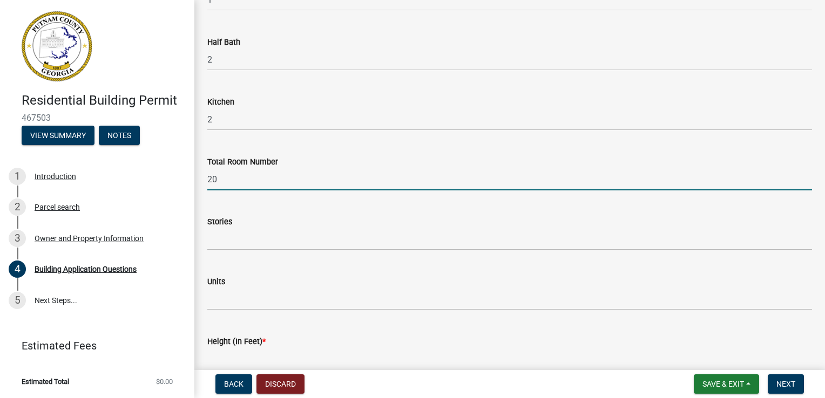
scroll to position [1179, 0]
type input "20"
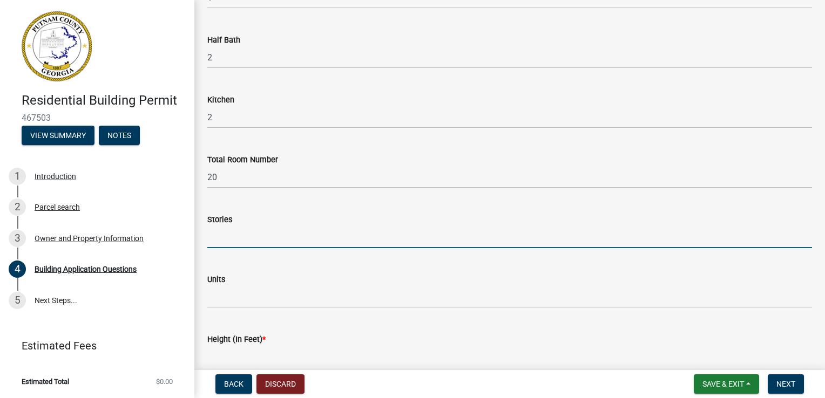
click at [212, 237] on input "text" at bounding box center [509, 237] width 604 height 22
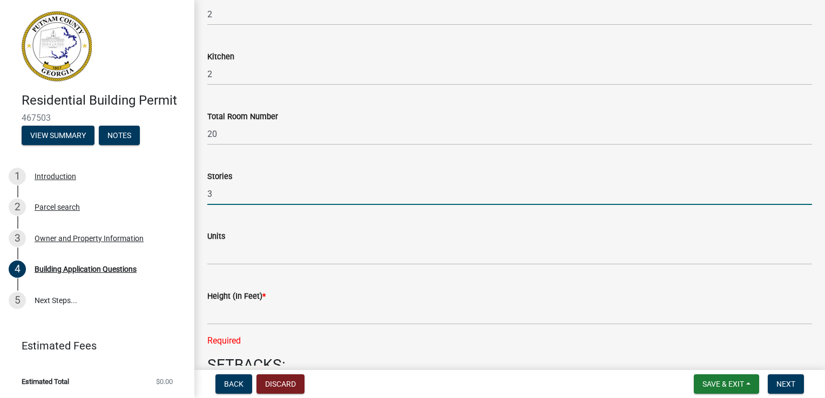
scroll to position [1286, 0]
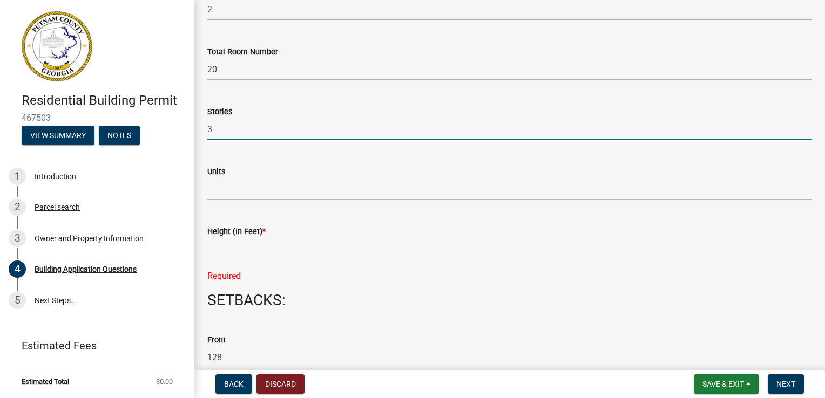
type input "3"
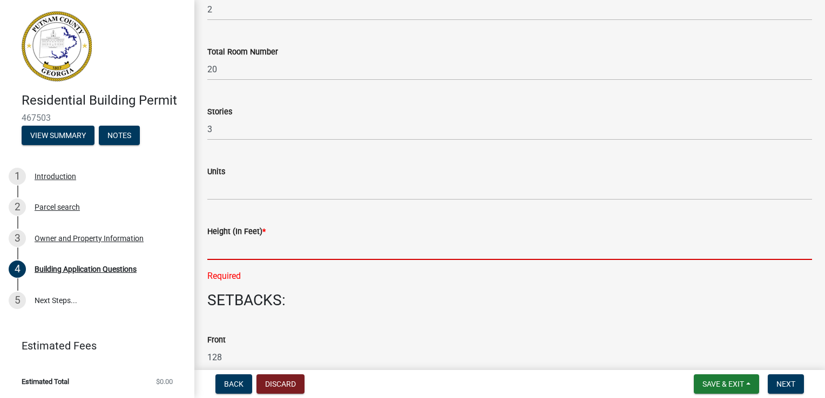
click at [209, 255] on input "text" at bounding box center [509, 249] width 604 height 22
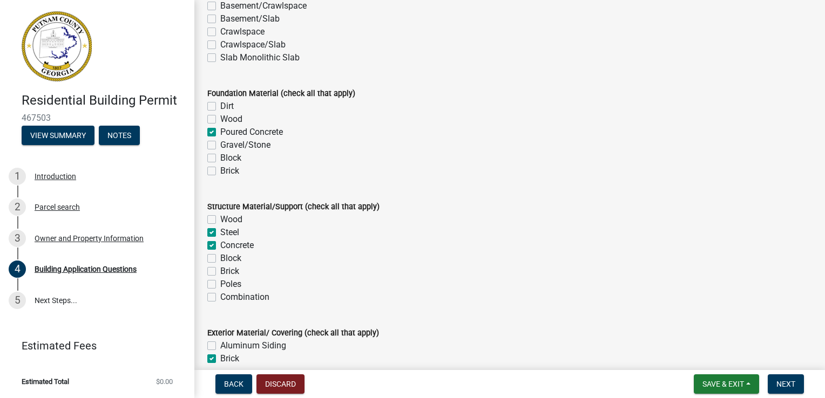
scroll to position [2204, 0]
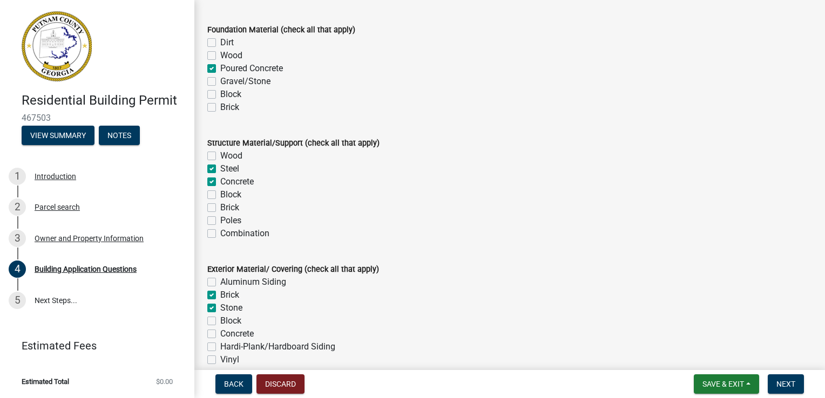
type input "32.5"
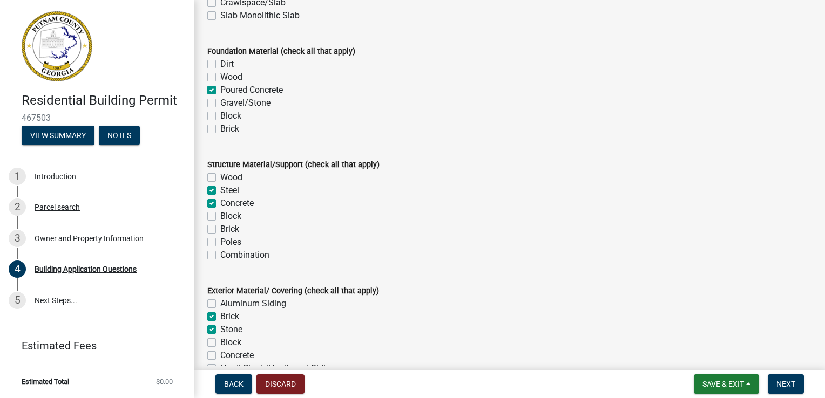
click at [220, 223] on label "Brick" at bounding box center [229, 229] width 19 height 13
click at [220, 223] on input "Brick" at bounding box center [223, 226] width 7 height 7
checkbox input "true"
checkbox input "false"
checkbox input "true"
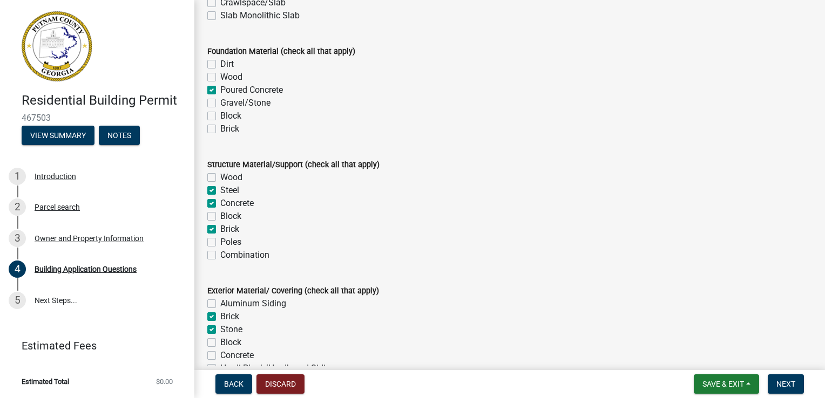
checkbox input "true"
checkbox input "false"
checkbox input "true"
checkbox input "false"
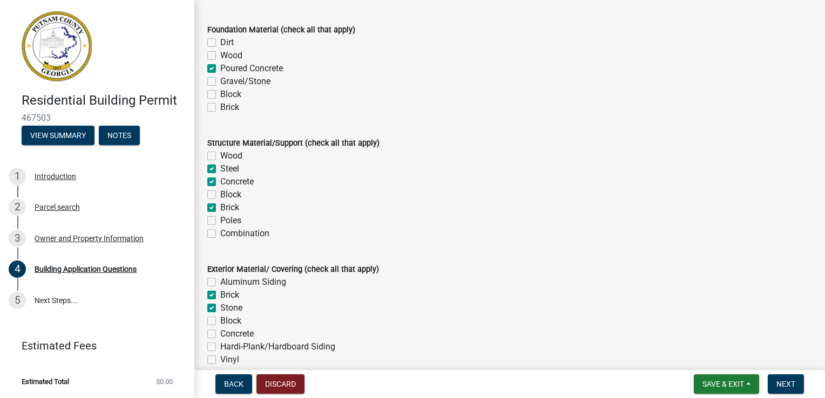
click at [220, 210] on label "Brick" at bounding box center [229, 207] width 19 height 13
click at [220, 208] on input "Brick" at bounding box center [223, 204] width 7 height 7
checkbox input "false"
checkbox input "true"
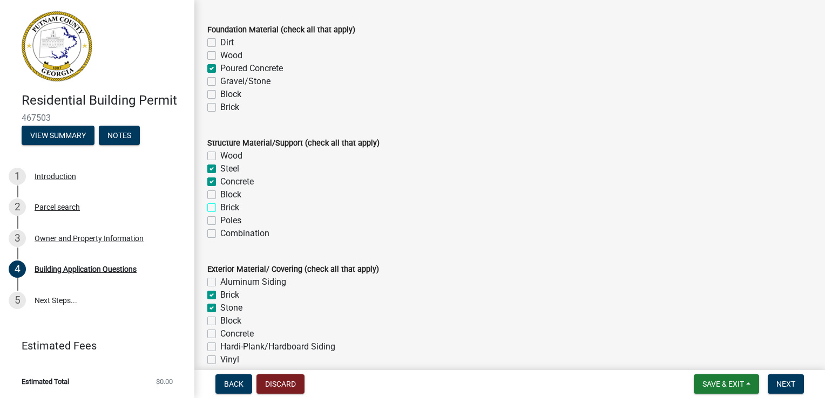
checkbox input "true"
checkbox input "false"
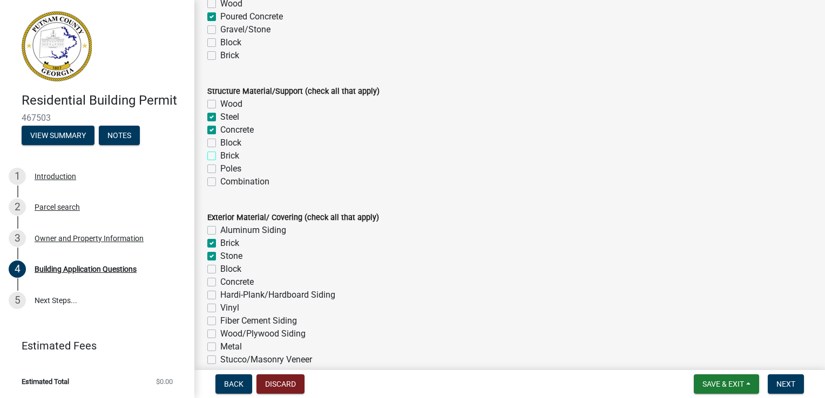
scroll to position [2290, 0]
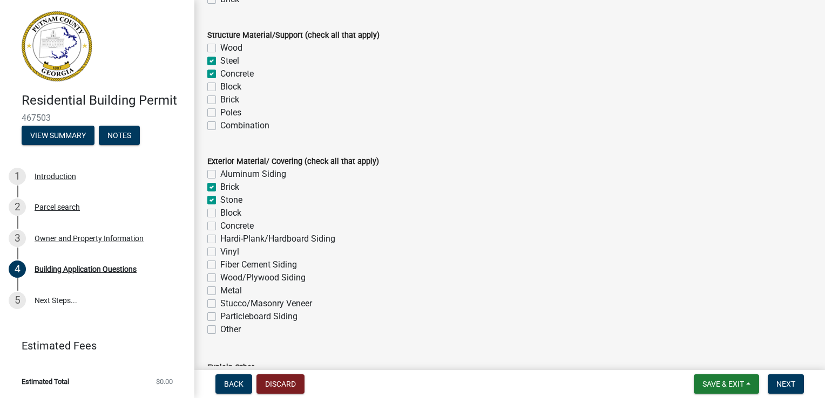
click at [232, 187] on label "Brick" at bounding box center [229, 187] width 19 height 13
click at [227, 187] on input "Brick" at bounding box center [223, 184] width 7 height 7
checkbox input "false"
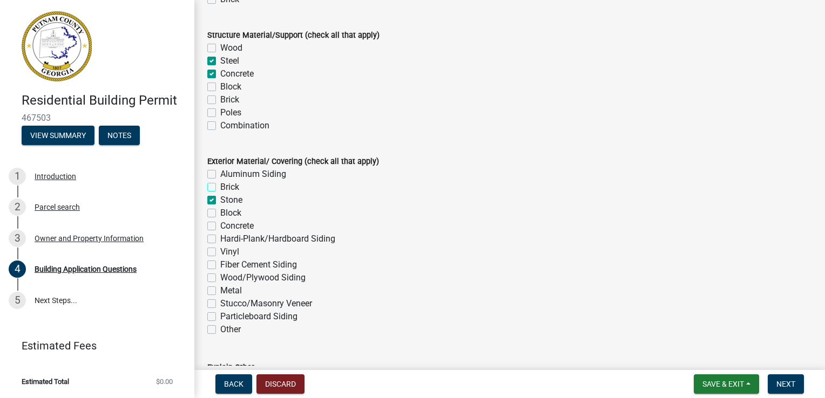
checkbox input "true"
checkbox input "false"
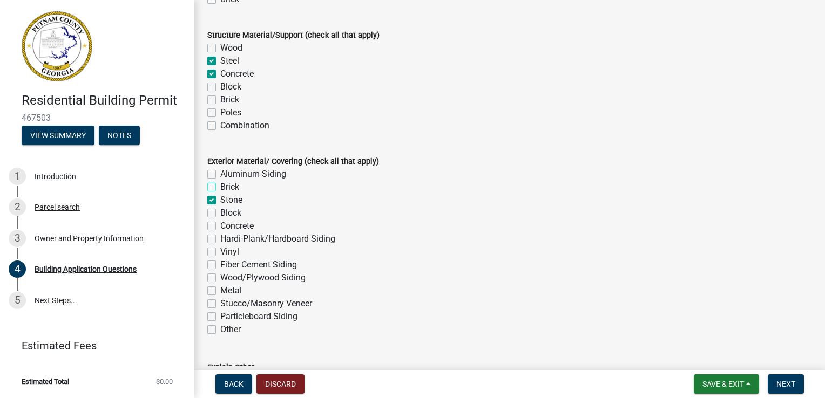
checkbox input "false"
click at [217, 189] on div "Brick" at bounding box center [509, 187] width 604 height 13
click at [220, 187] on label "Brick" at bounding box center [229, 187] width 19 height 13
click at [220, 187] on input "Brick" at bounding box center [223, 184] width 7 height 7
click at [220, 240] on label "Hardi-Plank/Hardboard Siding" at bounding box center [277, 239] width 115 height 13
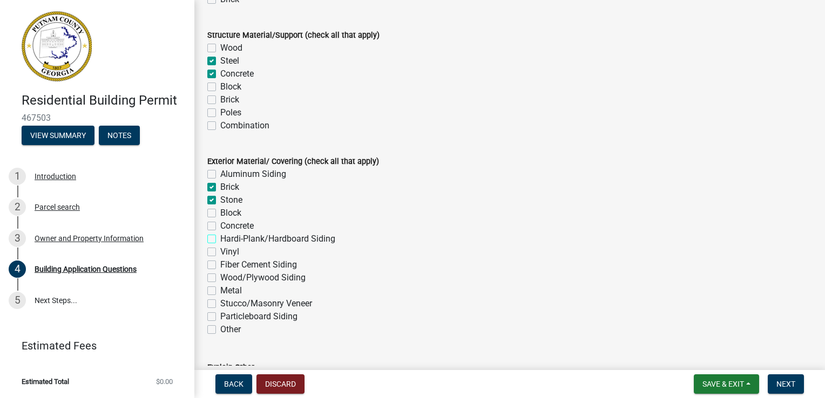
click at [220, 240] on input "Hardi-Plank/Hardboard Siding" at bounding box center [223, 236] width 7 height 7
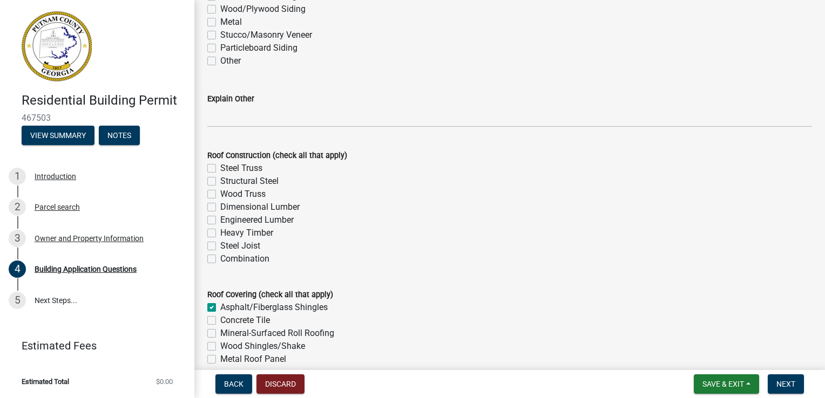
scroll to position [2560, 0]
click at [220, 195] on label "Wood Truss" at bounding box center [242, 193] width 45 height 13
click at [220, 194] on input "Wood Truss" at bounding box center [223, 190] width 7 height 7
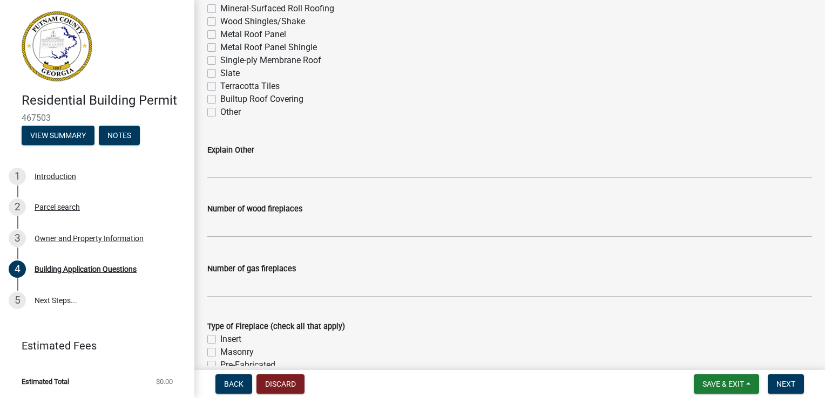
scroll to position [2938, 0]
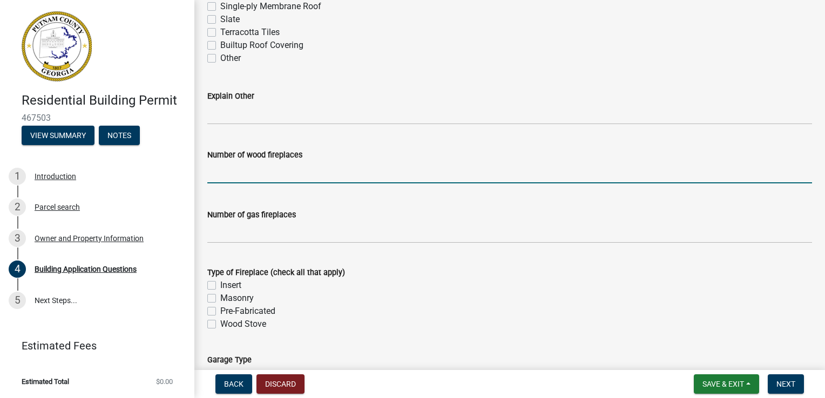
click at [210, 176] on input "text" at bounding box center [509, 172] width 604 height 22
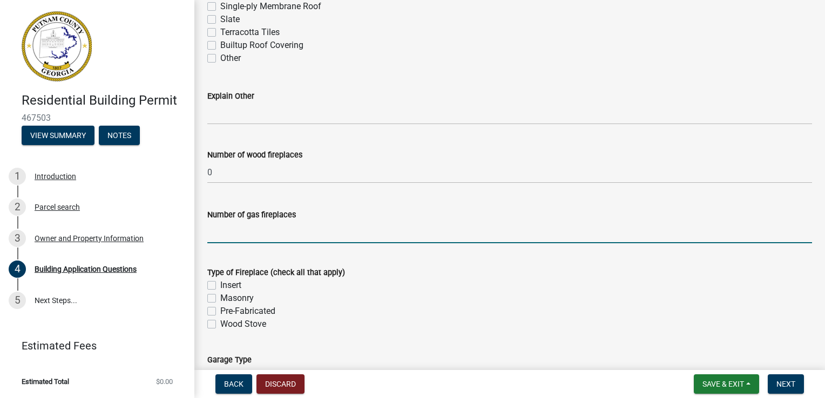
click at [216, 236] on input "text" at bounding box center [509, 232] width 604 height 22
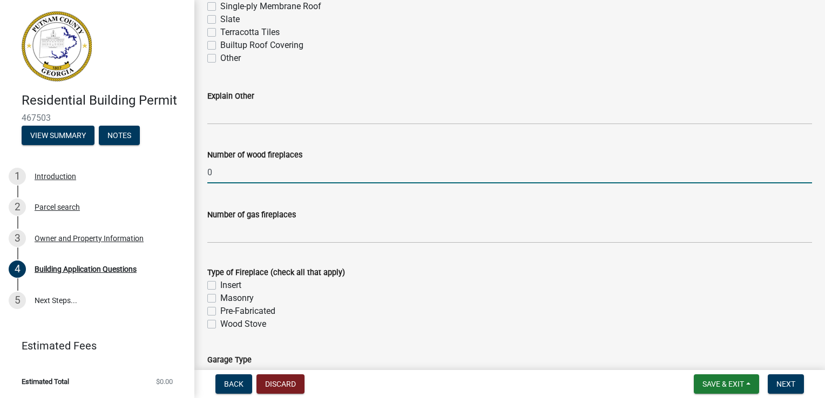
drag, startPoint x: 215, startPoint y: 173, endPoint x: 208, endPoint y: 172, distance: 6.5
click at [208, 172] on input "0" at bounding box center [509, 172] width 604 height 22
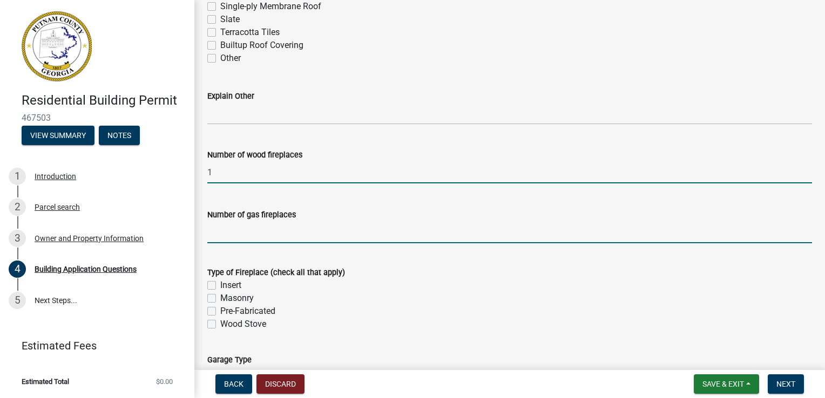
click at [215, 235] on input "text" at bounding box center [509, 232] width 604 height 22
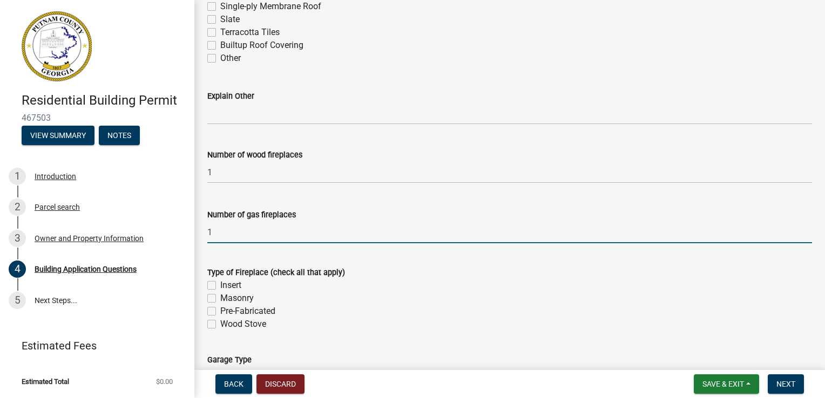
scroll to position [3046, 0]
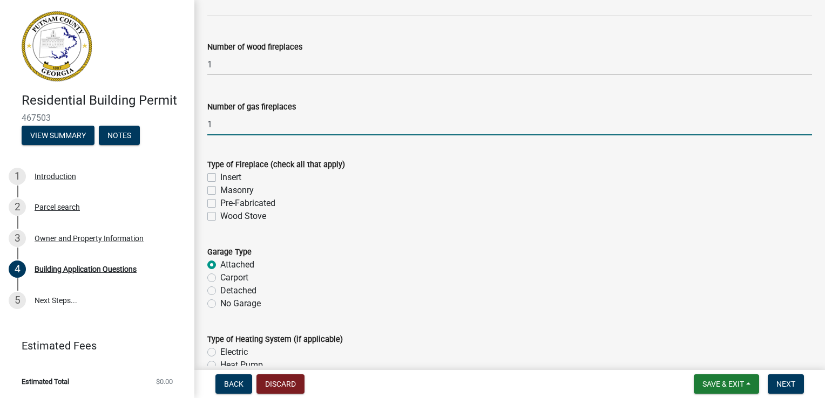
click at [220, 189] on label "Masonry" at bounding box center [236, 190] width 33 height 13
click at [220, 189] on input "Masonry" at bounding box center [223, 187] width 7 height 7
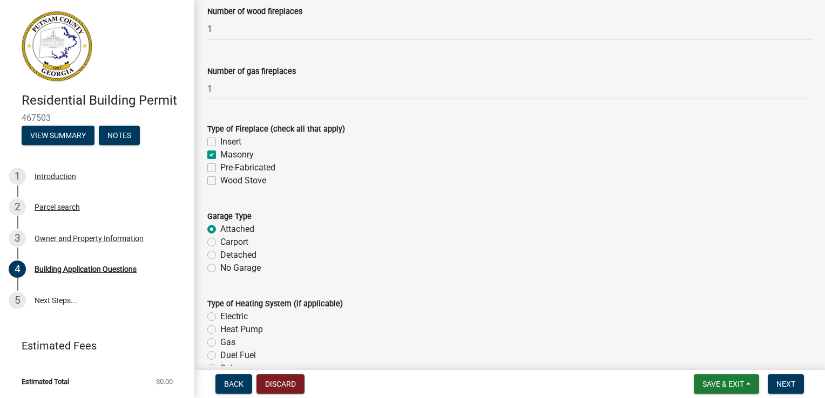
scroll to position [3154, 0]
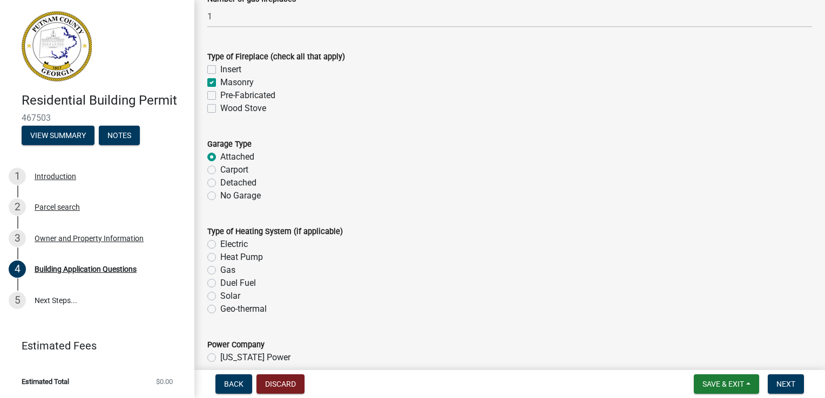
click at [220, 181] on label "Detached" at bounding box center [238, 182] width 36 height 13
click at [220, 181] on input "Detached" at bounding box center [223, 179] width 7 height 7
click at [220, 155] on label "Attached" at bounding box center [237, 157] width 34 height 13
click at [220, 155] on input "Attached" at bounding box center [223, 154] width 7 height 7
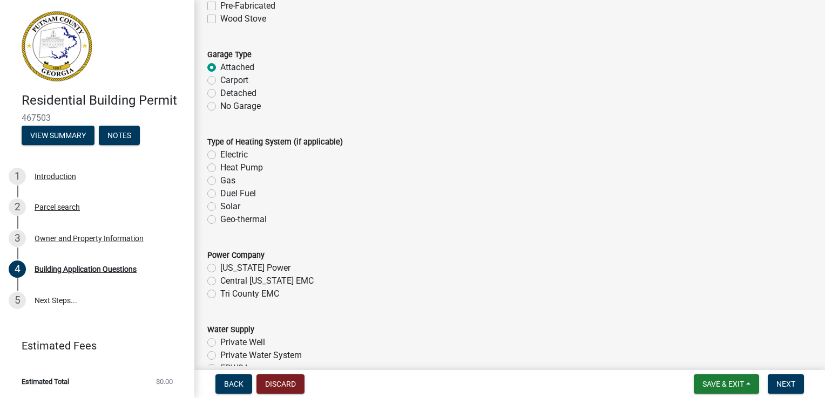
scroll to position [3262, 0]
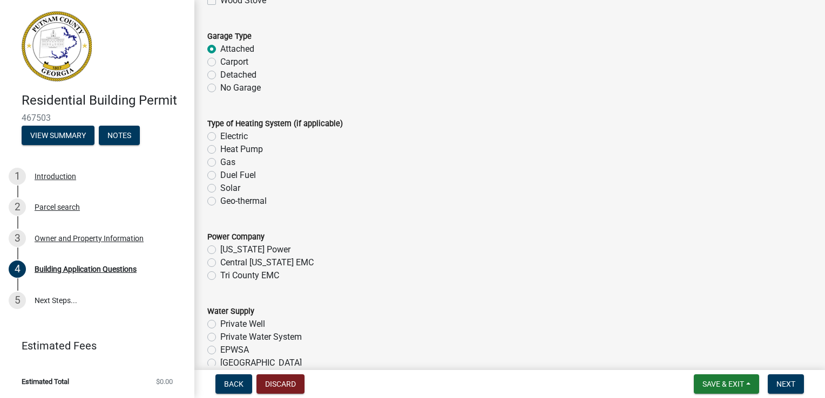
click at [220, 161] on label "Gas" at bounding box center [227, 162] width 15 height 13
click at [220, 161] on input "Gas" at bounding box center [223, 159] width 7 height 7
click at [220, 276] on label "Tri County EMC" at bounding box center [249, 275] width 59 height 13
click at [220, 276] on input "Tri County EMC" at bounding box center [223, 272] width 7 height 7
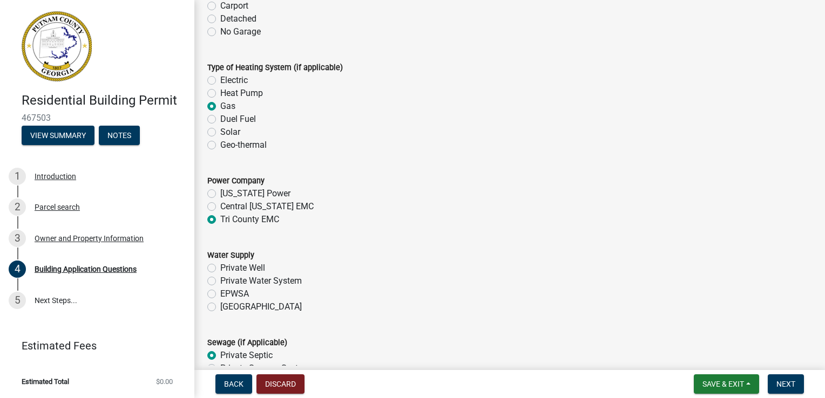
scroll to position [3369, 0]
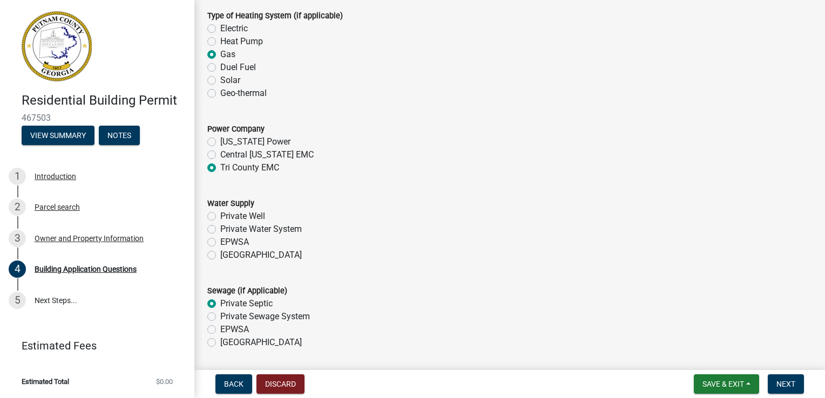
click at [220, 240] on label "EPWSA" at bounding box center [234, 242] width 29 height 13
click at [220, 240] on input "EPWSA" at bounding box center [223, 239] width 7 height 7
drag, startPoint x: 210, startPoint y: 328, endPoint x: 220, endPoint y: 328, distance: 10.3
click at [220, 328] on label "EPWSA" at bounding box center [234, 329] width 29 height 13
click at [220, 328] on input "EPWSA" at bounding box center [223, 326] width 7 height 7
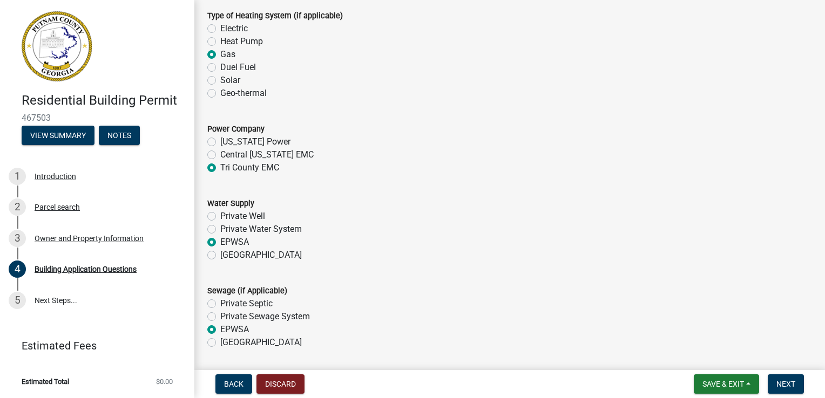
click at [220, 304] on label "Private Septic" at bounding box center [246, 303] width 52 height 13
click at [220, 304] on input "Private Septic" at bounding box center [223, 300] width 7 height 7
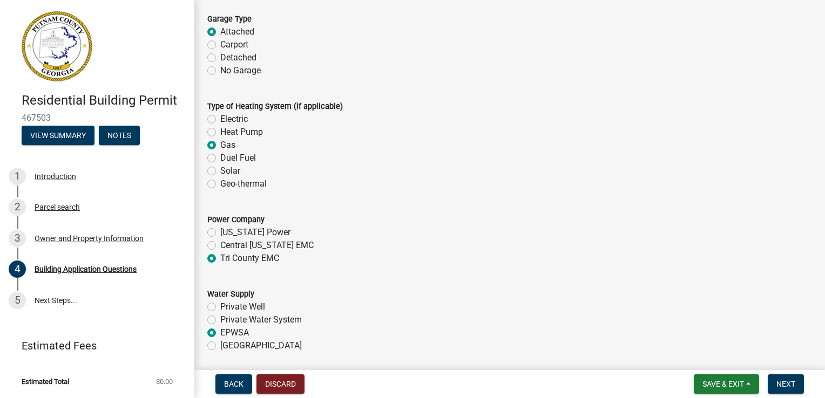
scroll to position [3262, 0]
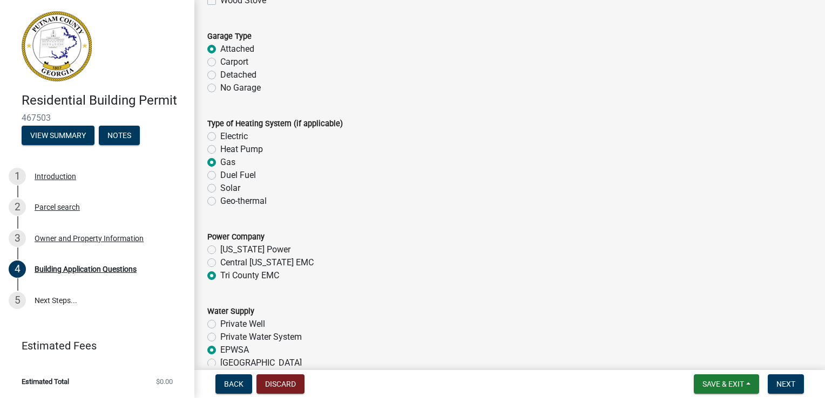
click at [220, 133] on label "Electric" at bounding box center [234, 136] width 28 height 13
click at [220, 133] on input "Electric" at bounding box center [223, 133] width 7 height 7
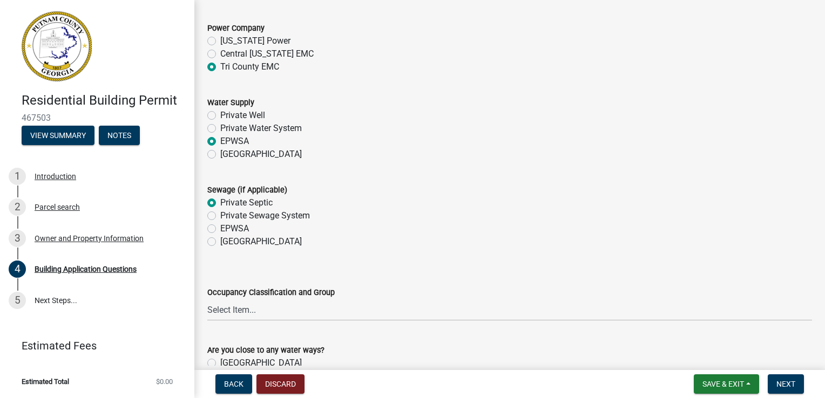
scroll to position [3531, 0]
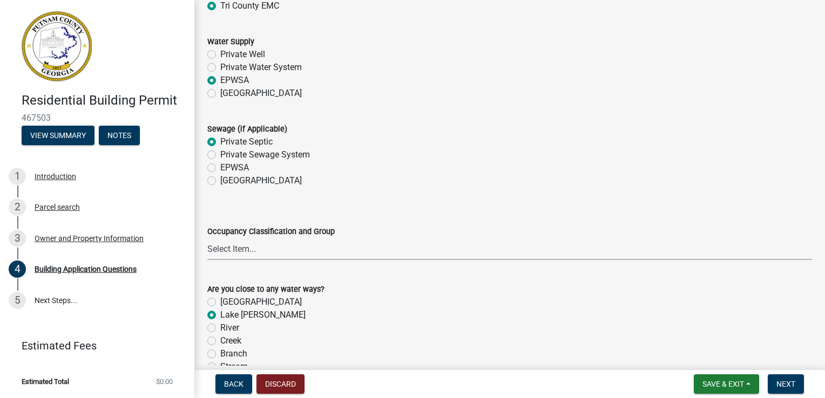
click at [246, 254] on select "Select Item... A-1 A-2 A-3 A-4 A-5 B M E F-1 F-2 R-1 R-2 R-3 R-4 H-1 H-2 H-4 H-…" at bounding box center [509, 249] width 604 height 22
click at [272, 251] on select "Select Item... A-1 A-2 A-3 A-4 A-5 B M E F-1 F-2 R-1 R-2 R-3 R-4 H-1 H-2 H-4 H-…" at bounding box center [509, 249] width 604 height 22
click at [251, 253] on select "Select Item... A-1 A-2 A-3 A-4 A-5 B M E F-1 F-2 R-1 R-2 R-3 R-4 H-1 H-2 H-4 H-…" at bounding box center [509, 249] width 604 height 22
click at [207, 238] on select "Select Item... A-1 A-2 A-3 A-4 A-5 B M E F-1 F-2 R-1 R-2 R-3 R-4 H-1 H-2 H-4 H-…" at bounding box center [509, 249] width 604 height 22
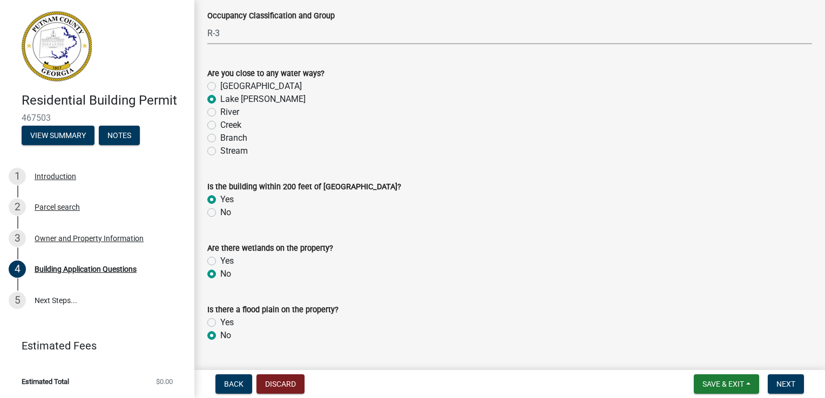
scroll to position [3801, 0]
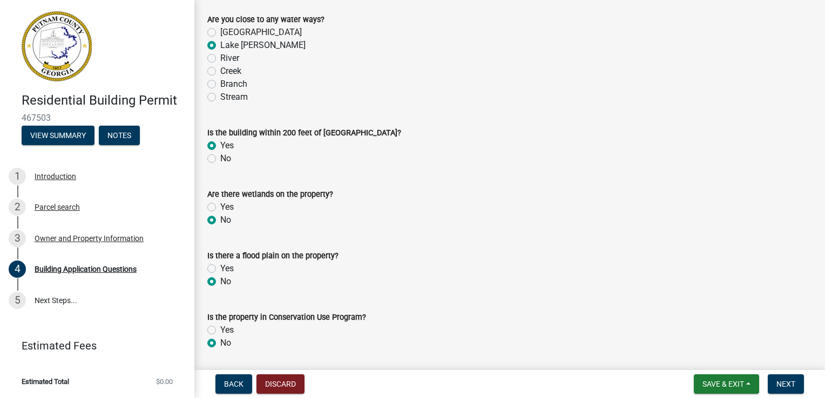
click at [220, 269] on label "Yes" at bounding box center [226, 268] width 13 height 13
click at [220, 269] on input "Yes" at bounding box center [223, 265] width 7 height 7
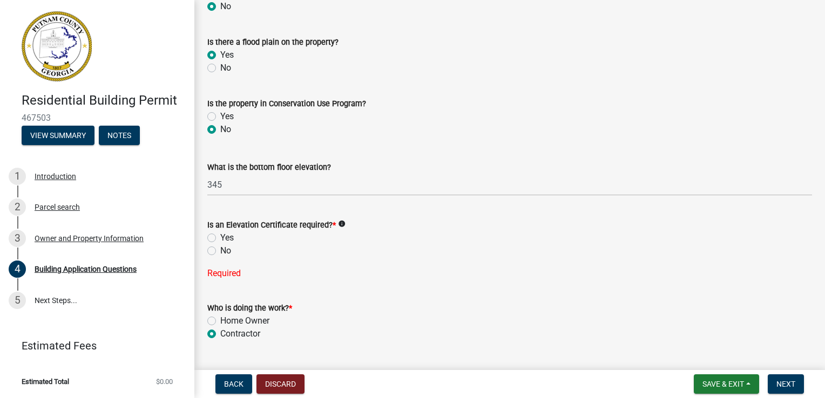
scroll to position [4017, 0]
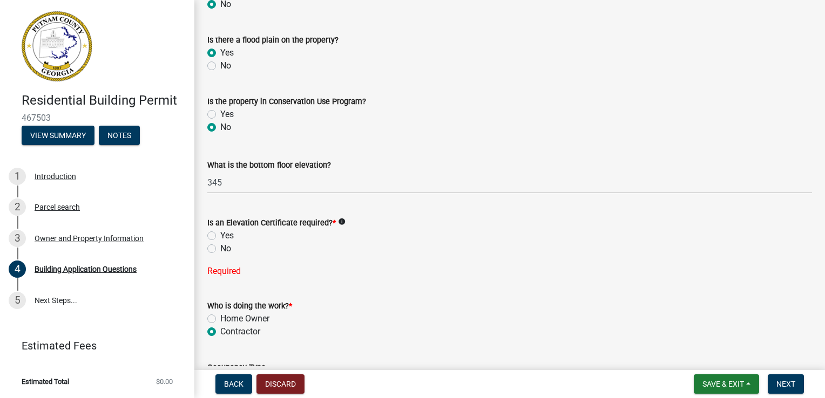
click at [338, 223] on icon "info" at bounding box center [342, 222] width 8 height 8
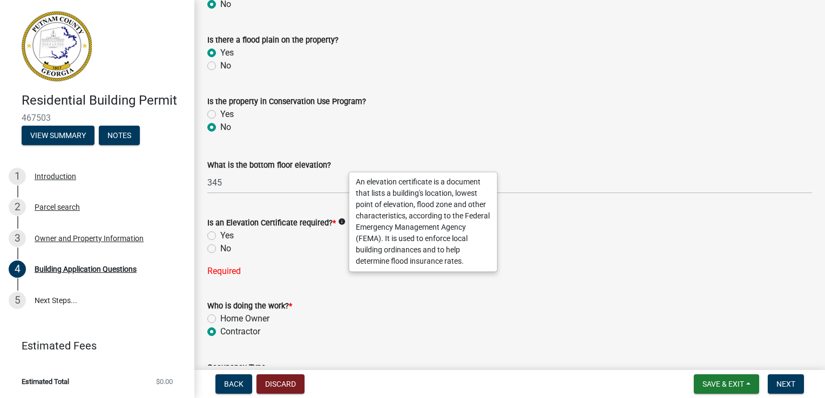
click at [220, 249] on label "No" at bounding box center [225, 248] width 11 height 13
click at [220, 249] on input "No" at bounding box center [223, 245] width 7 height 7
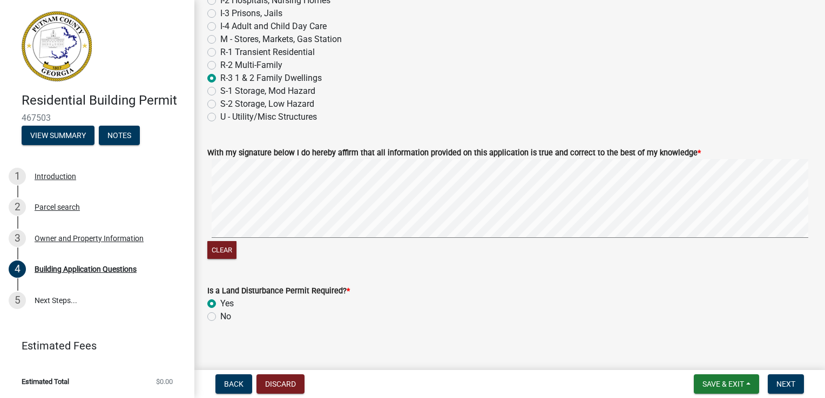
scroll to position [4578, 0]
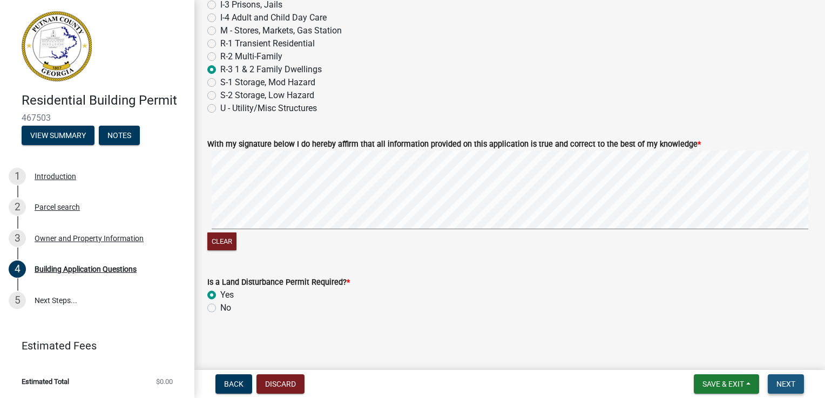
click at [794, 381] on span "Next" at bounding box center [785, 384] width 19 height 9
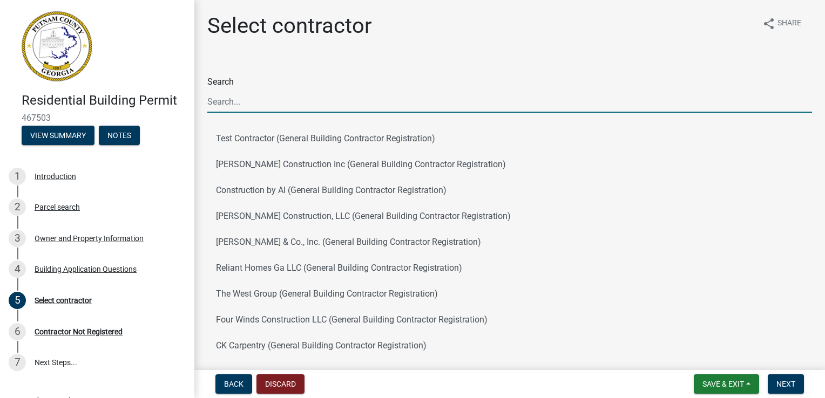
click at [227, 103] on input "Search" at bounding box center [509, 102] width 604 height 22
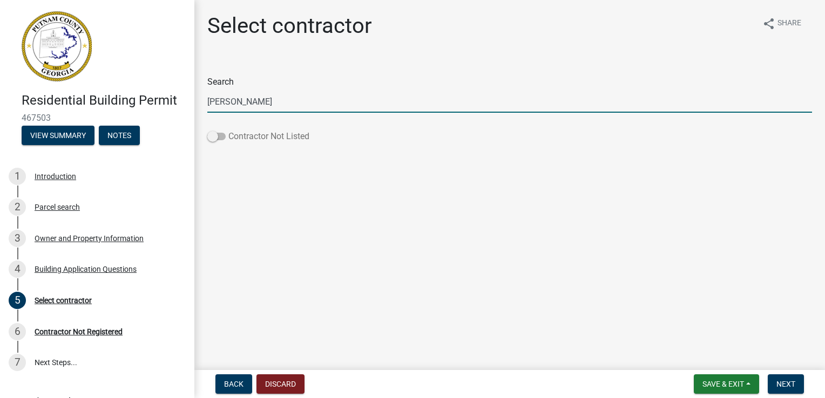
click at [215, 137] on span at bounding box center [216, 137] width 18 height 8
click at [228, 130] on input "Contractor Not Listed" at bounding box center [228, 130] width 0 height 0
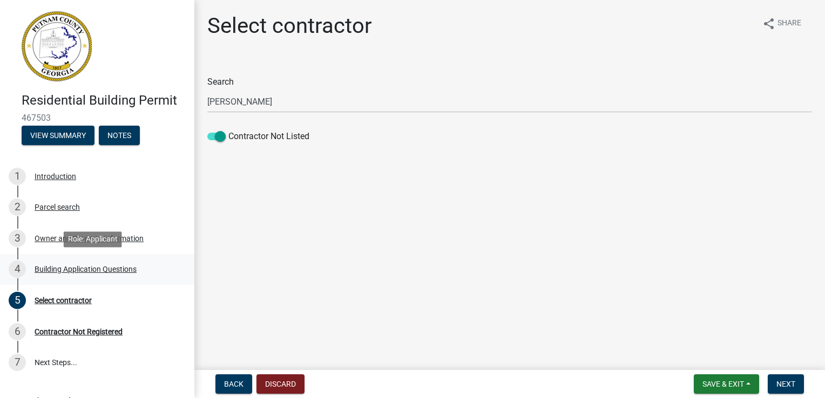
click at [91, 269] on div "Building Application Questions" at bounding box center [86, 270] width 102 height 8
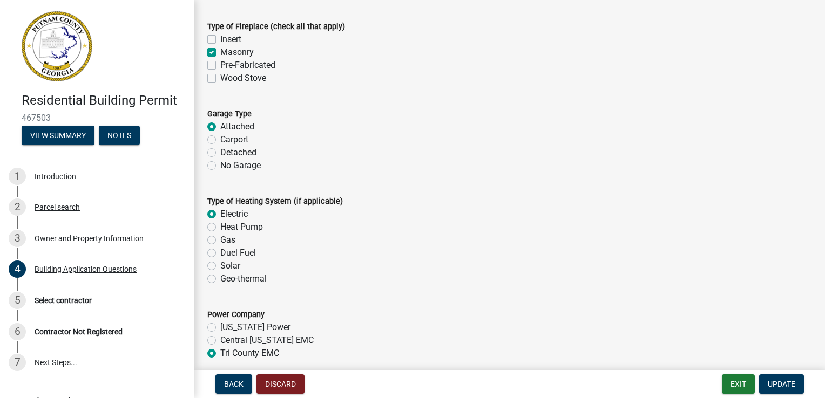
scroll to position [3076, 0]
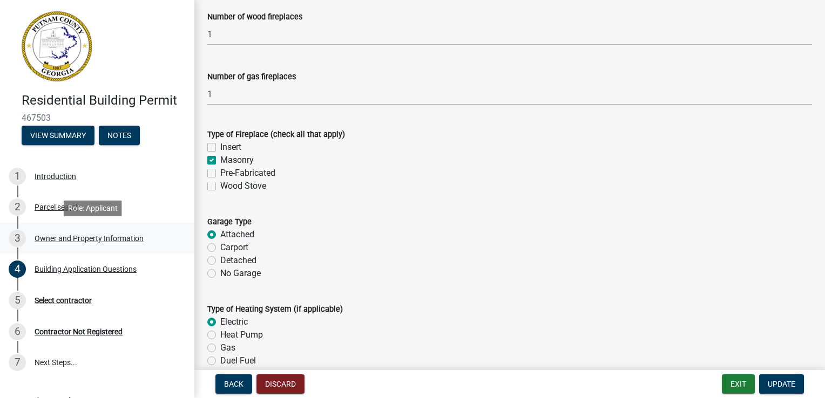
click at [76, 239] on div "Owner and Property Information" at bounding box center [89, 239] width 109 height 8
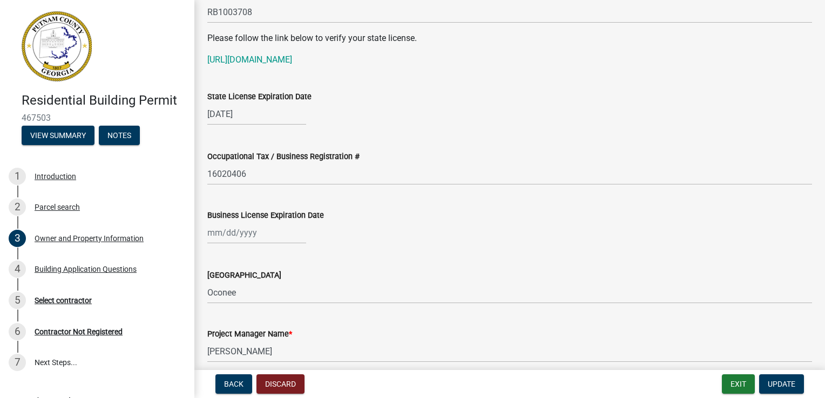
scroll to position [1457, 0]
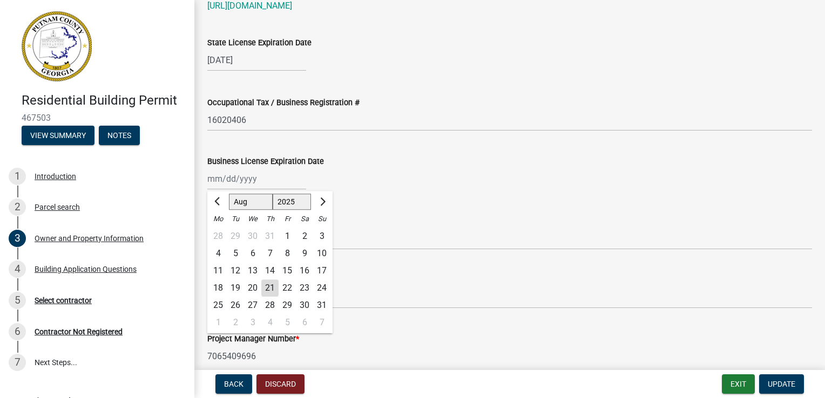
click at [259, 180] on input "Business License Expiration Date" at bounding box center [256, 179] width 99 height 22
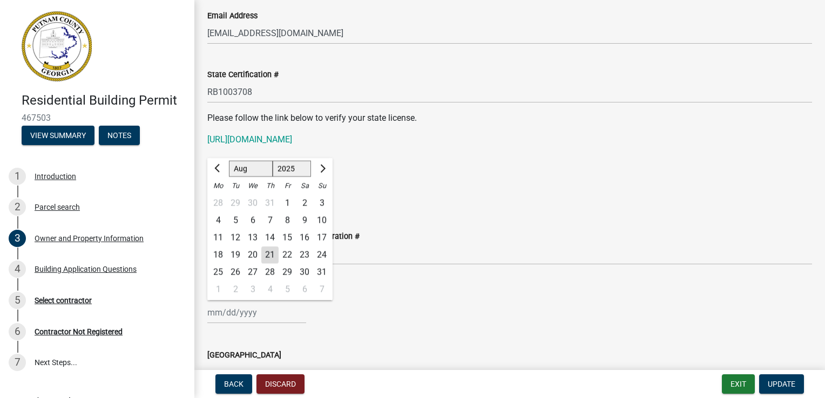
scroll to position [1329, 0]
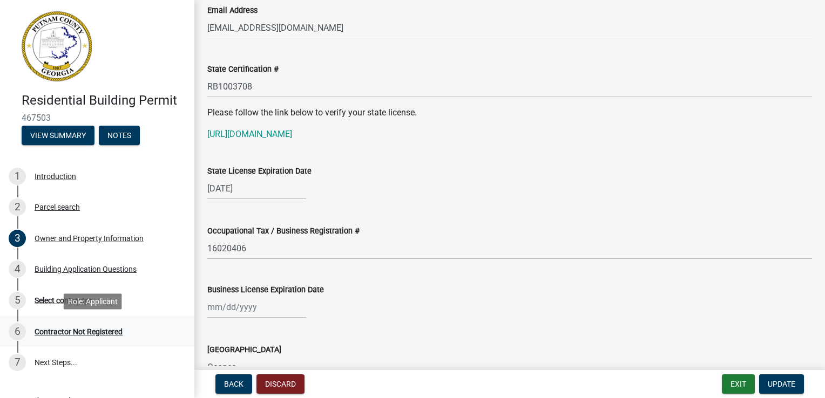
click at [67, 333] on div "Contractor Not Registered" at bounding box center [79, 332] width 88 height 8
click at [66, 331] on div "Contractor Not Registered" at bounding box center [79, 332] width 88 height 8
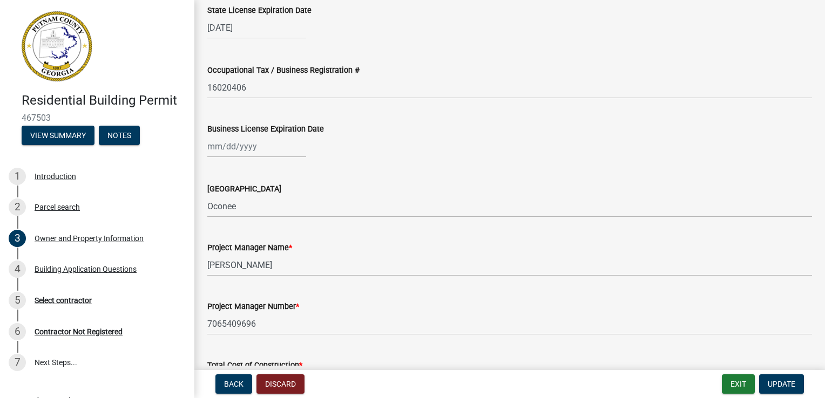
scroll to position [1490, 0]
click at [71, 303] on div "Select contractor" at bounding box center [63, 301] width 57 height 8
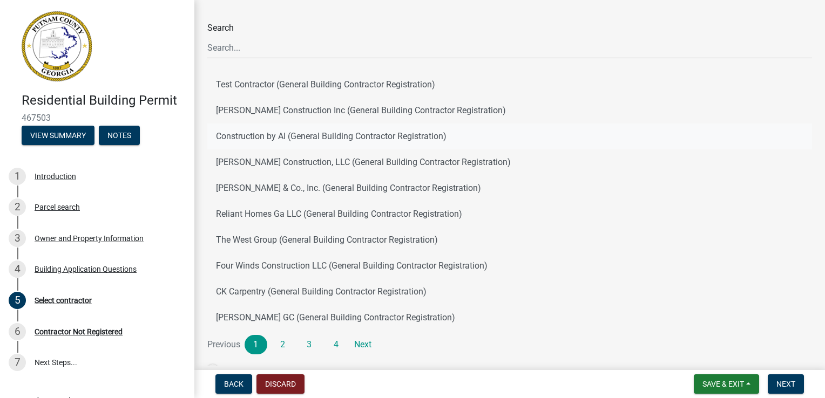
scroll to position [108, 0]
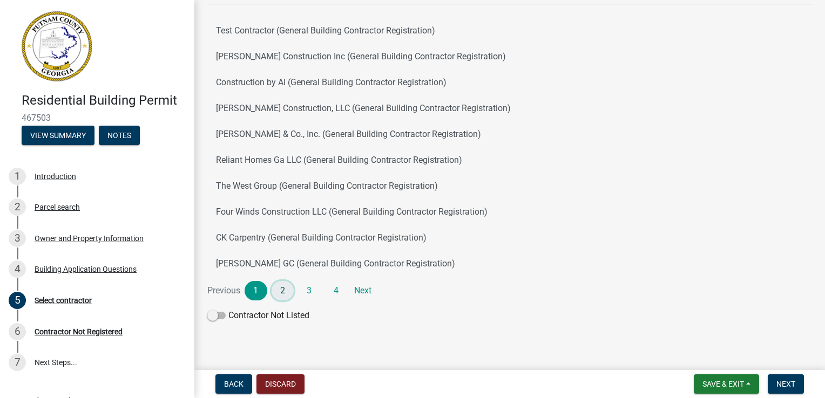
click at [277, 290] on link "2" at bounding box center [282, 290] width 23 height 19
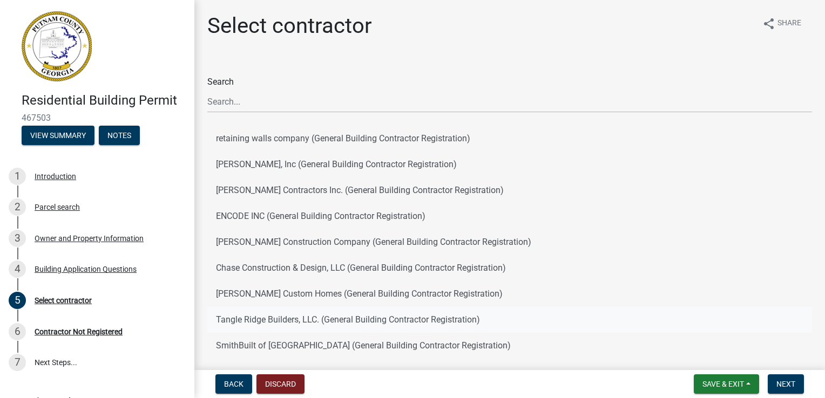
scroll to position [54, 0]
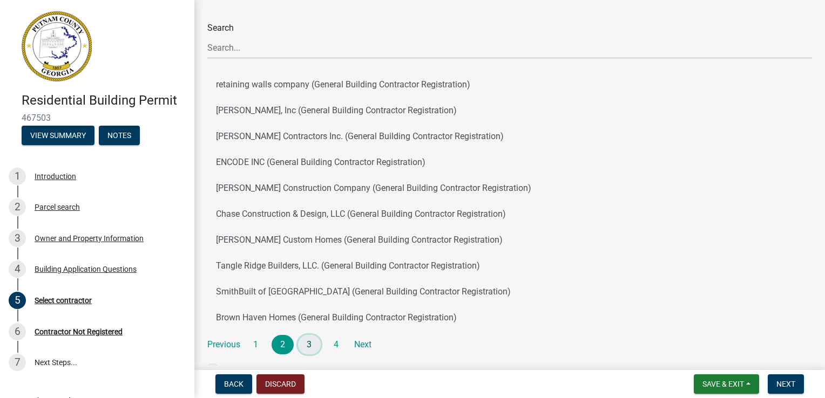
click at [308, 349] on link "3" at bounding box center [309, 344] width 23 height 19
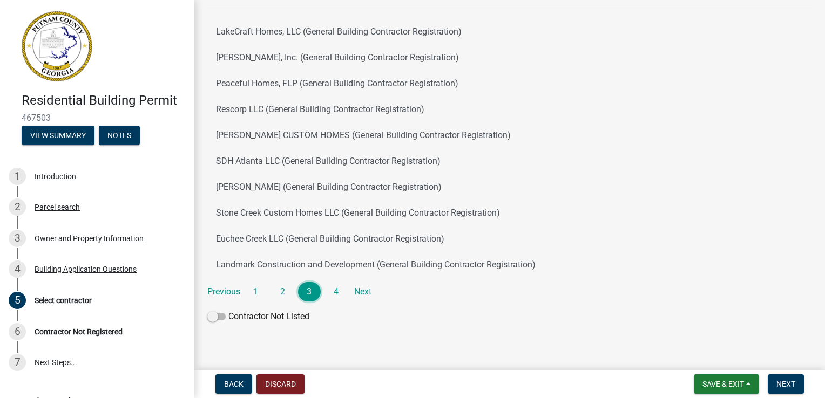
scroll to position [108, 0]
click at [337, 299] on link "4" at bounding box center [336, 290] width 23 height 19
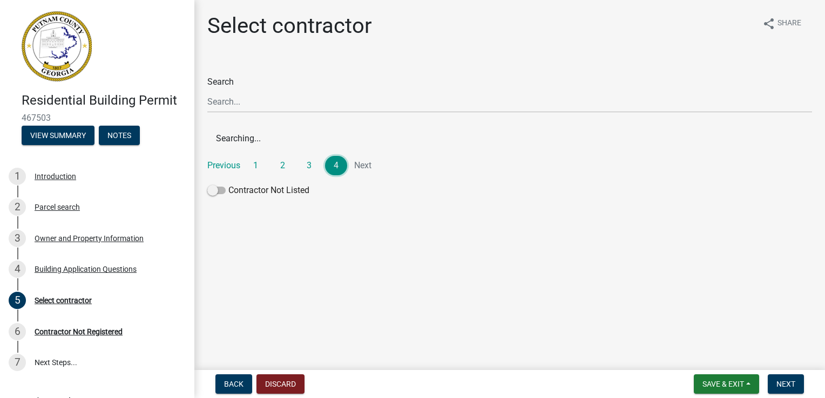
scroll to position [0, 0]
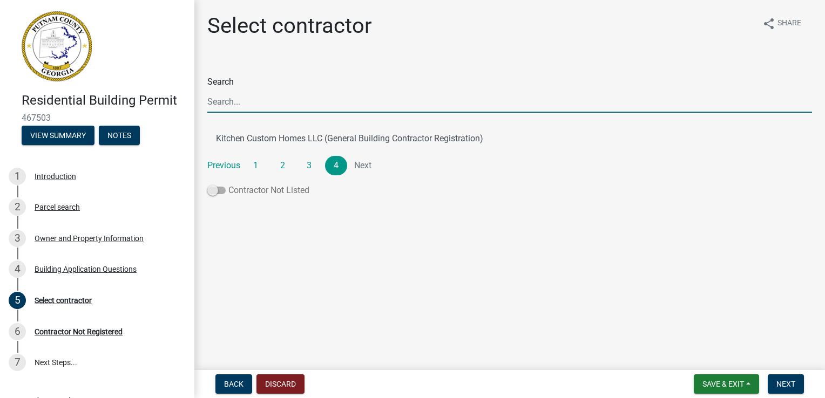
click at [217, 193] on span at bounding box center [216, 191] width 18 height 8
click at [228, 184] on input "Contractor Not Listed" at bounding box center [228, 184] width 0 height 0
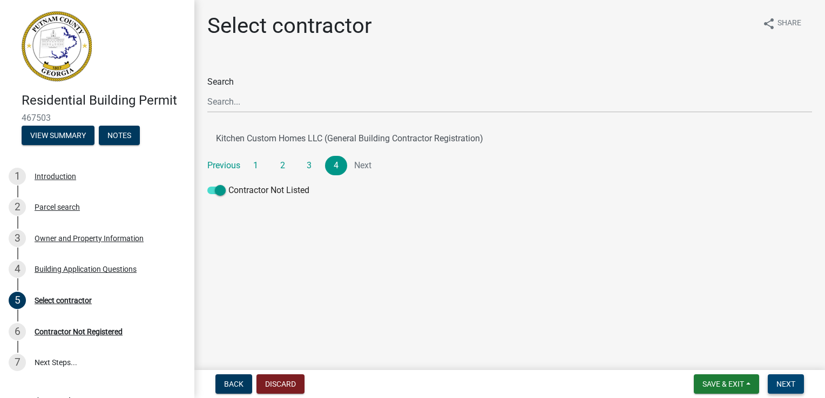
click at [784, 383] on span "Next" at bounding box center [785, 384] width 19 height 9
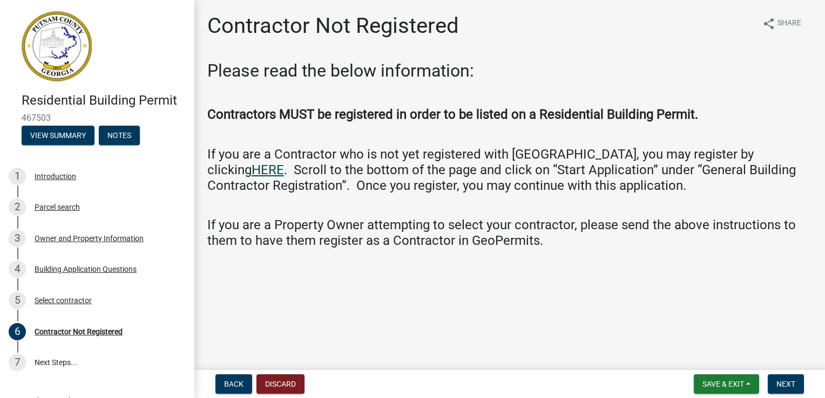
click at [284, 162] on link "HERE" at bounding box center [267, 169] width 32 height 15
click at [80, 239] on div "Owner and Property Information" at bounding box center [89, 239] width 109 height 8
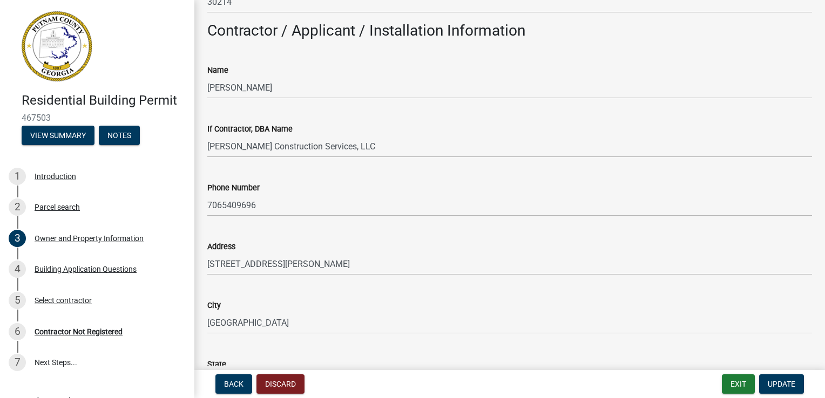
scroll to position [863, 0]
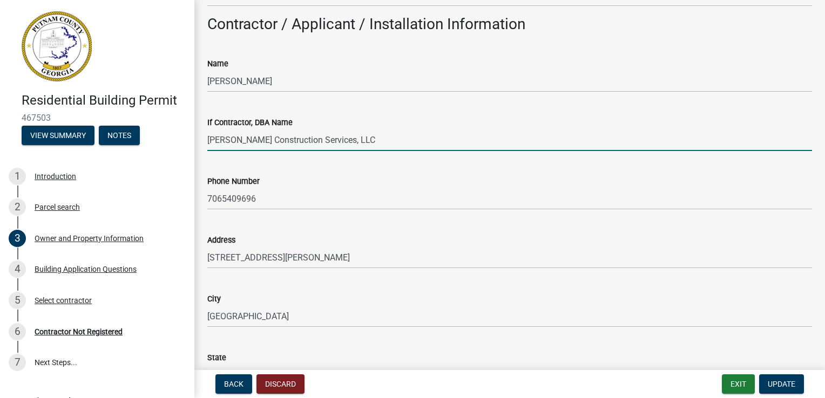
drag, startPoint x: 345, startPoint y: 137, endPoint x: 203, endPoint y: 140, distance: 142.0
click at [208, 140] on input "[PERSON_NAME] Construction Services, LLC" at bounding box center [509, 140] width 604 height 22
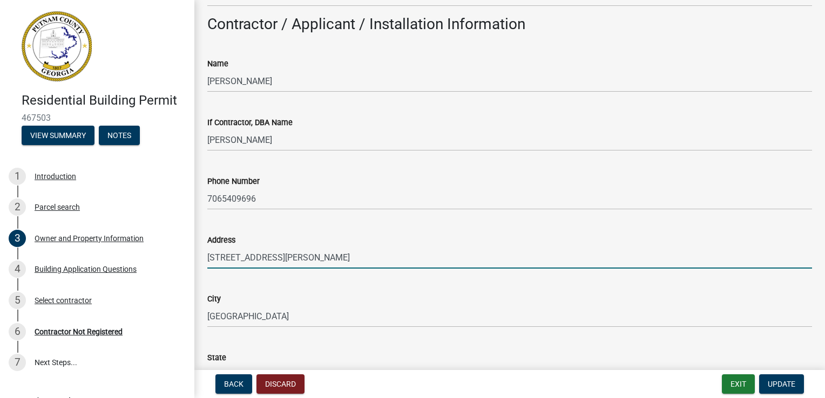
drag, startPoint x: 296, startPoint y: 260, endPoint x: 207, endPoint y: 260, distance: 88.5
click at [207, 260] on input "[STREET_ADDRESS][PERSON_NAME]" at bounding box center [509, 258] width 604 height 22
drag, startPoint x: 294, startPoint y: 256, endPoint x: 312, endPoint y: 256, distance: 18.3
click at [312, 256] on input "353" at bounding box center [509, 258] width 604 height 22
drag, startPoint x: 356, startPoint y: 258, endPoint x: 310, endPoint y: 259, distance: 45.9
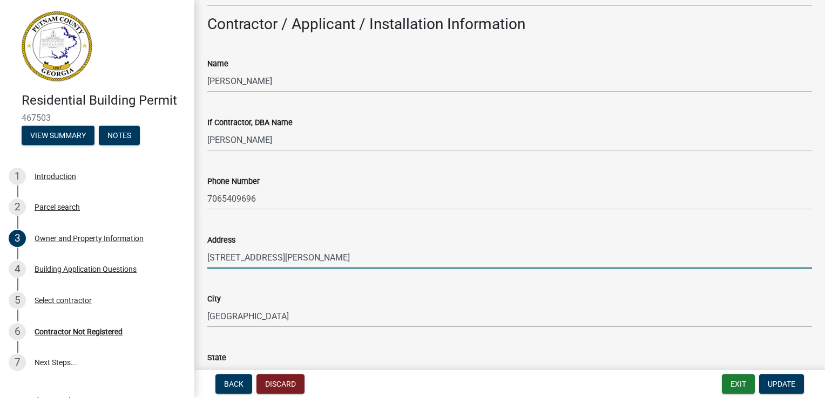
click at [310, 259] on input "[STREET_ADDRESS][PERSON_NAME]" at bounding box center [509, 258] width 604 height 22
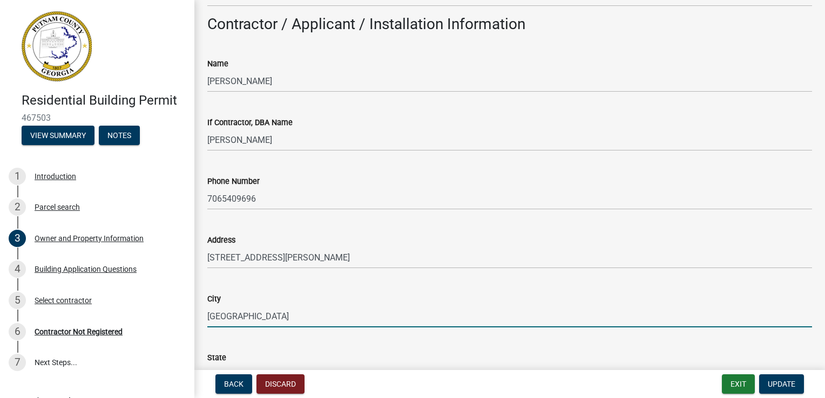
click at [214, 317] on input "[GEOGRAPHIC_DATA]" at bounding box center [509, 316] width 604 height 22
drag, startPoint x: 250, startPoint y: 317, endPoint x: 203, endPoint y: 318, distance: 46.4
click at [203, 318] on div "City [GEOGRAPHIC_DATA]" at bounding box center [509, 302] width 621 height 50
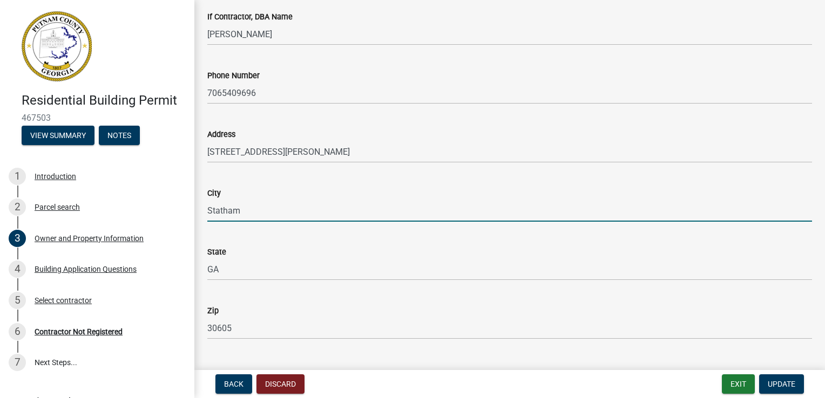
scroll to position [971, 0]
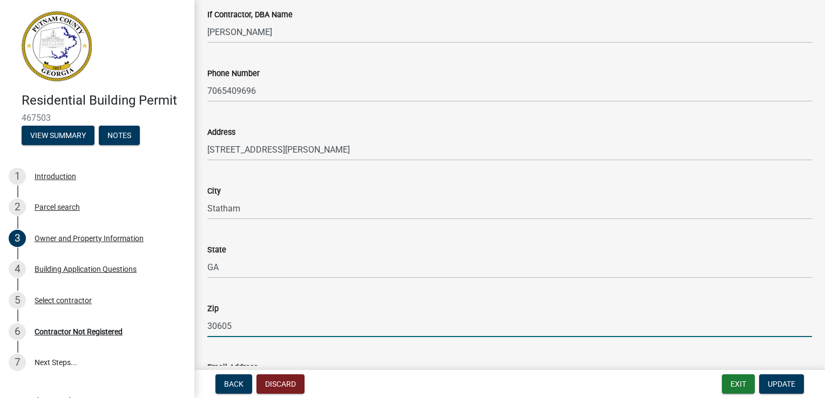
drag, startPoint x: 236, startPoint y: 325, endPoint x: 222, endPoint y: 328, distance: 13.8
click at [222, 328] on input "30605" at bounding box center [509, 326] width 604 height 22
click at [302, 328] on input "30666" at bounding box center [509, 326] width 604 height 22
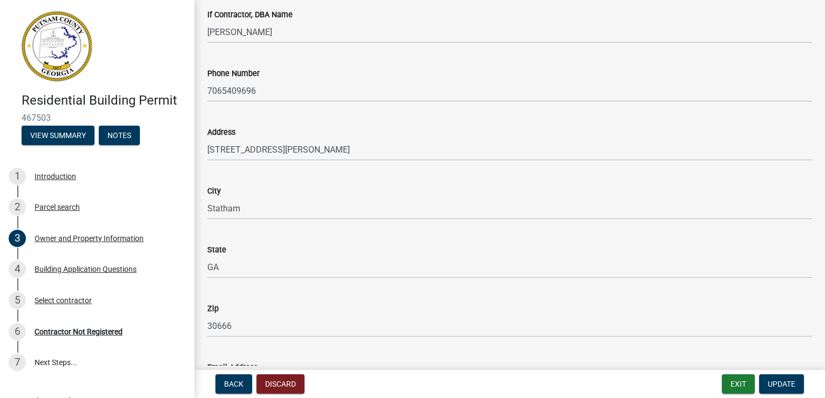
click at [385, 353] on div "Email Address [EMAIL_ADDRESS][DOMAIN_NAME]" at bounding box center [509, 371] width 604 height 50
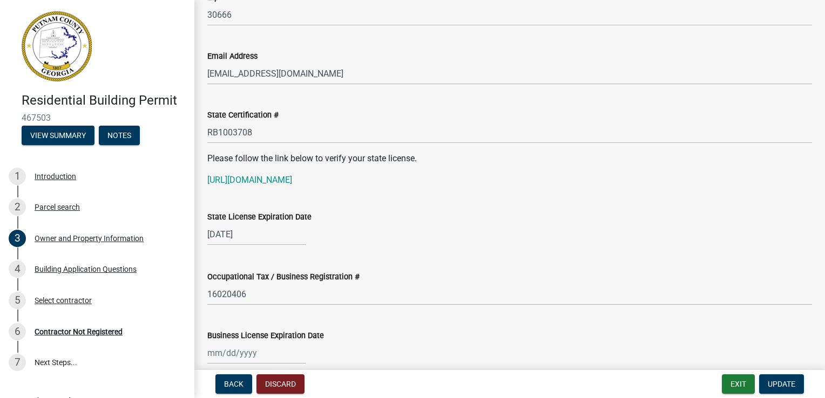
scroll to position [1403, 0]
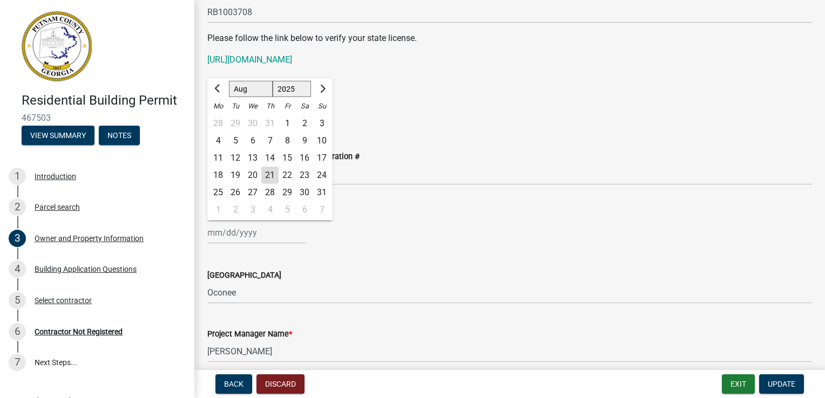
drag, startPoint x: 261, startPoint y: 233, endPoint x: 307, endPoint y: 260, distance: 53.4
click at [307, 260] on div "Issuing County Oconee" at bounding box center [509, 279] width 604 height 50
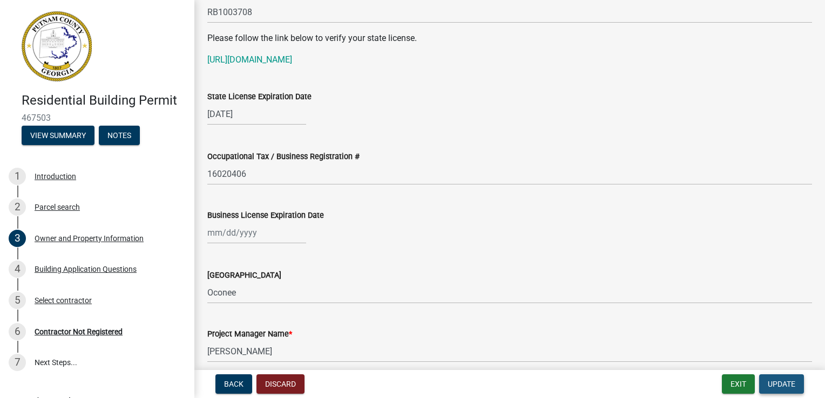
click at [781, 387] on span "Update" at bounding box center [781, 384] width 28 height 9
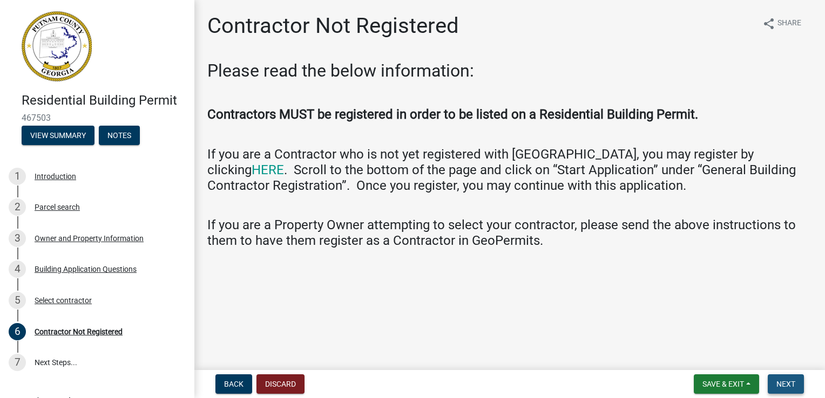
click at [775, 385] on button "Next" at bounding box center [785, 384] width 36 height 19
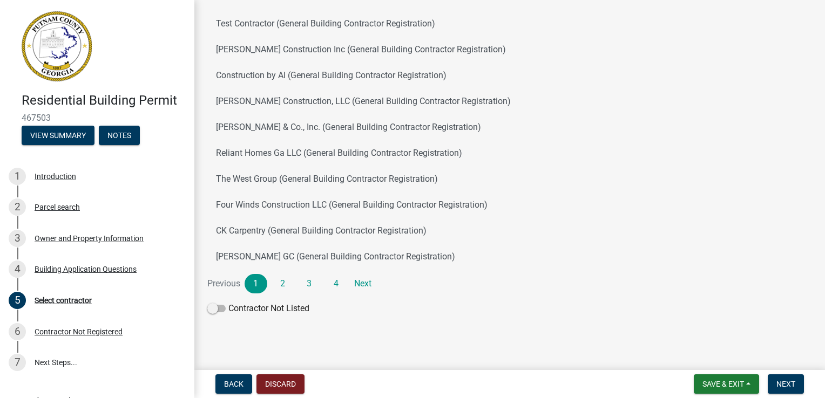
scroll to position [119, 0]
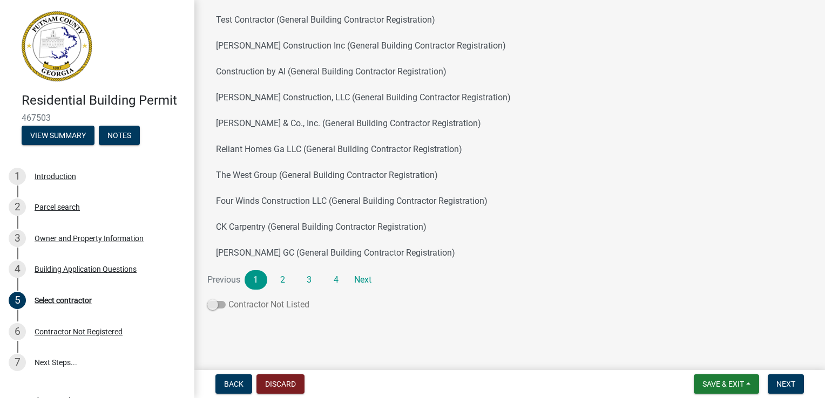
click at [218, 307] on span at bounding box center [216, 305] width 18 height 8
click at [228, 298] on input "Contractor Not Listed" at bounding box center [228, 298] width 0 height 0
click at [773, 384] on button "Next" at bounding box center [785, 384] width 36 height 19
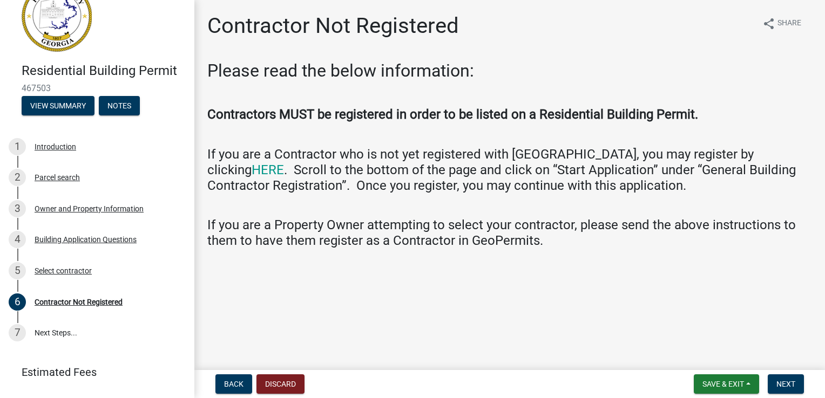
scroll to position [56, 0]
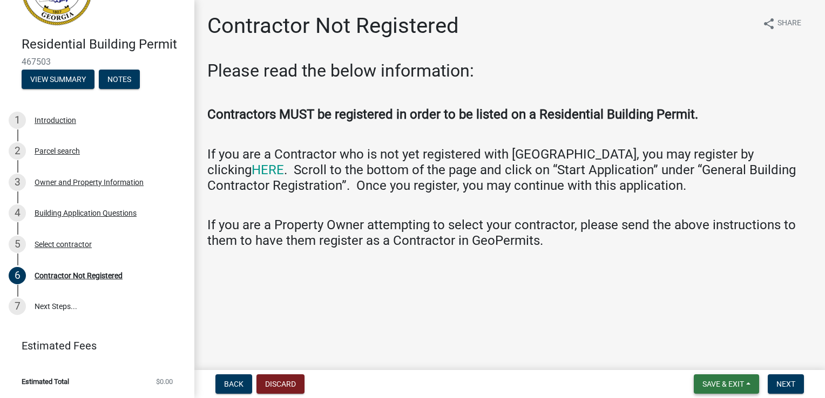
click at [727, 386] on span "Save & Exit" at bounding box center [723, 384] width 42 height 9
click at [709, 335] on button "Save" at bounding box center [715, 330] width 86 height 26
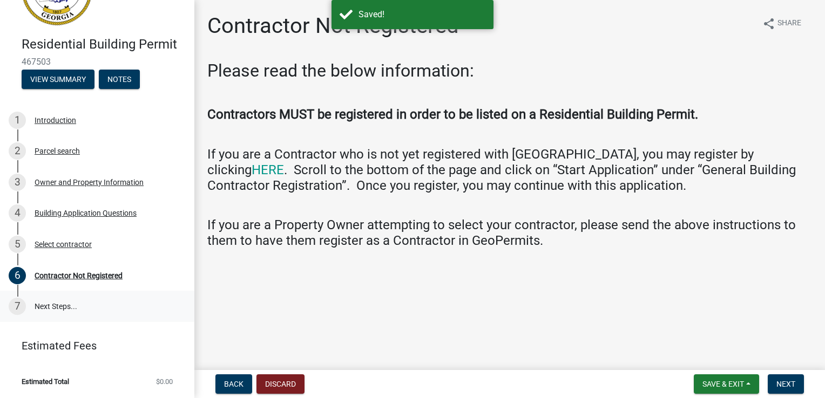
click at [54, 305] on link "7 Next Steps..." at bounding box center [97, 306] width 194 height 31
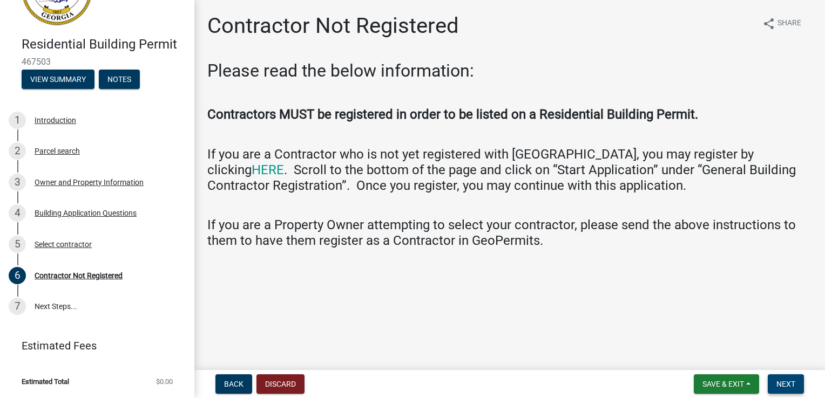
click at [791, 384] on span "Next" at bounding box center [785, 384] width 19 height 9
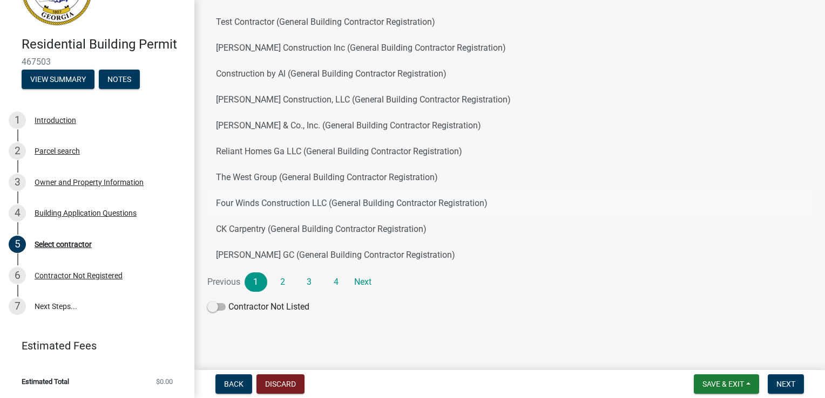
scroll to position [119, 0]
click at [784, 386] on span "Next" at bounding box center [785, 384] width 19 height 9
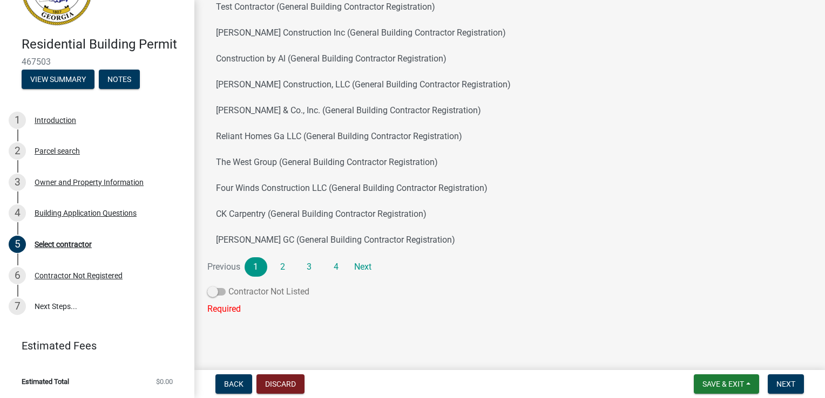
click at [212, 294] on span at bounding box center [216, 292] width 18 height 8
click at [228, 285] on input "Contractor Not Listed" at bounding box center [228, 285] width 0 height 0
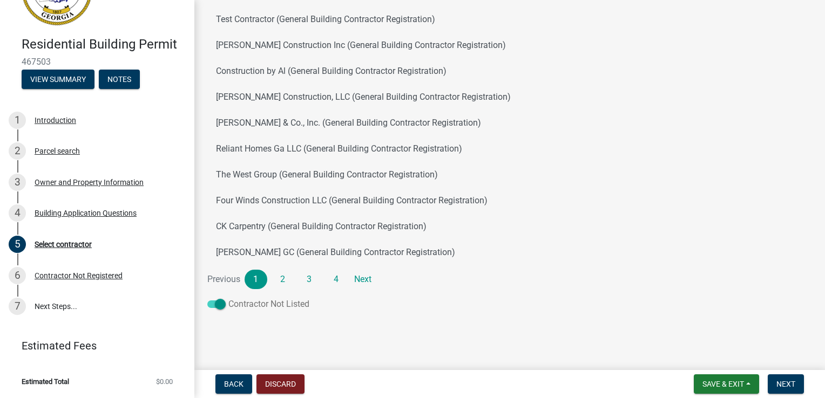
scroll to position [119, 0]
click at [794, 385] on span "Next" at bounding box center [785, 384] width 19 height 9
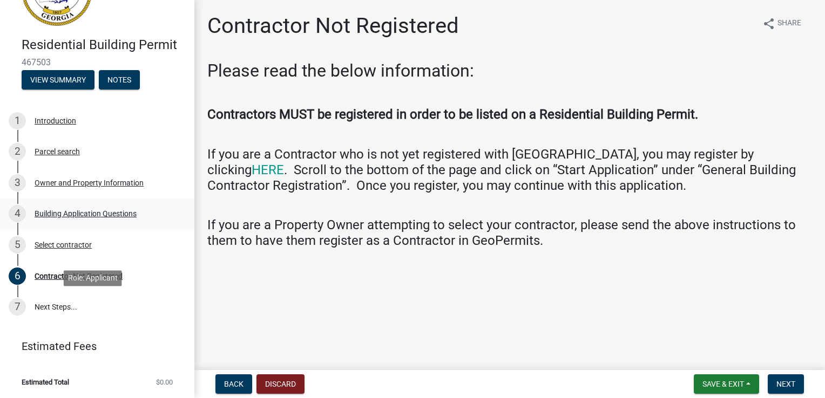
scroll to position [56, 0]
click at [57, 79] on button "View Summary" at bounding box center [58, 79] width 73 height 19
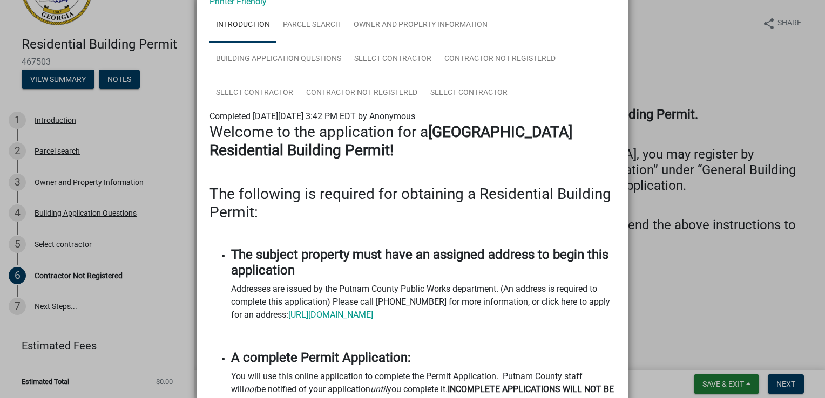
scroll to position [0, 0]
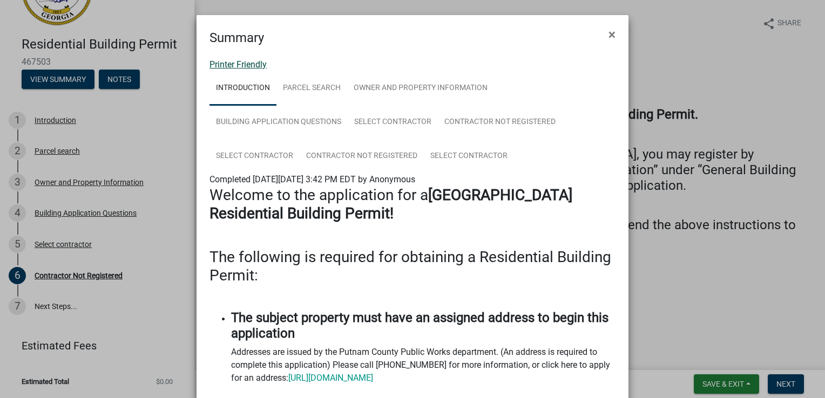
click at [233, 63] on link "Printer Friendly" at bounding box center [237, 64] width 57 height 10
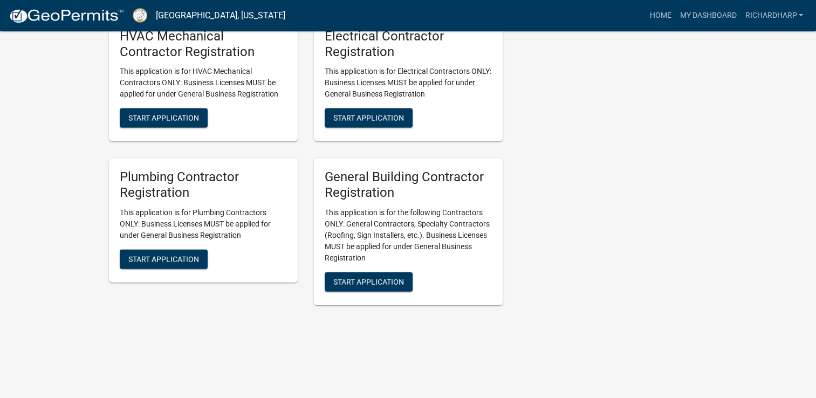
scroll to position [2337, 0]
click at [373, 284] on span "Start Application" at bounding box center [368, 282] width 71 height 9
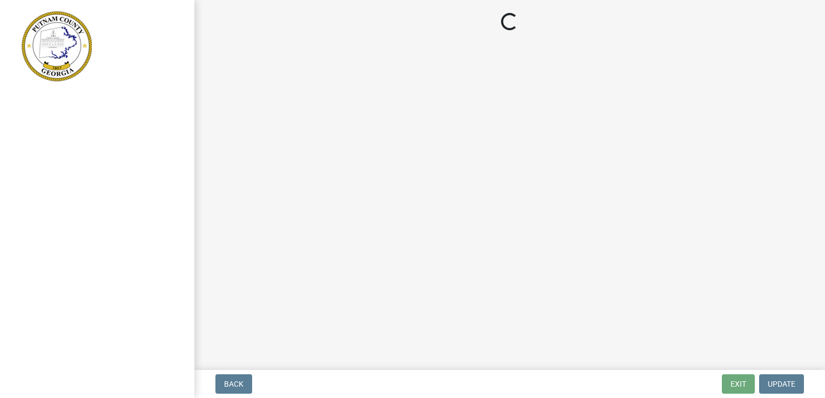
select select "GA"
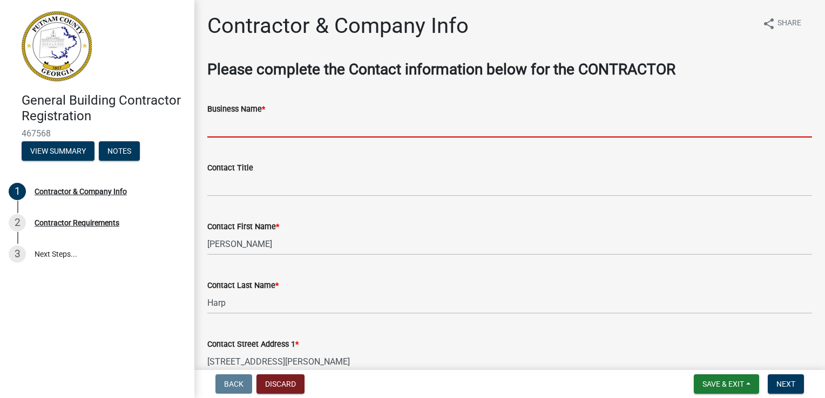
click at [231, 129] on input "Business Name *" at bounding box center [509, 126] width 604 height 22
click at [248, 131] on input "Business Name *" at bounding box center [509, 126] width 604 height 22
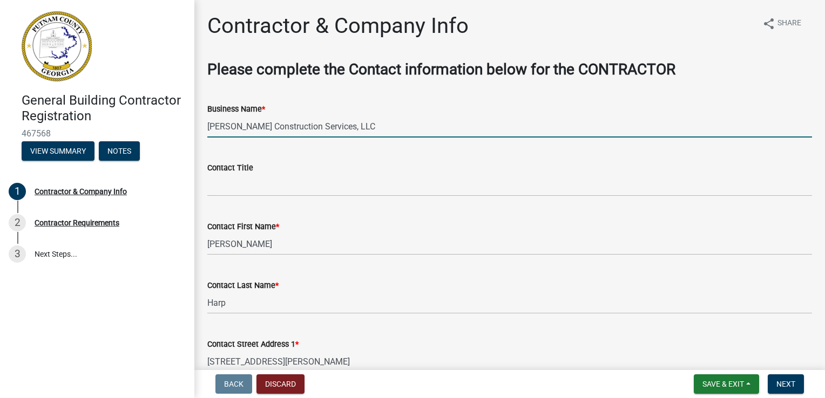
drag, startPoint x: 355, startPoint y: 125, endPoint x: 203, endPoint y: 130, distance: 151.2
click at [203, 130] on div "Business Name * Kittle Construction Services, LLC" at bounding box center [509, 112] width 621 height 50
type input "Ronald Franklin Kittle"
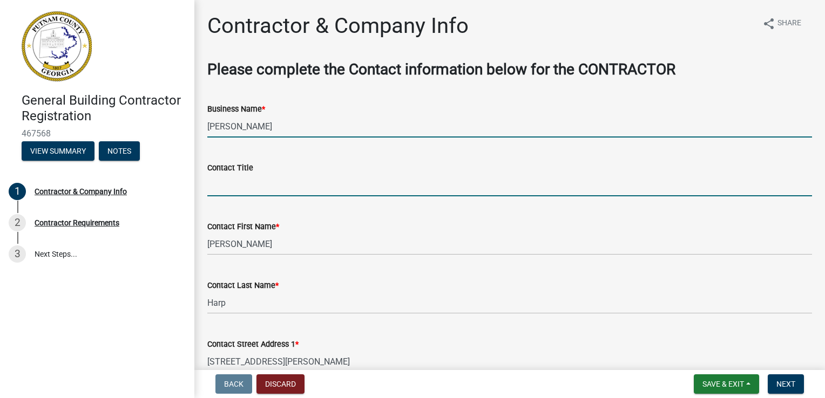
click at [224, 187] on input "Contact Title" at bounding box center [509, 185] width 604 height 22
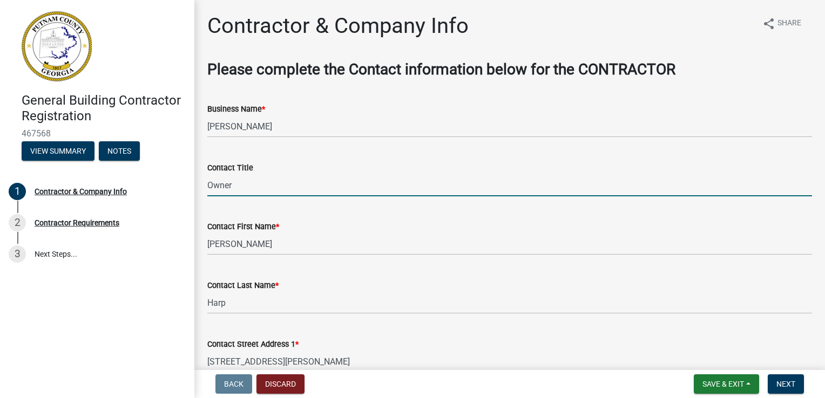
type input "Owner"
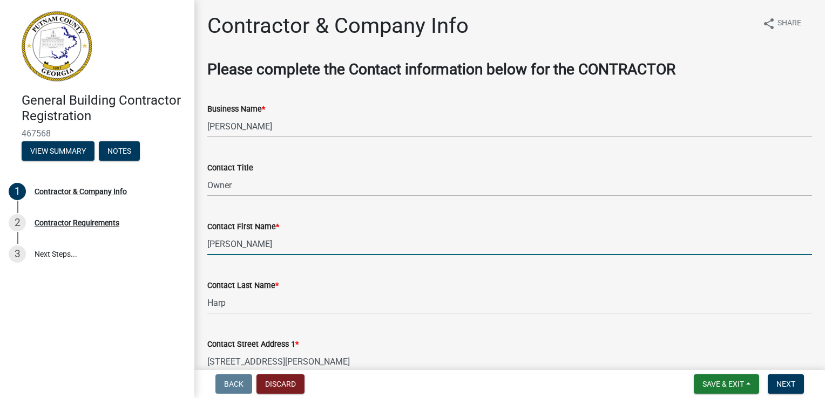
drag, startPoint x: 242, startPoint y: 243, endPoint x: 204, endPoint y: 247, distance: 38.0
click at [204, 247] on div "Contact First Name * Richard" at bounding box center [509, 230] width 621 height 50
type input "[PERSON_NAME]"
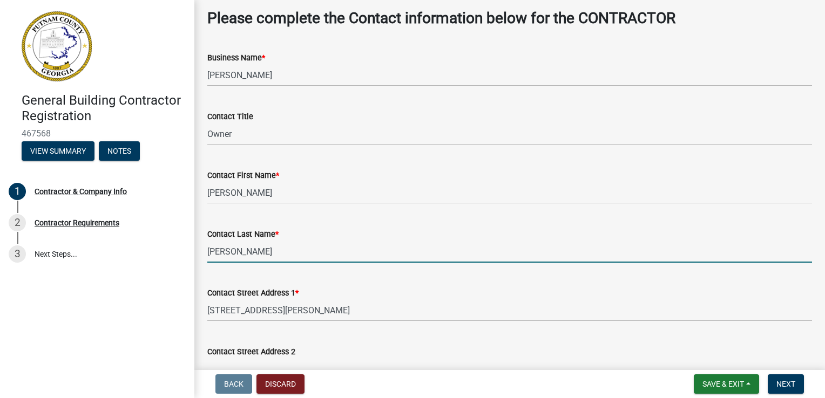
scroll to position [162, 0]
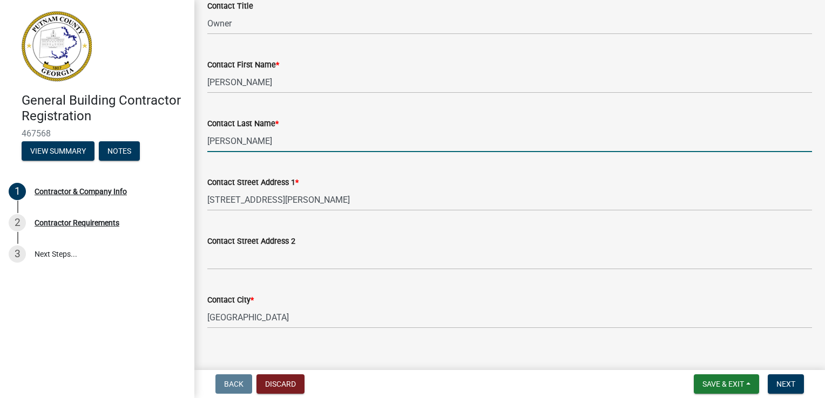
type input "[PERSON_NAME]"
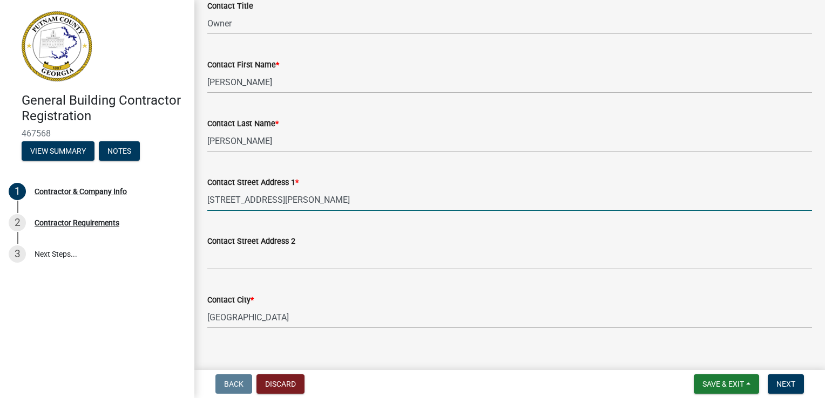
drag, startPoint x: 266, startPoint y: 204, endPoint x: 207, endPoint y: 203, distance: 58.3
click at [207, 203] on input "290 Weldon Rd" at bounding box center [509, 200] width 604 height 22
type input "[STREET_ADDRESS][PERSON_NAME]"
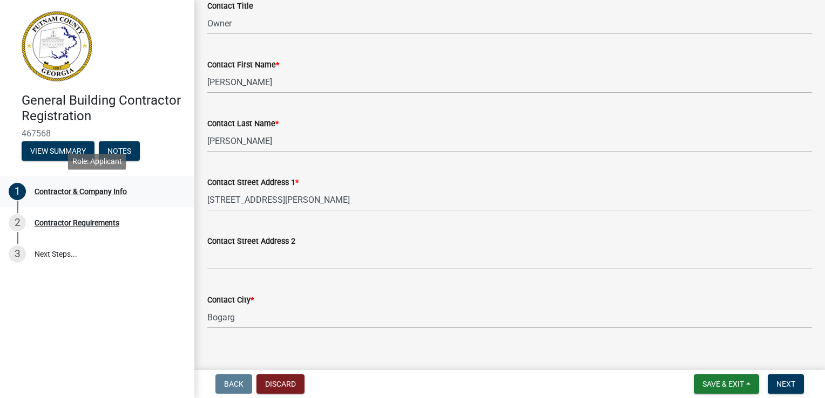
scroll to position [367, 0]
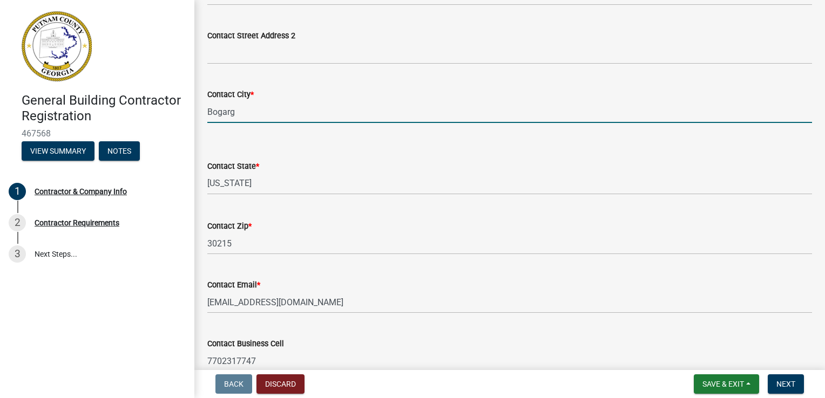
drag, startPoint x: 246, startPoint y: 113, endPoint x: 206, endPoint y: 114, distance: 40.5
click at [206, 114] on div "Contact City * Bogarg" at bounding box center [509, 98] width 621 height 50
type input "Statham"
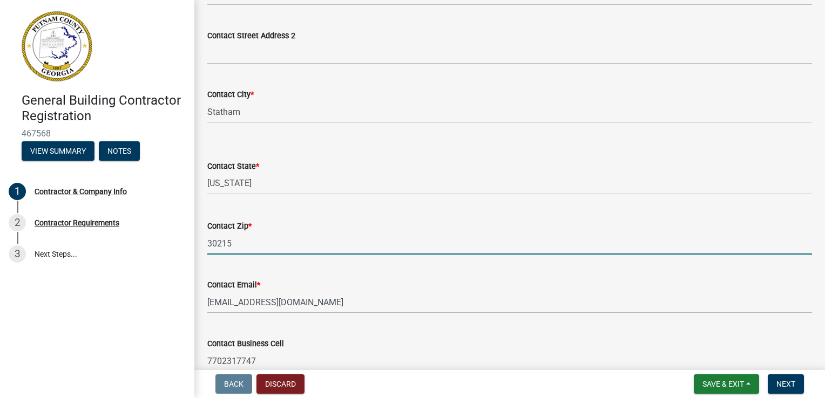
drag, startPoint x: 246, startPoint y: 246, endPoint x: 208, endPoint y: 245, distance: 37.8
click at [208, 245] on input "30215" at bounding box center [509, 244] width 604 height 22
type input "30666"
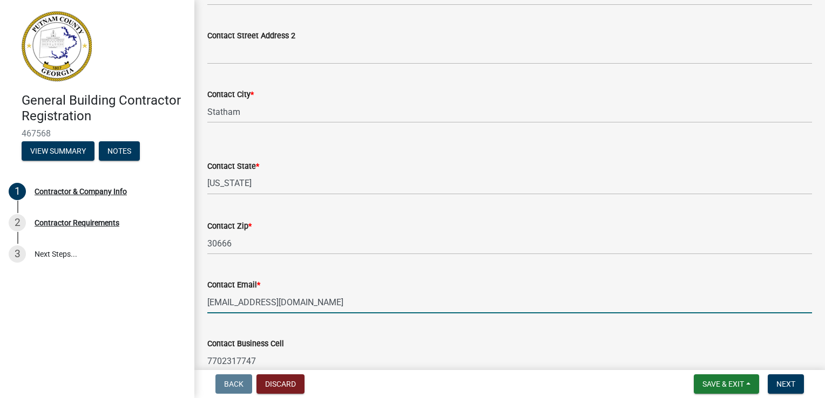
drag, startPoint x: 297, startPoint y: 302, endPoint x: 207, endPoint y: 304, distance: 90.2
click at [207, 304] on input "[EMAIL_ADDRESS][DOMAIN_NAME]" at bounding box center [509, 302] width 604 height 22
type input "[EMAIL_ADDRESS][DOMAIN_NAME]"
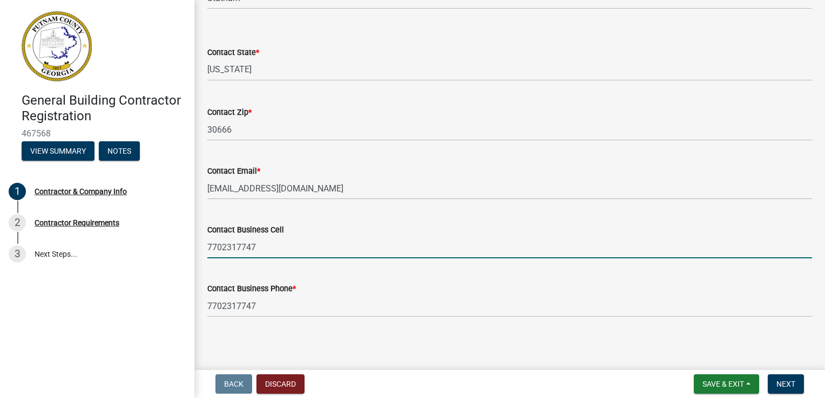
scroll to position [483, 0]
drag, startPoint x: 272, startPoint y: 364, endPoint x: 204, endPoint y: 254, distance: 128.9
click at [204, 254] on div "Contact Business Cell 7702317747" at bounding box center [509, 232] width 621 height 50
type input "7065409696"
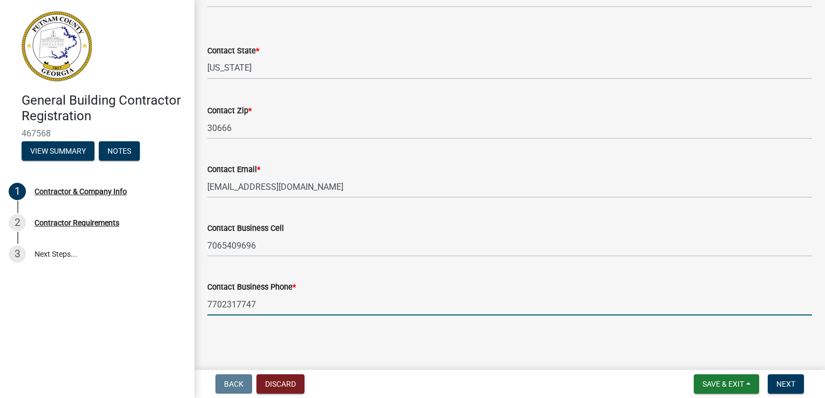
drag, startPoint x: 260, startPoint y: 305, endPoint x: 193, endPoint y: 299, distance: 67.2
click at [193, 299] on div "General Building Contractor Registration 467568 View Summary Notes 1 Contractor…" at bounding box center [412, 199] width 825 height 398
type input "7065409696"
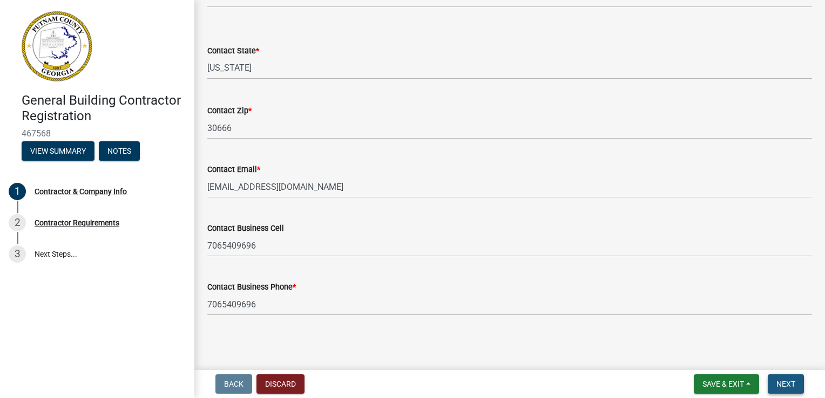
click at [781, 387] on span "Next" at bounding box center [785, 384] width 19 height 9
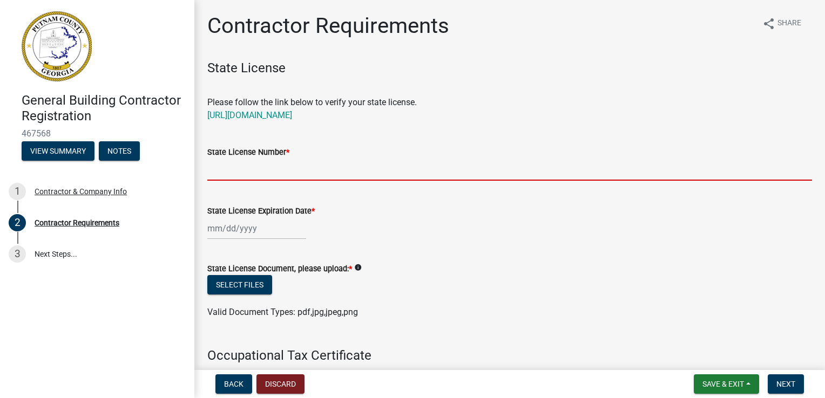
click at [269, 160] on input "State License Number *" at bounding box center [509, 170] width 604 height 22
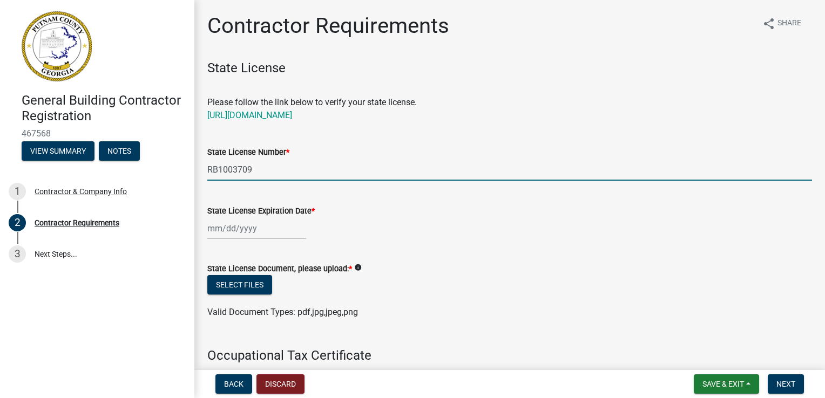
type input "RB1003709"
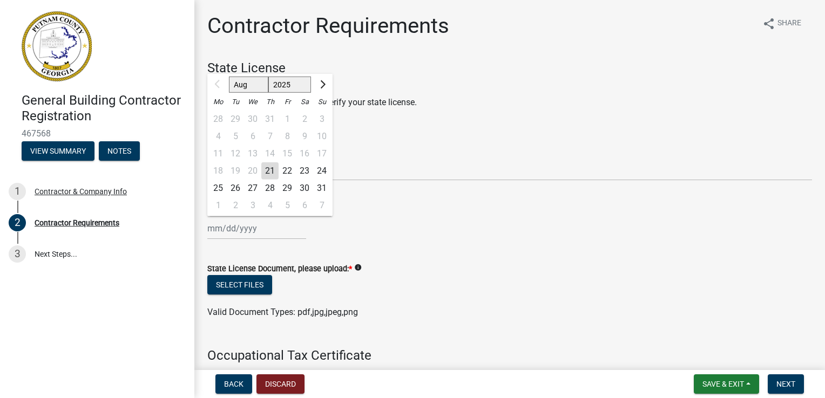
click at [252, 228] on div "Aug Sep Oct Nov Dec 2025 2026 2027 2028 2029 2030 2031 2032 2033 2034 2035 2036…" at bounding box center [256, 228] width 99 height 22
click at [220, 227] on input "State License Expiration Date *" at bounding box center [256, 228] width 99 height 22
type input "[DATE]"
click at [241, 280] on button "Select files" at bounding box center [239, 284] width 65 height 19
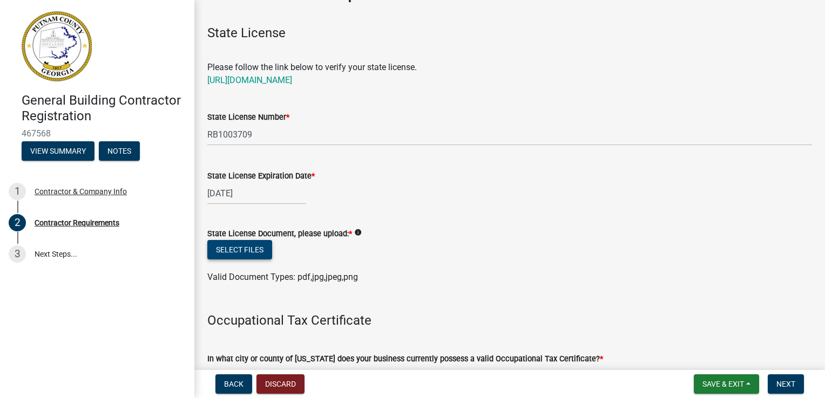
scroll to position [54, 0]
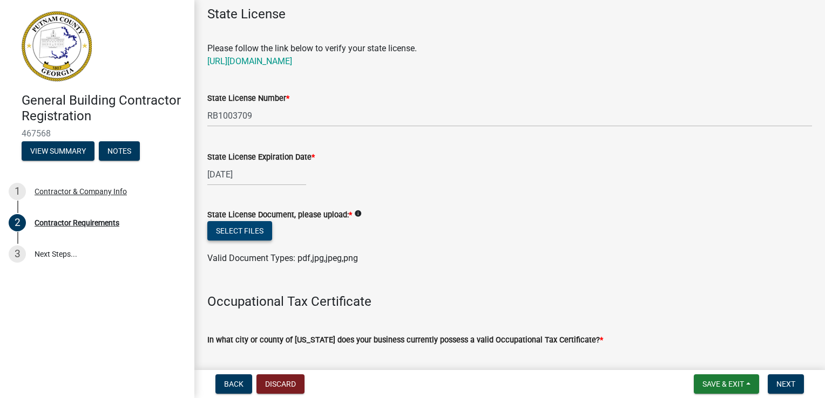
click at [260, 230] on button "Select files" at bounding box center [239, 230] width 65 height 19
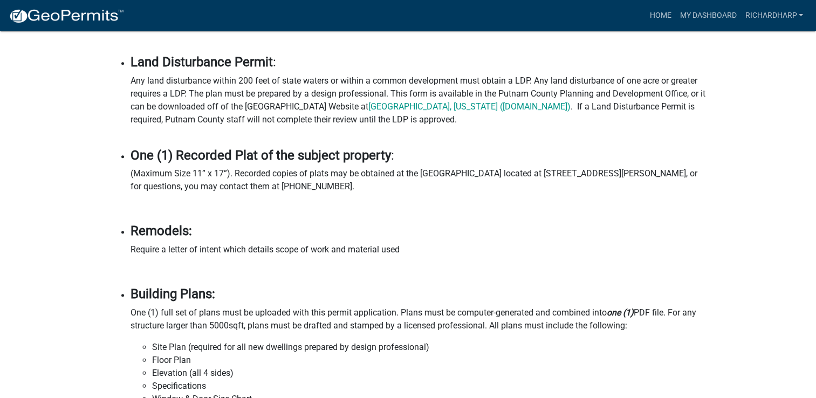
scroll to position [863, 0]
